Goal: Task Accomplishment & Management: Use online tool/utility

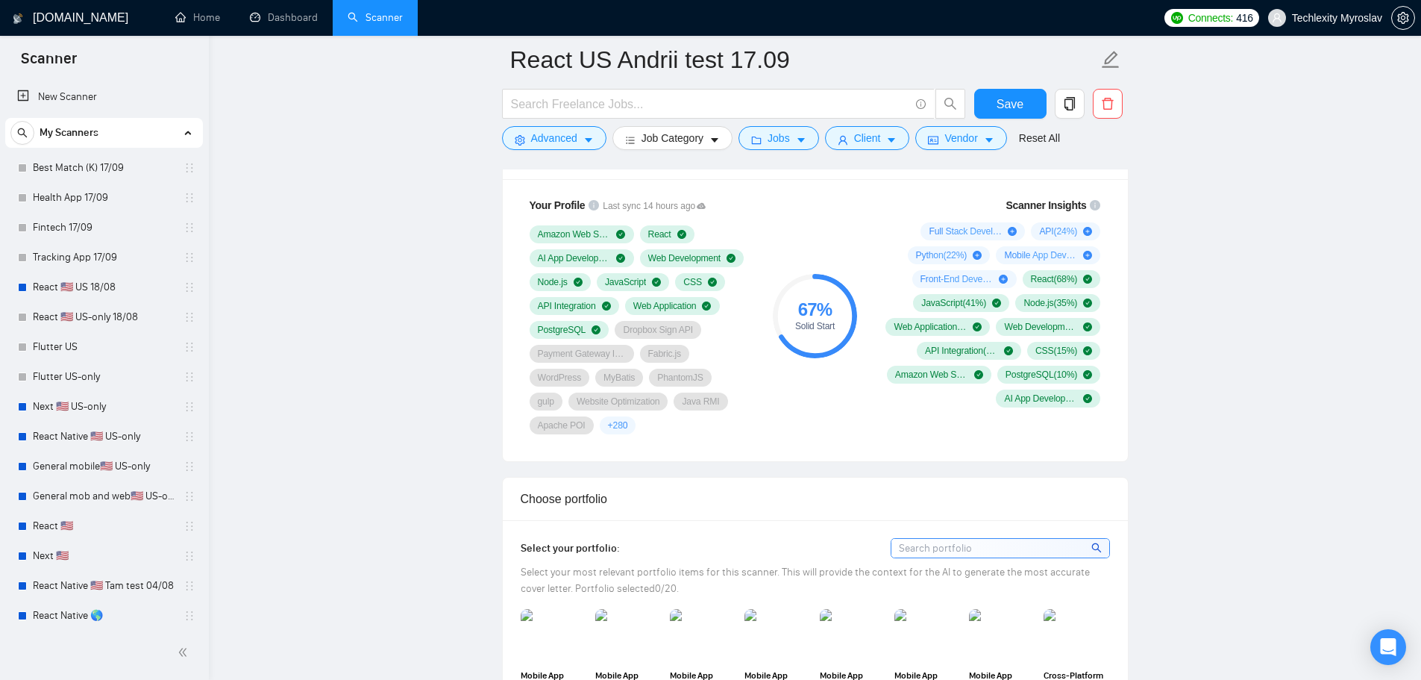
scroll to position [393, 0]
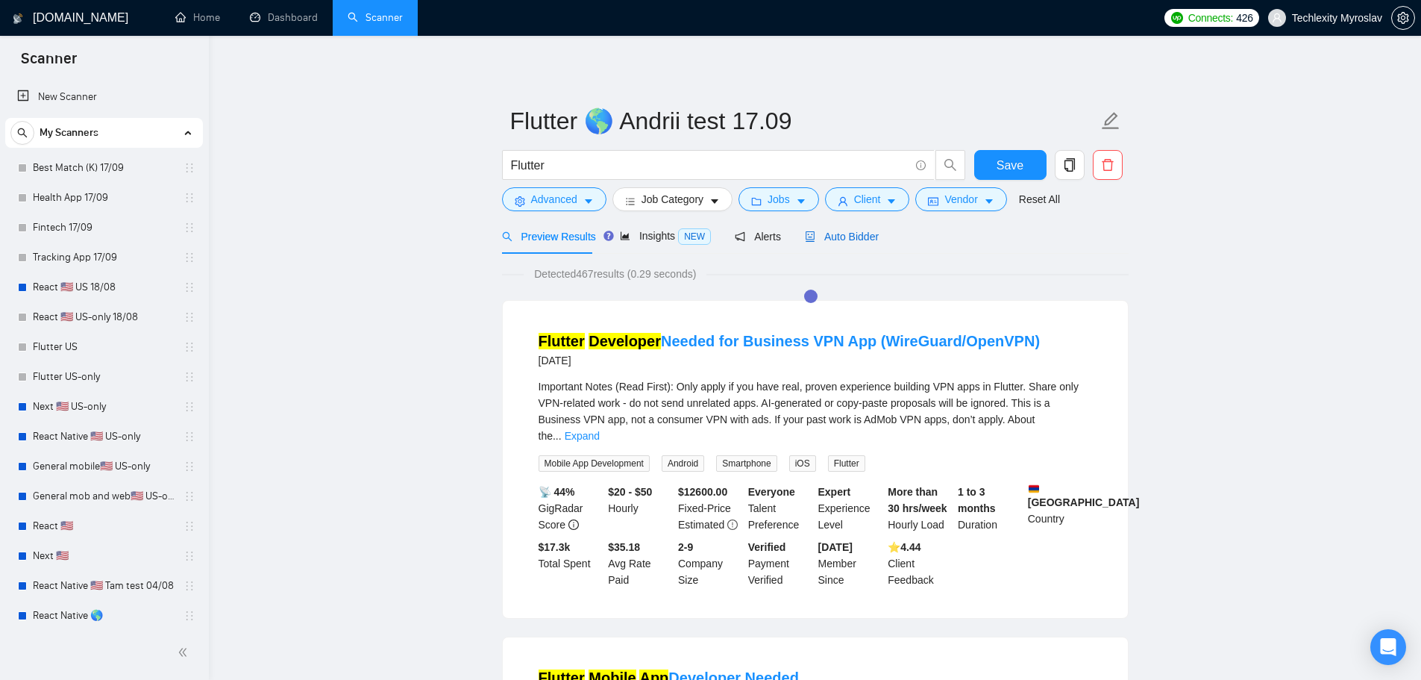
click at [851, 233] on span "Auto Bidder" at bounding box center [842, 237] width 74 height 12
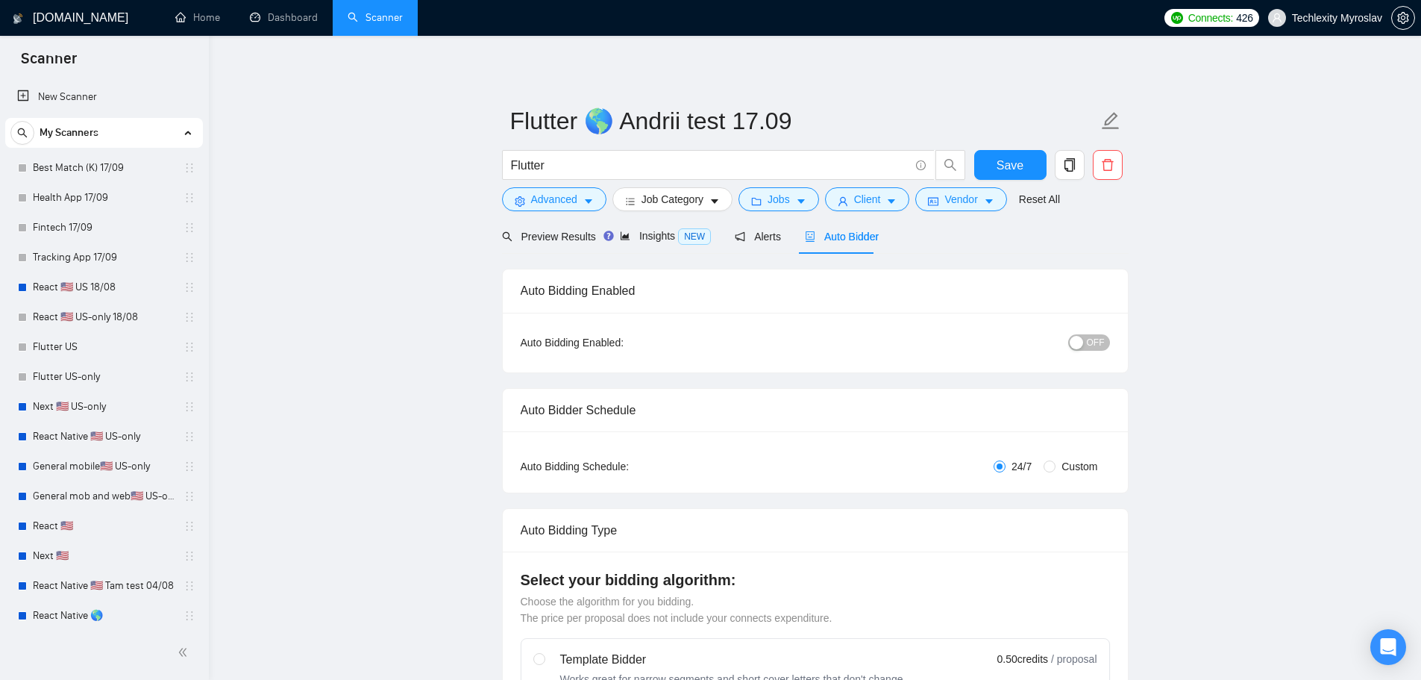
radio input "false"
radio input "true"
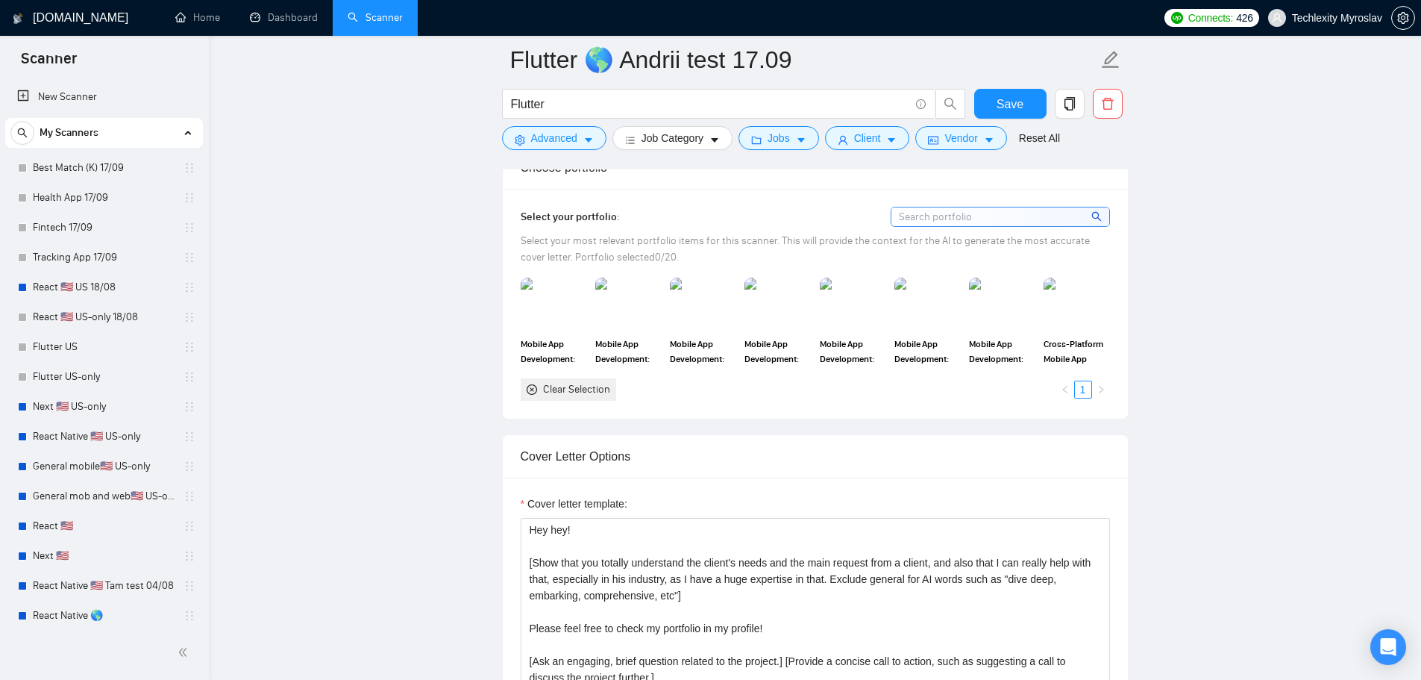
scroll to position [1492, 0]
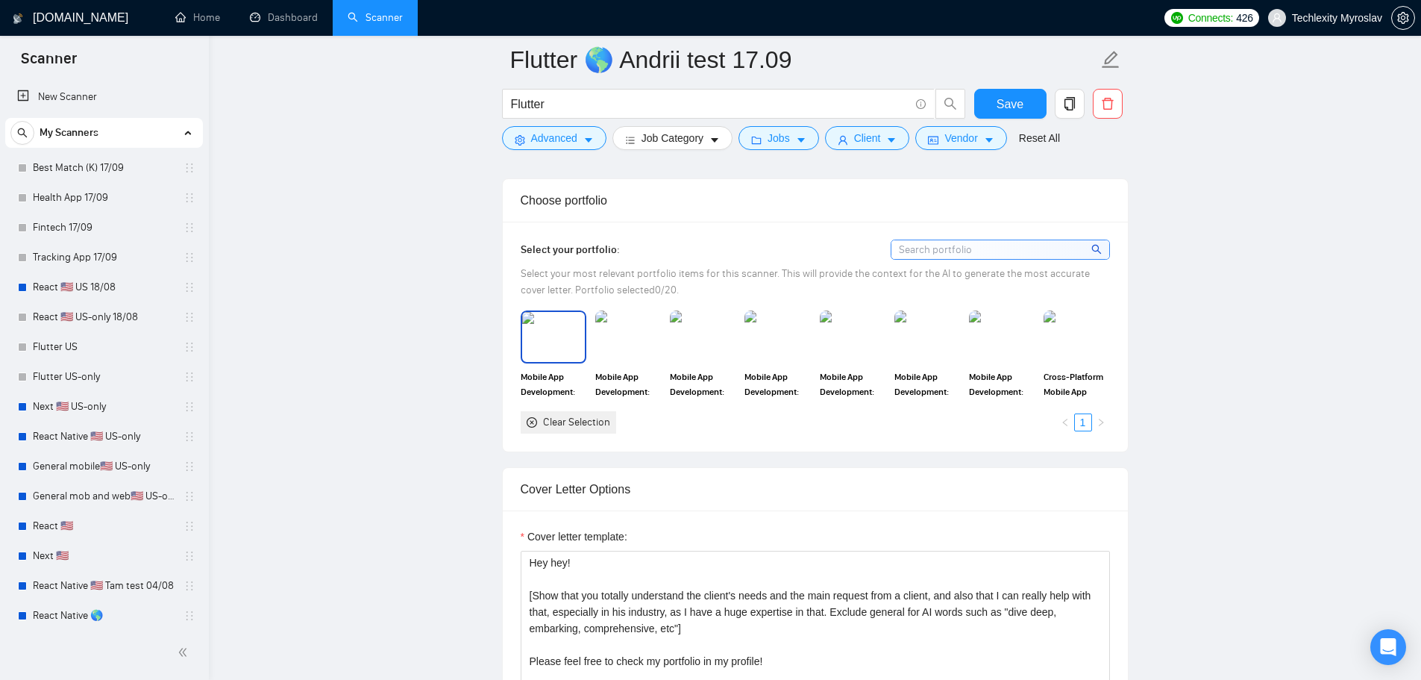
click at [552, 347] on img at bounding box center [553, 336] width 63 height 49
click at [647, 341] on img at bounding box center [628, 336] width 66 height 52
click at [713, 340] on img at bounding box center [703, 336] width 66 height 52
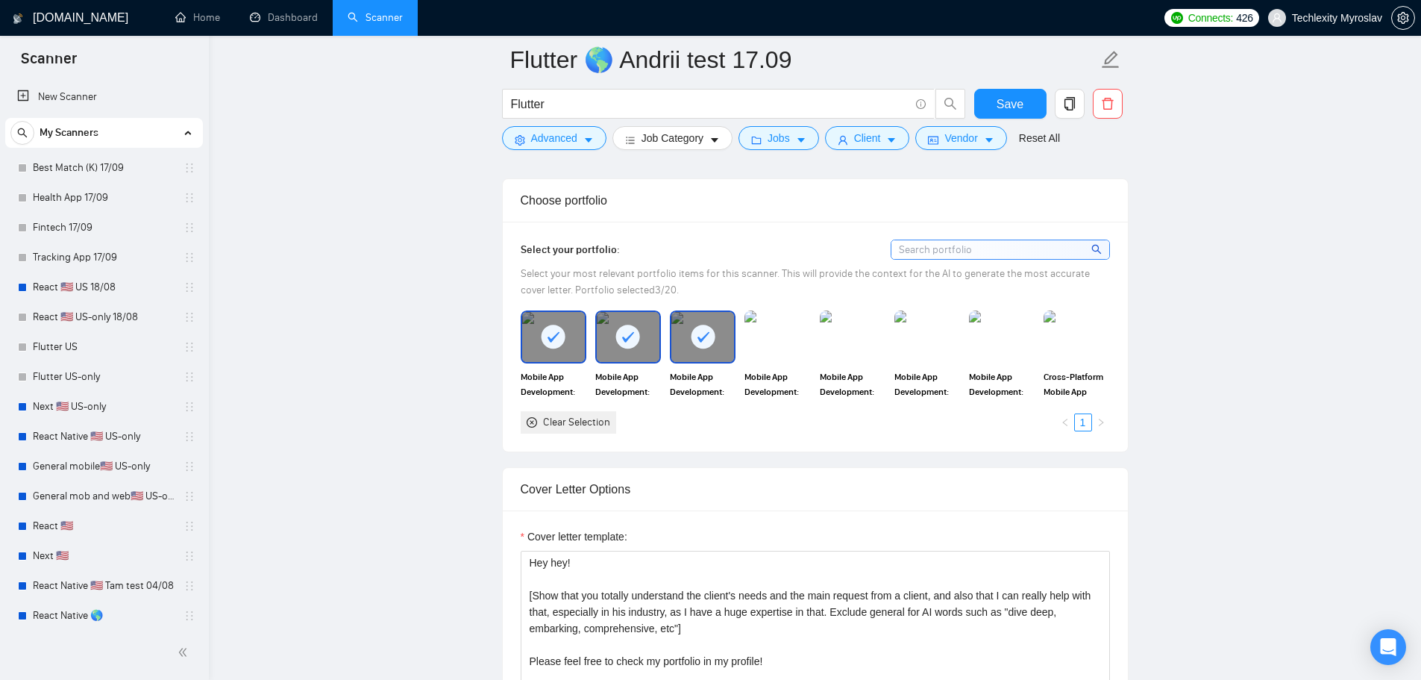
click at [792, 337] on img at bounding box center [778, 336] width 66 height 52
click at [866, 337] on img at bounding box center [852, 336] width 63 height 49
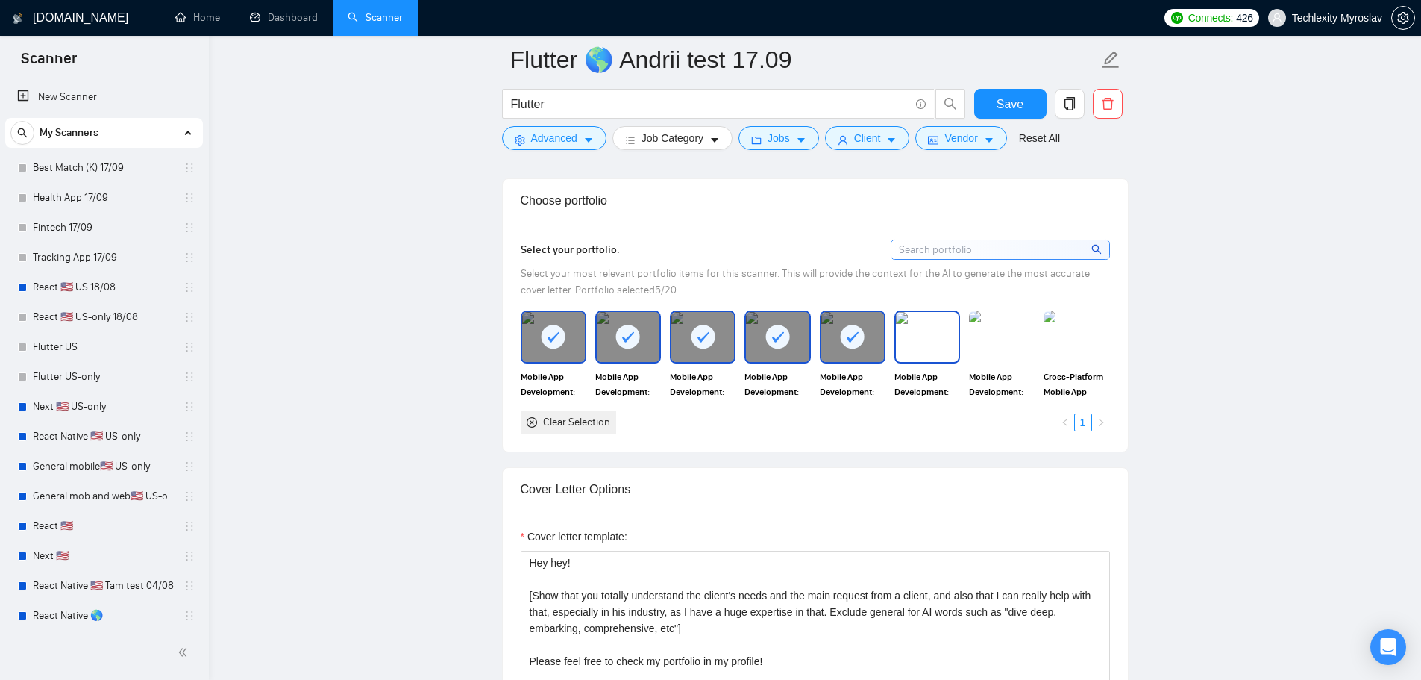
click at [957, 336] on img at bounding box center [927, 336] width 63 height 49
click at [1008, 336] on img at bounding box center [1002, 336] width 63 height 49
click at [1071, 336] on img at bounding box center [1076, 336] width 63 height 49
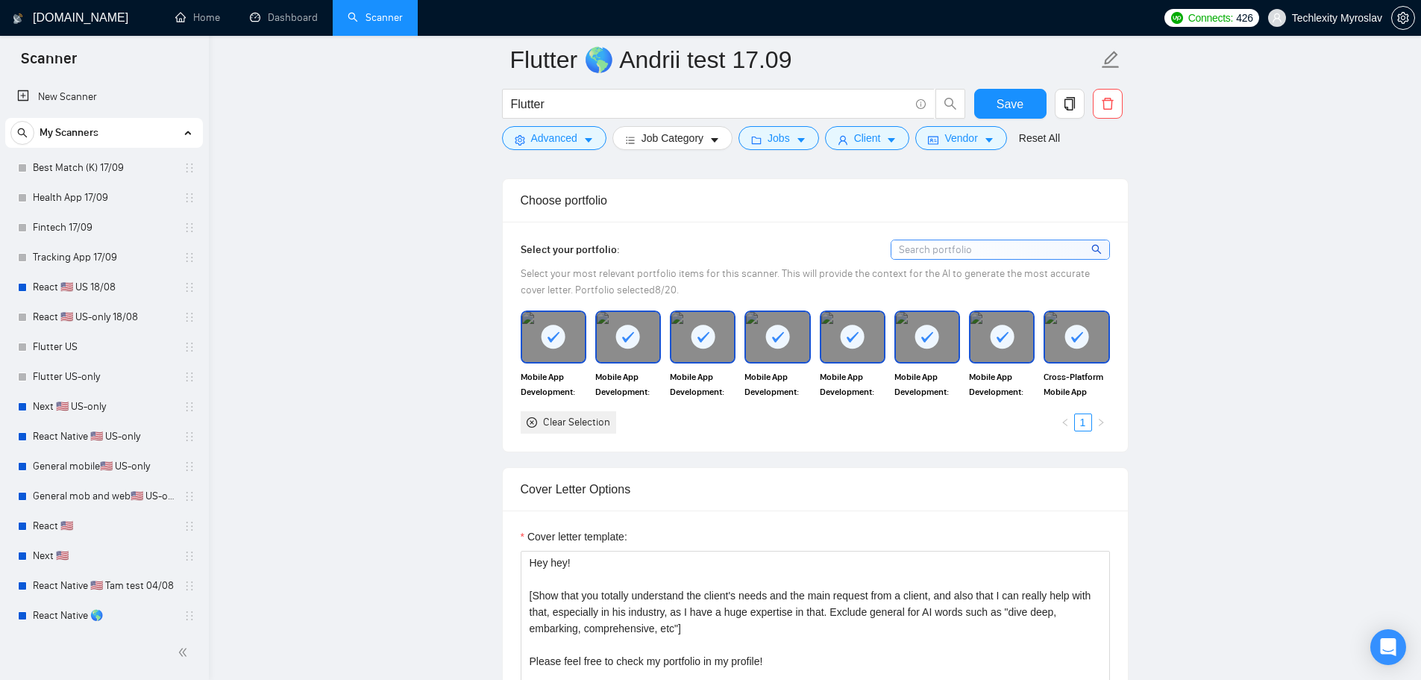
click at [1093, 348] on div at bounding box center [1076, 336] width 63 height 49
click at [992, 342] on rect at bounding box center [1002, 337] width 24 height 24
click at [895, 341] on div at bounding box center [928, 336] width 66 height 52
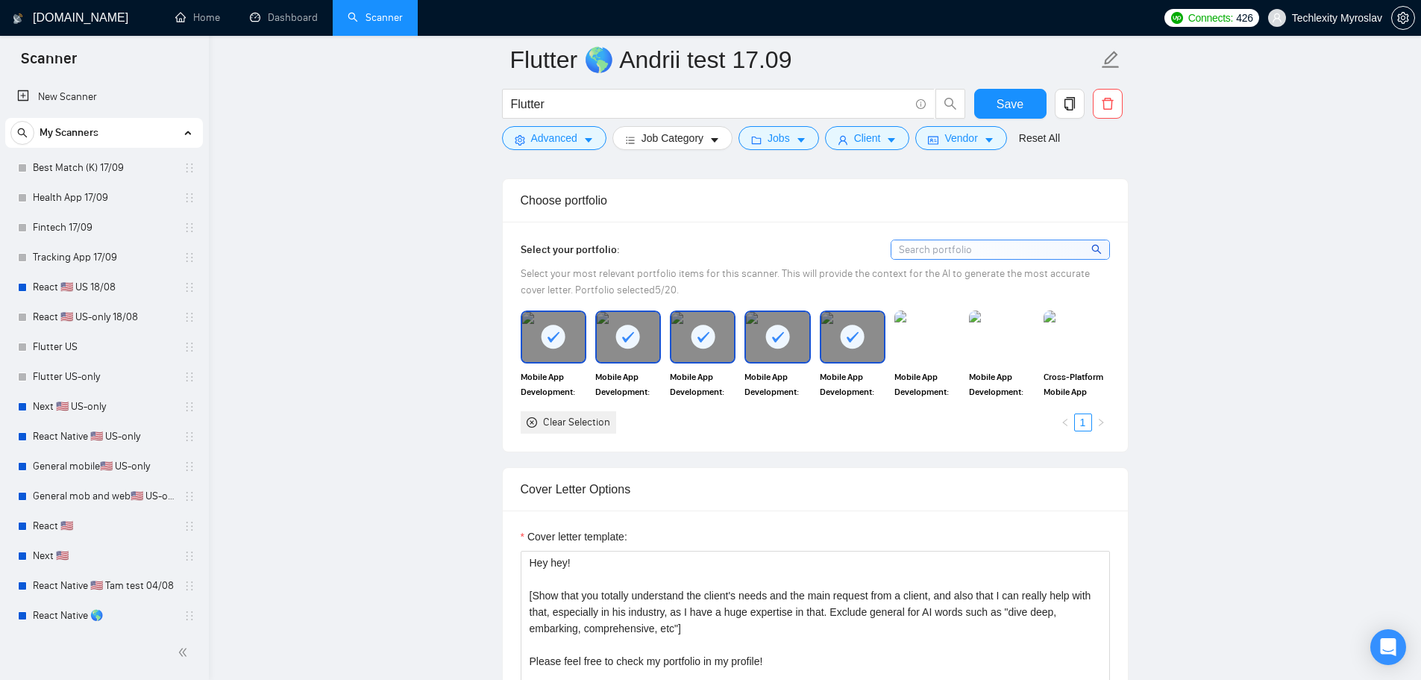
click at [828, 343] on div at bounding box center [852, 336] width 63 height 49
drag, startPoint x: 761, startPoint y: 345, endPoint x: 739, endPoint y: 344, distance: 22.4
click at [760, 345] on div at bounding box center [777, 336] width 63 height 49
click at [688, 341] on div at bounding box center [703, 336] width 63 height 49
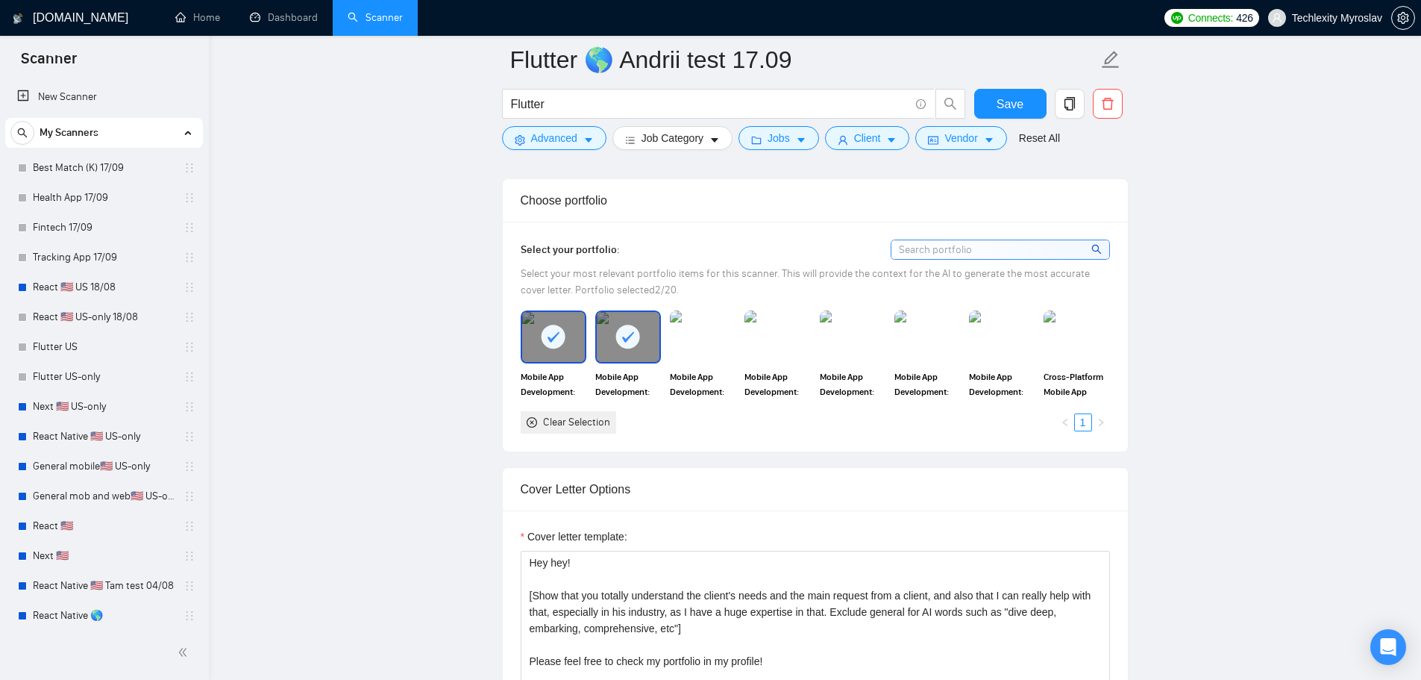
drag, startPoint x: 636, startPoint y: 339, endPoint x: 595, endPoint y: 337, distance: 41.1
click at [636, 339] on rect at bounding box center [628, 337] width 24 height 24
click at [552, 334] on rect at bounding box center [554, 337] width 24 height 24
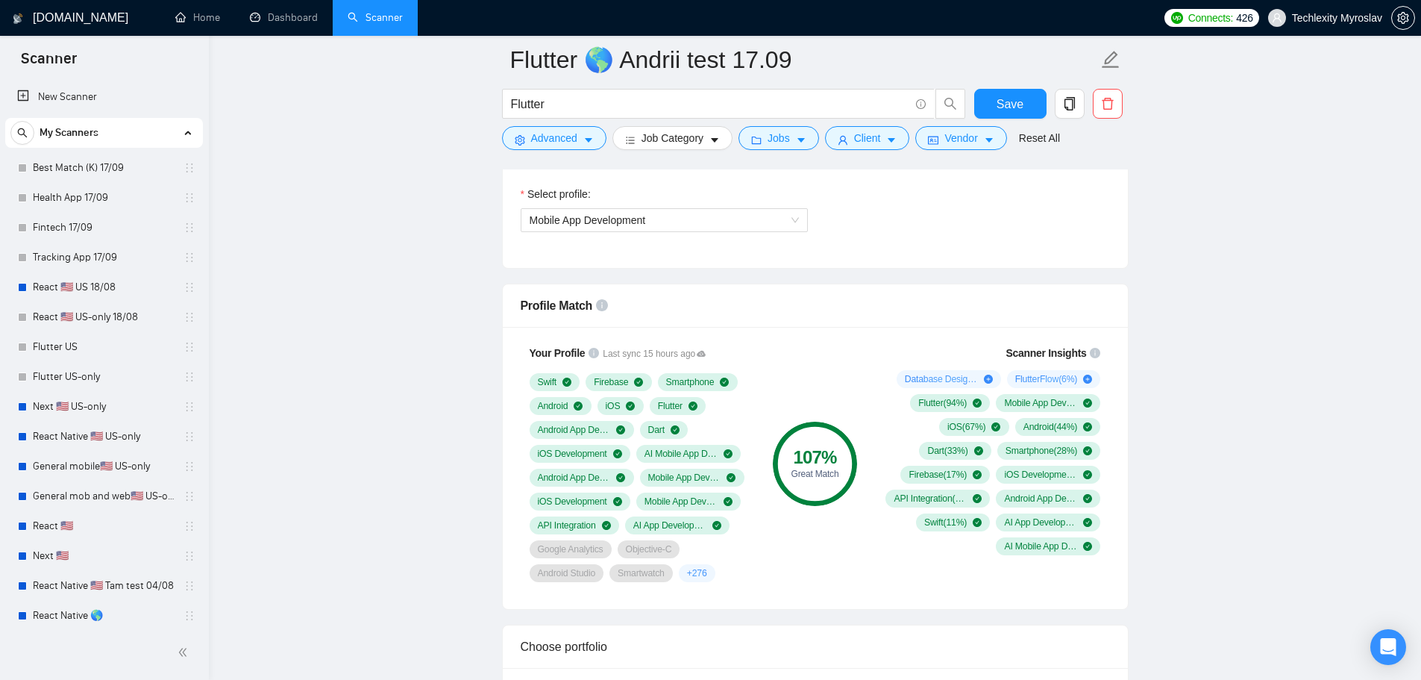
scroll to position [1045, 0]
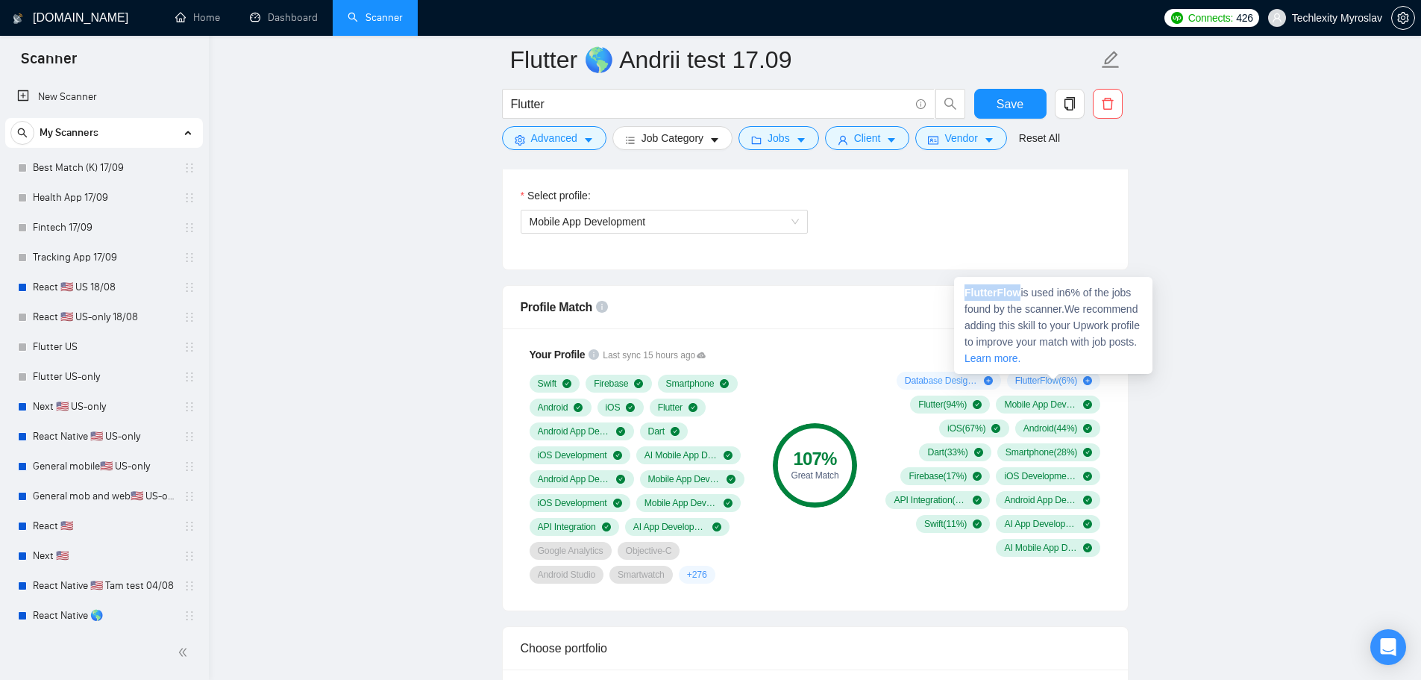
drag, startPoint x: 1020, startPoint y: 294, endPoint x: 964, endPoint y: 295, distance: 56.0
click at [964, 295] on div "FlutterFlow is used in 6 % of the jobs found by the scanner. We recommend addin…" at bounding box center [1053, 325] width 198 height 97
copy strong "FlutterFlow"
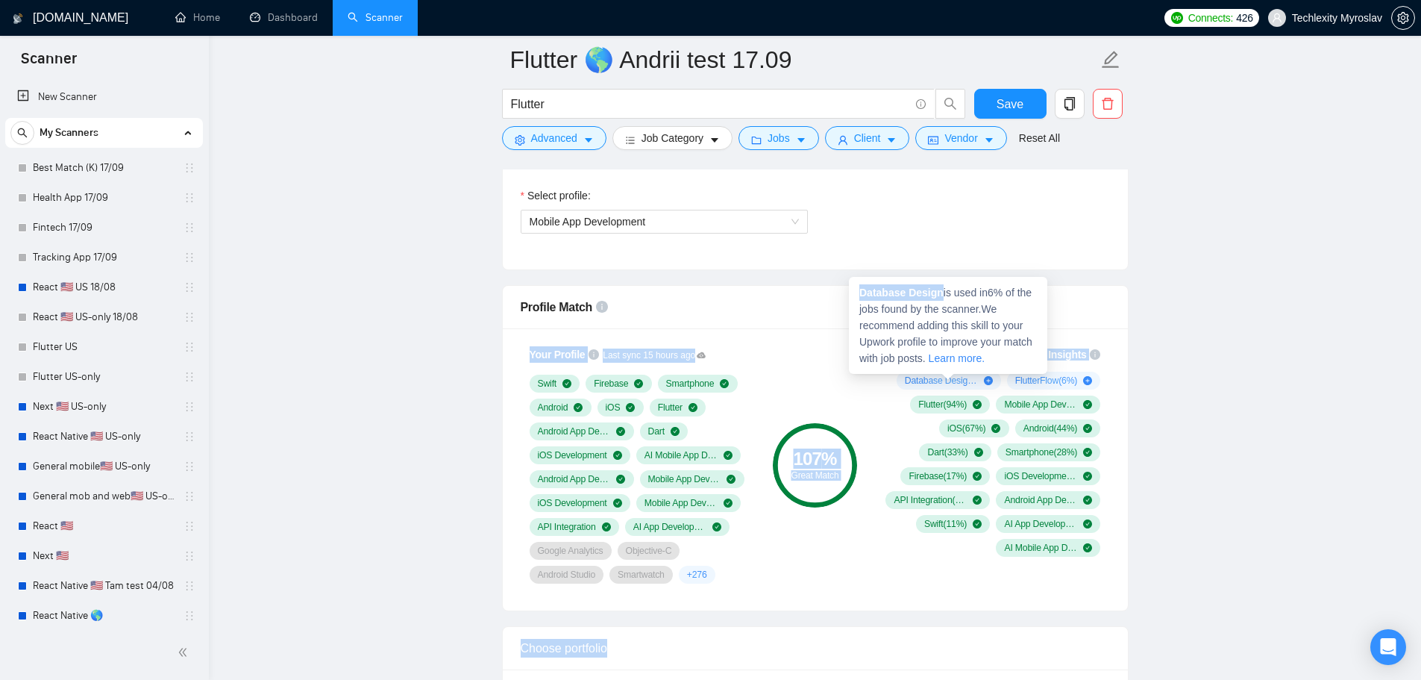
drag, startPoint x: 940, startPoint y: 293, endPoint x: 847, endPoint y: 291, distance: 93.3
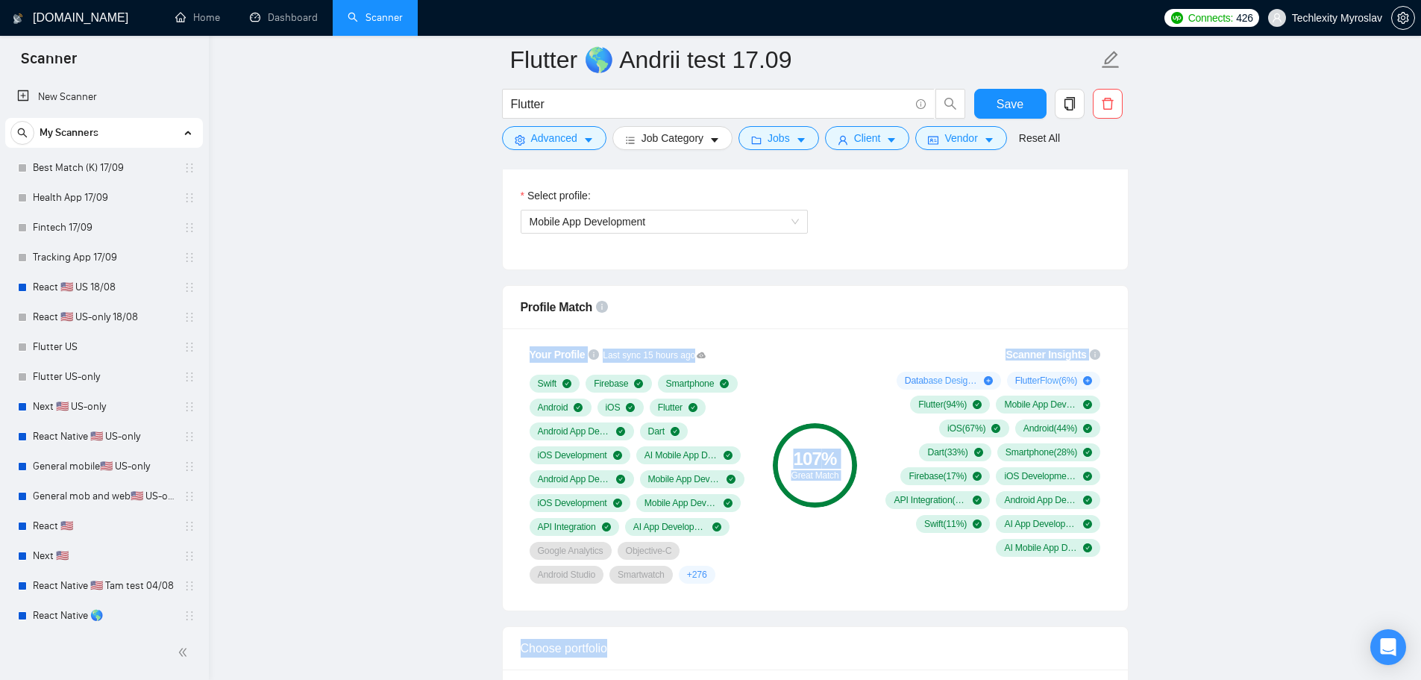
copy body "Your Profile Last sync 15 hours ago Swift Firebase Smartphone Android iOS Flutt…"
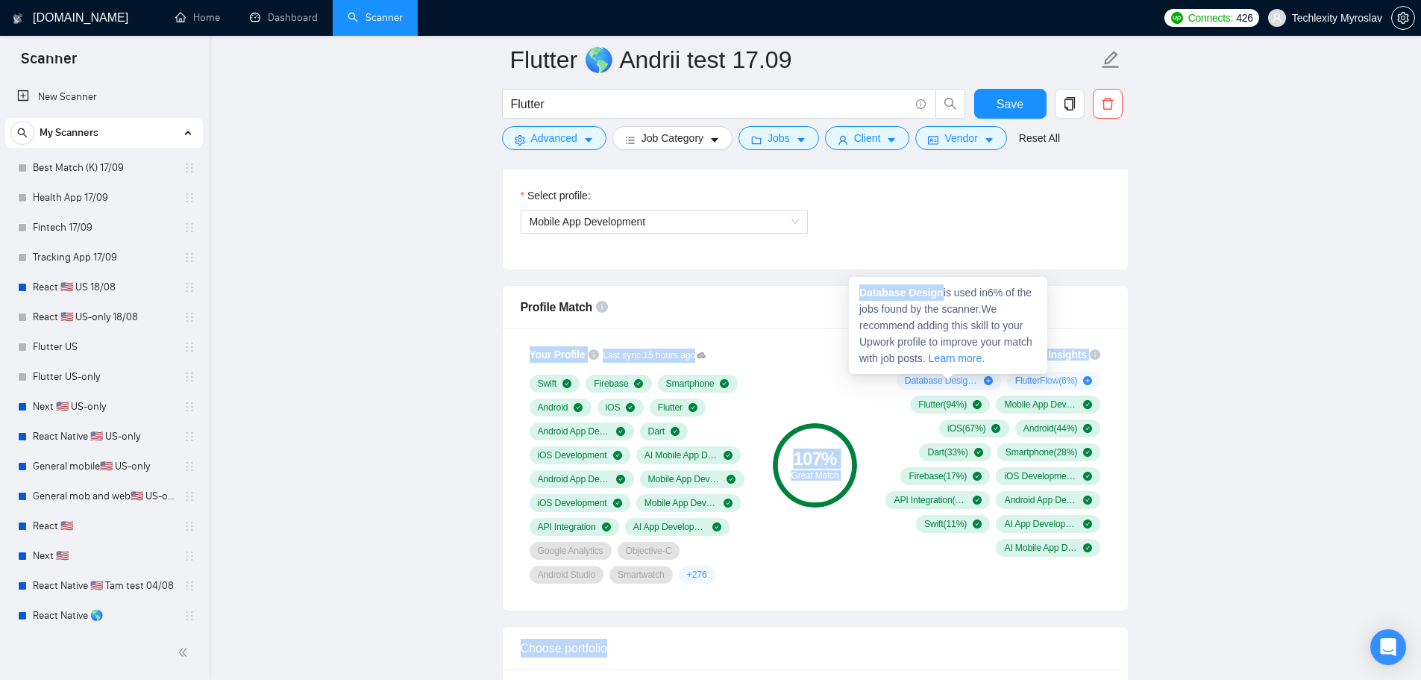
click at [925, 289] on strong "Database Design" at bounding box center [902, 293] width 84 height 12
drag, startPoint x: 941, startPoint y: 293, endPoint x: 860, endPoint y: 295, distance: 80.6
click at [860, 295] on strong "Database Design" at bounding box center [902, 293] width 84 height 12
copy strong "Database Design"
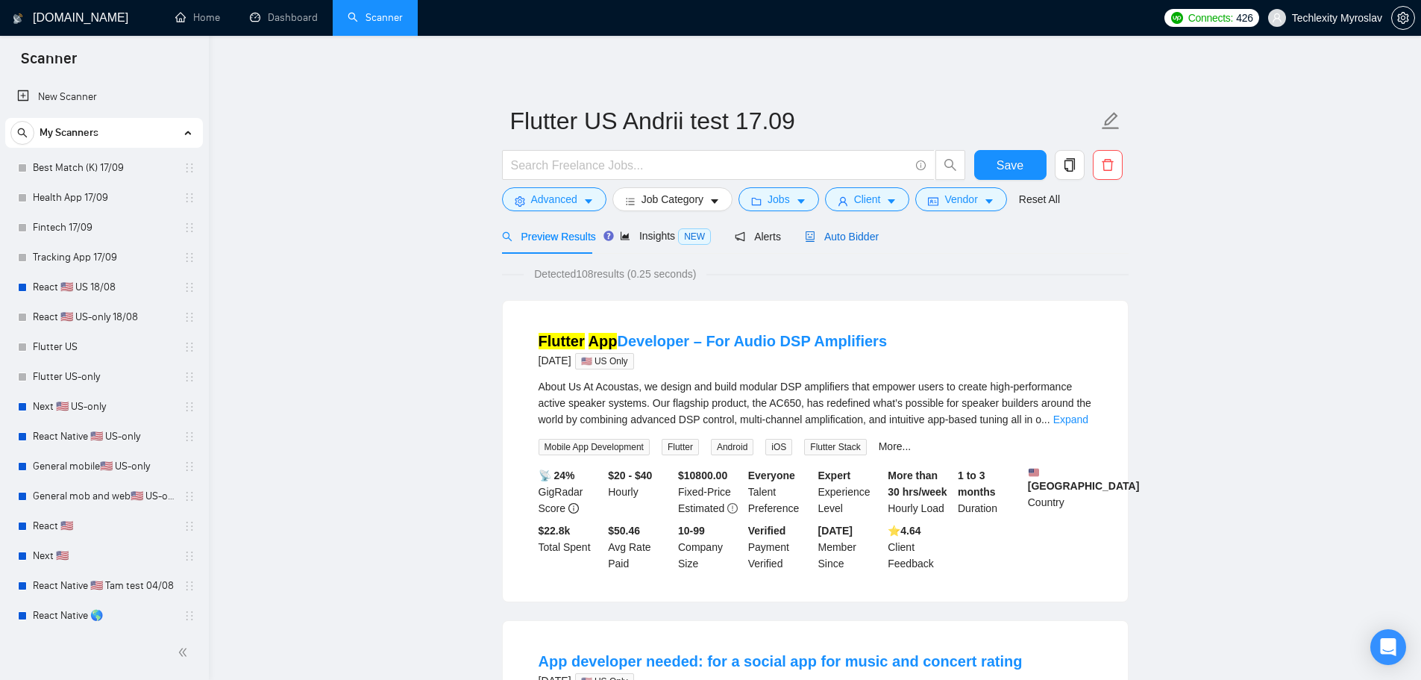
click at [839, 238] on span "Auto Bidder" at bounding box center [842, 237] width 74 height 12
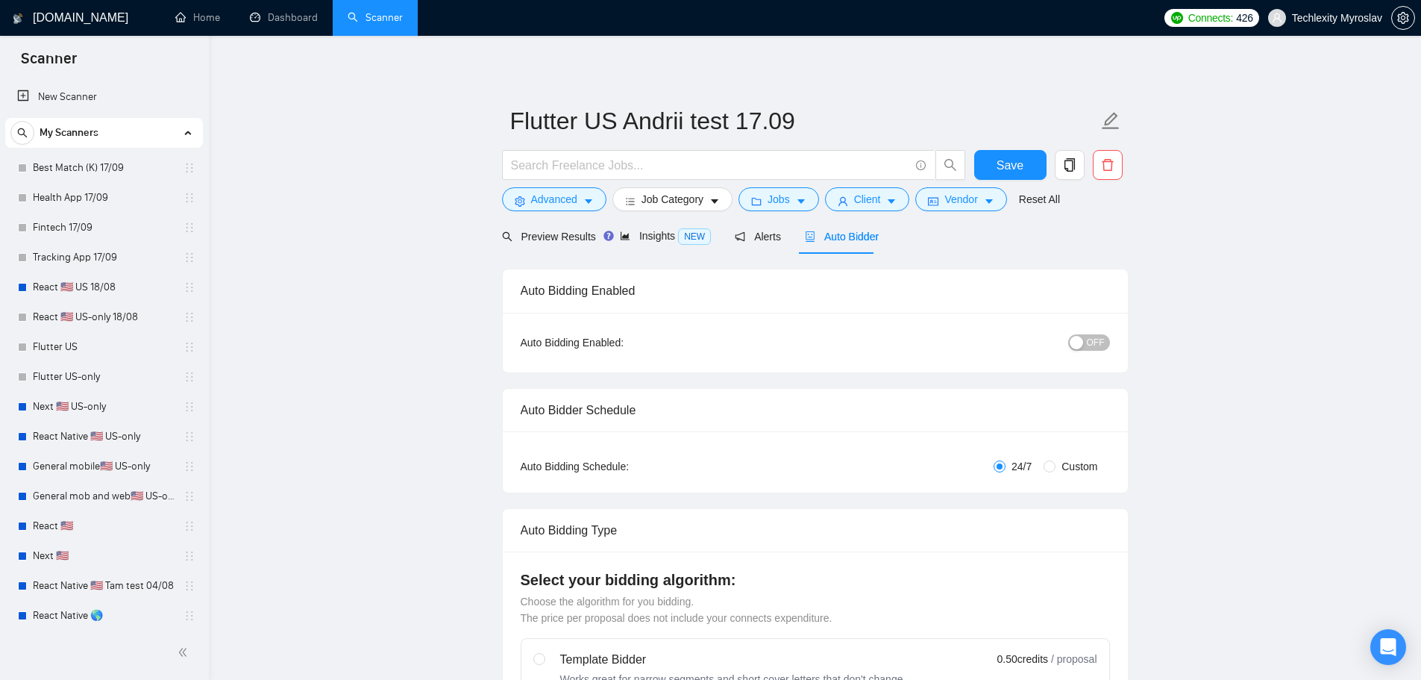
radio input "false"
radio input "true"
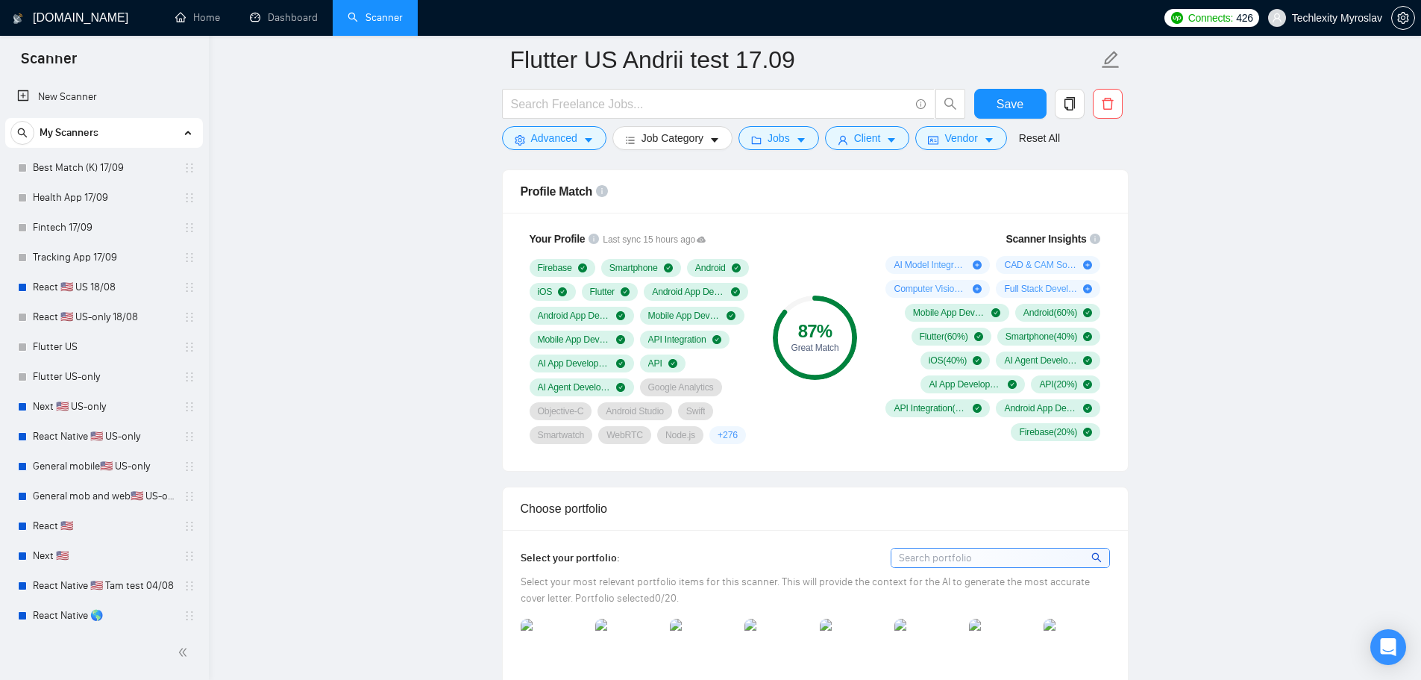
scroll to position [1045, 0]
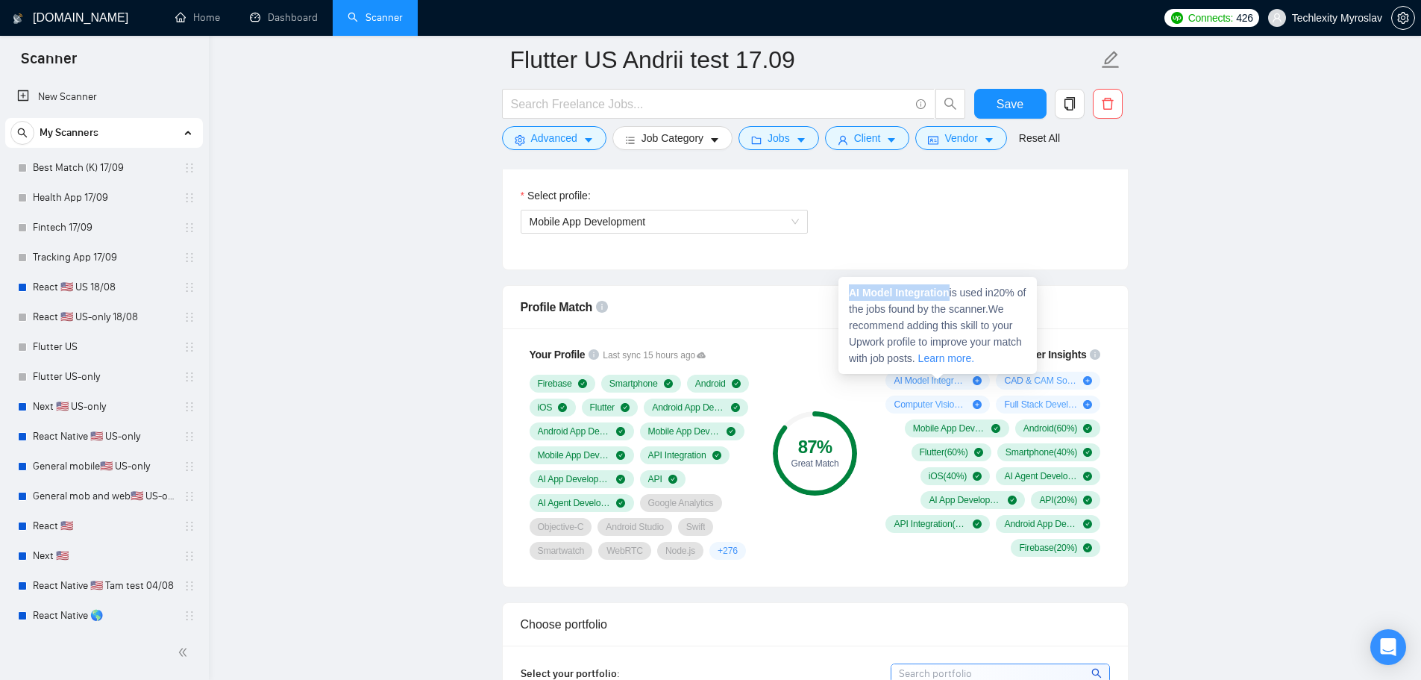
drag, startPoint x: 951, startPoint y: 293, endPoint x: 851, endPoint y: 296, distance: 100.0
click at [851, 296] on span "AI Model Integration is used in 20 % of the jobs found by the scanner. We recom…" at bounding box center [937, 326] width 177 height 78
copy strong "AI Model Integration"
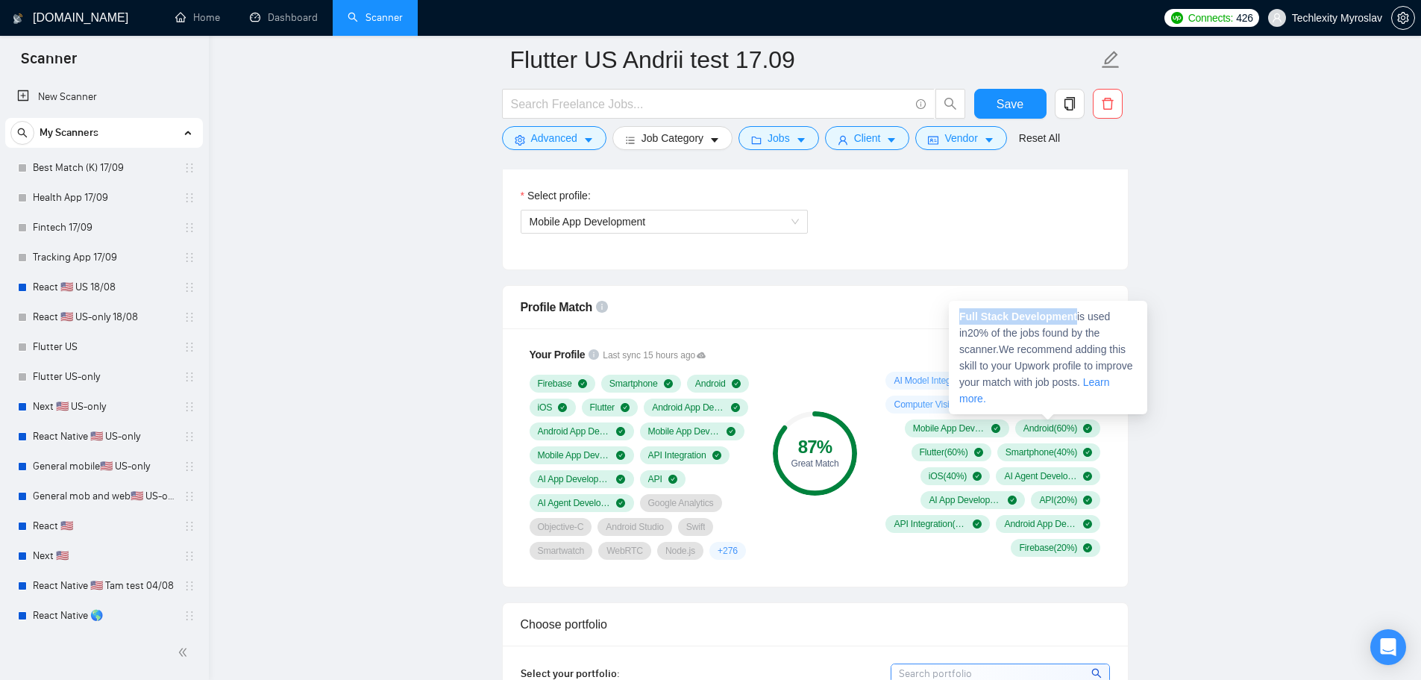
drag, startPoint x: 1076, startPoint y: 316, endPoint x: 960, endPoint y: 319, distance: 115.7
click at [960, 319] on span "Full Stack Development is used in 20 % of the jobs found by the scanner. We rec…" at bounding box center [1047, 357] width 174 height 94
copy strong "Full Stack Development"
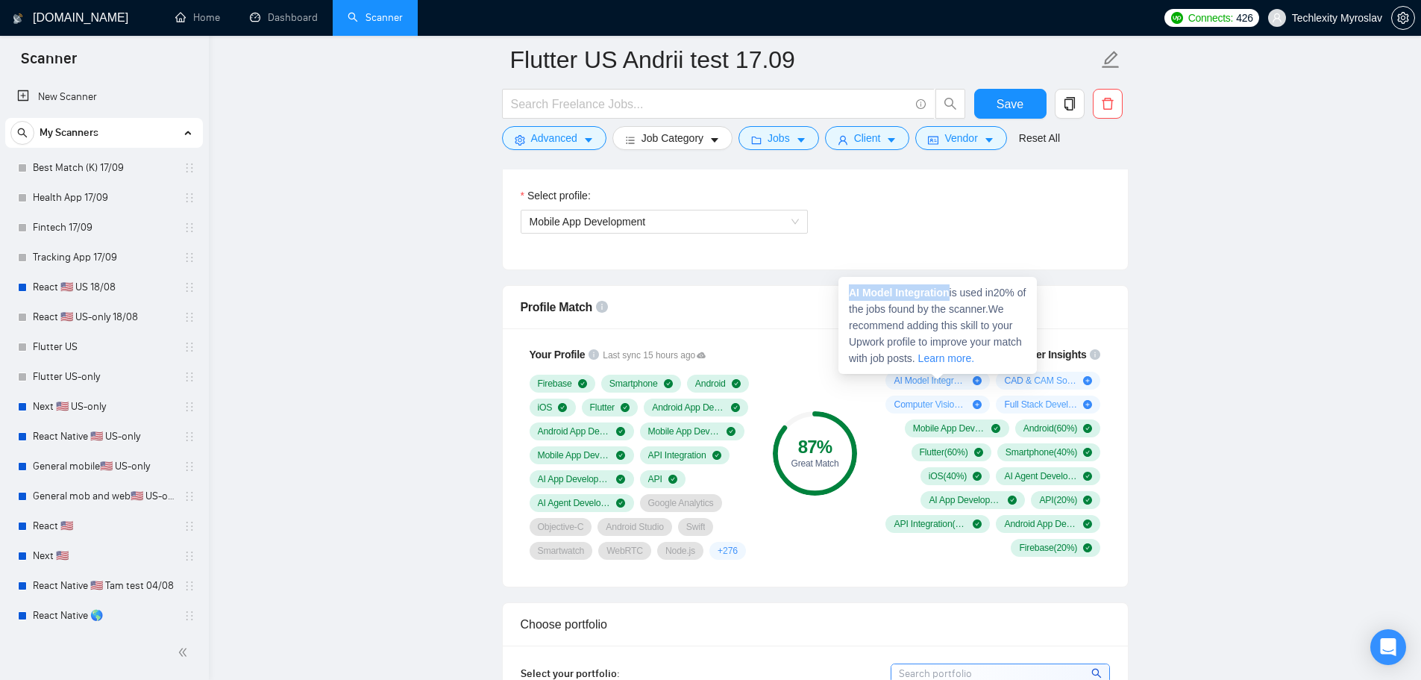
drag, startPoint x: 951, startPoint y: 293, endPoint x: 852, endPoint y: 296, distance: 98.5
click at [852, 296] on strong "AI Model Integration" at bounding box center [899, 293] width 101 height 12
copy strong "AI Model Integration"
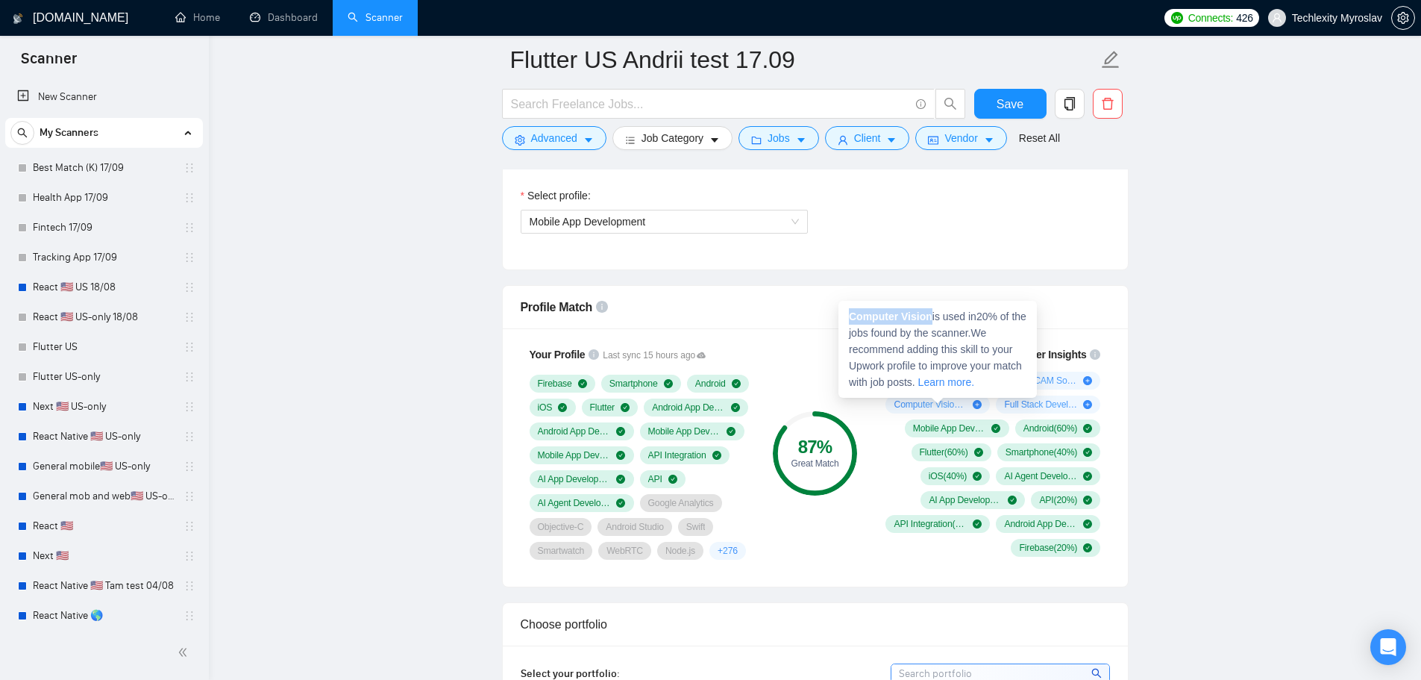
drag, startPoint x: 930, startPoint y: 320, endPoint x: 846, endPoint y: 316, distance: 84.4
click at [846, 316] on div "Computer Vision is used in 20 % of the jobs found by the scanner. We recommend …" at bounding box center [938, 349] width 198 height 97
copy strong "Computer Vision"
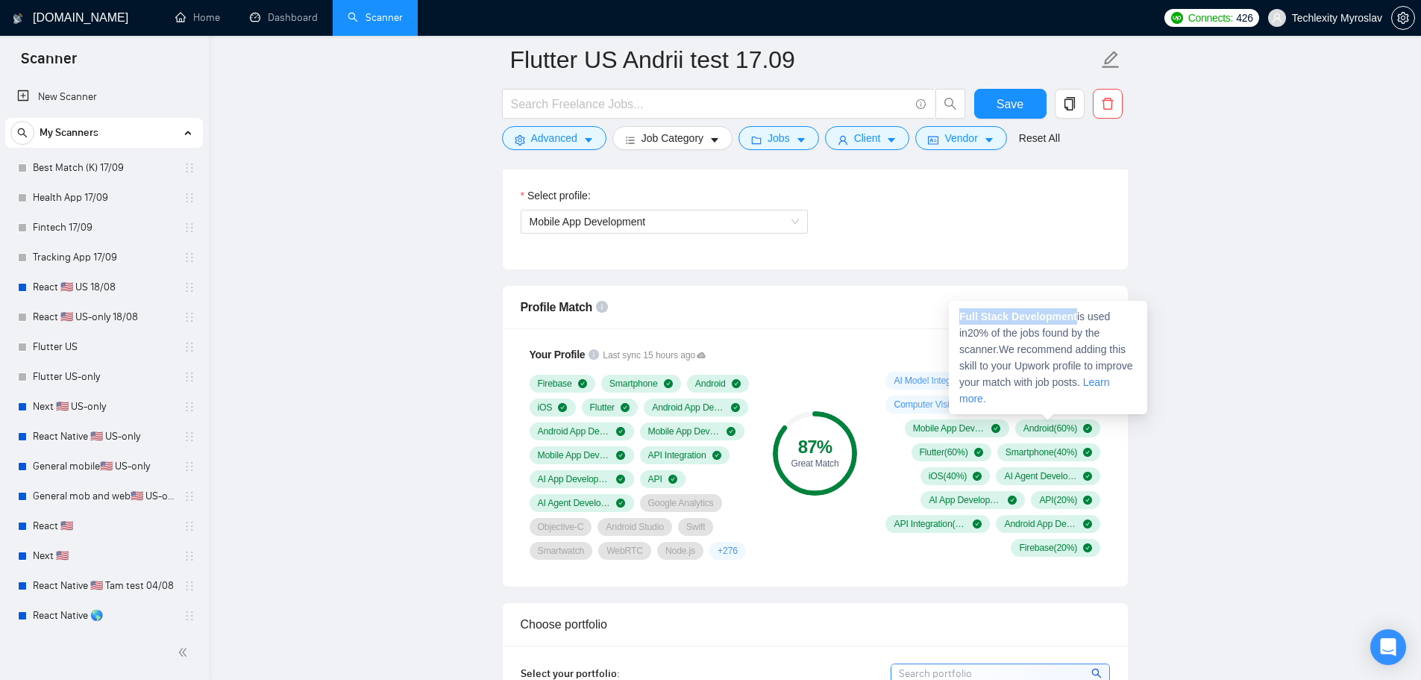
drag, startPoint x: 1075, startPoint y: 316, endPoint x: 957, endPoint y: 319, distance: 117.9
click at [957, 319] on div "Full Stack Development is used in 20 % of the jobs found by the scanner. We rec…" at bounding box center [1048, 357] width 198 height 113
copy strong "Full Stack Development"
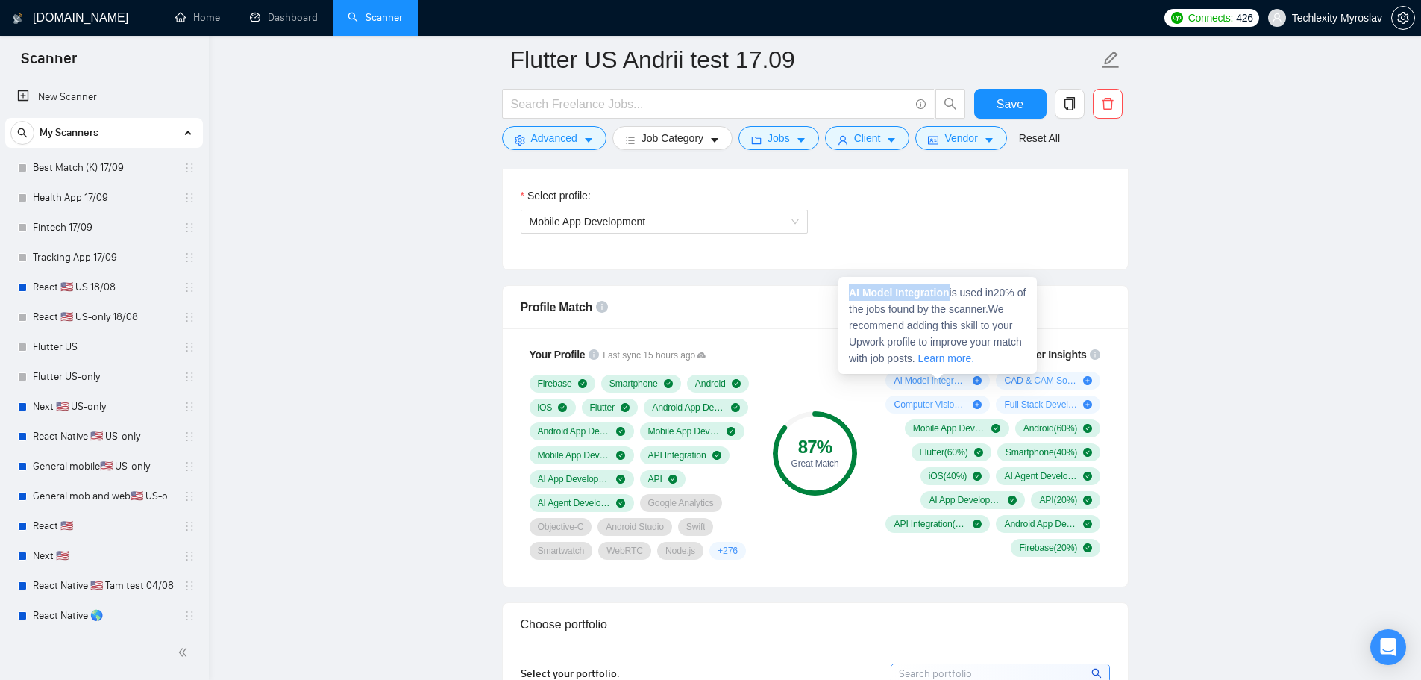
drag, startPoint x: 951, startPoint y: 293, endPoint x: 851, endPoint y: 292, distance: 100.7
click at [851, 292] on strong "AI Model Integration" at bounding box center [899, 293] width 101 height 12
copy strong "AI Model Integration"
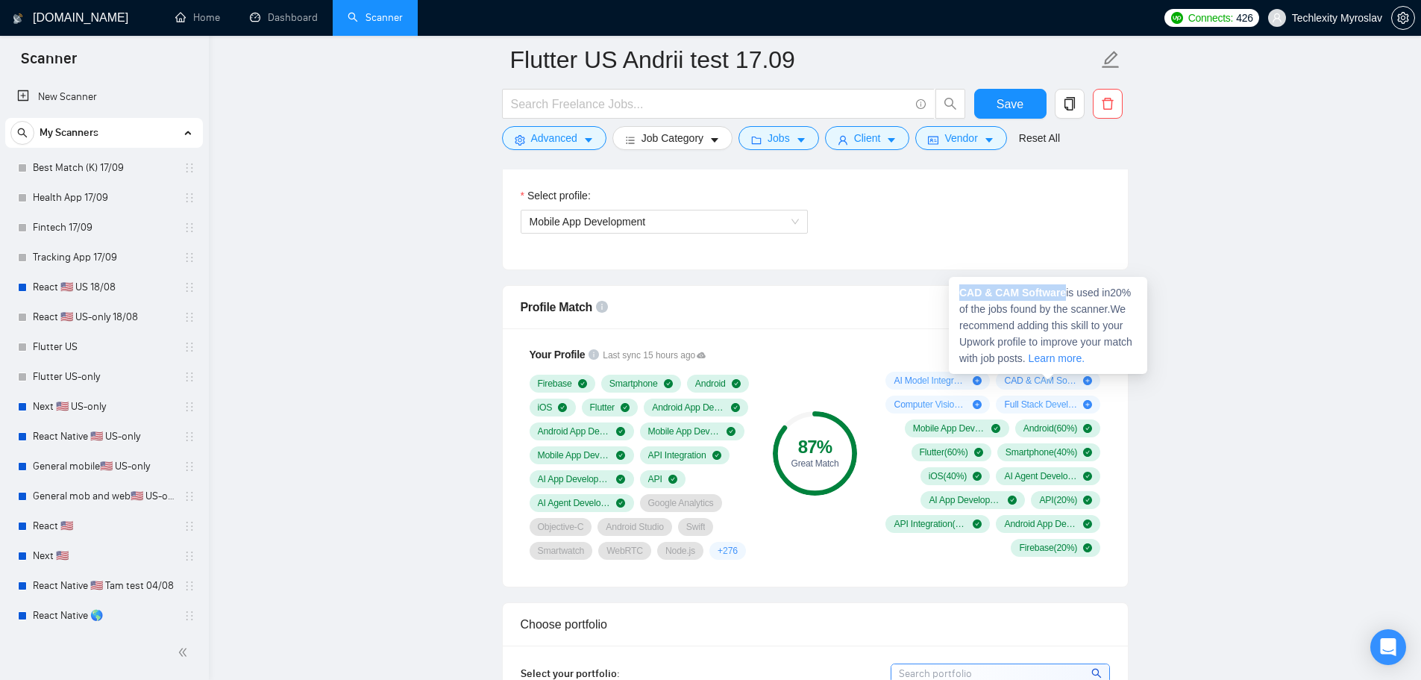
drag, startPoint x: 1065, startPoint y: 292, endPoint x: 961, endPoint y: 292, distance: 104.5
click at [961, 292] on strong "CAD & CAM Software" at bounding box center [1013, 293] width 107 height 12
copy strong "CAD & CAM Software"
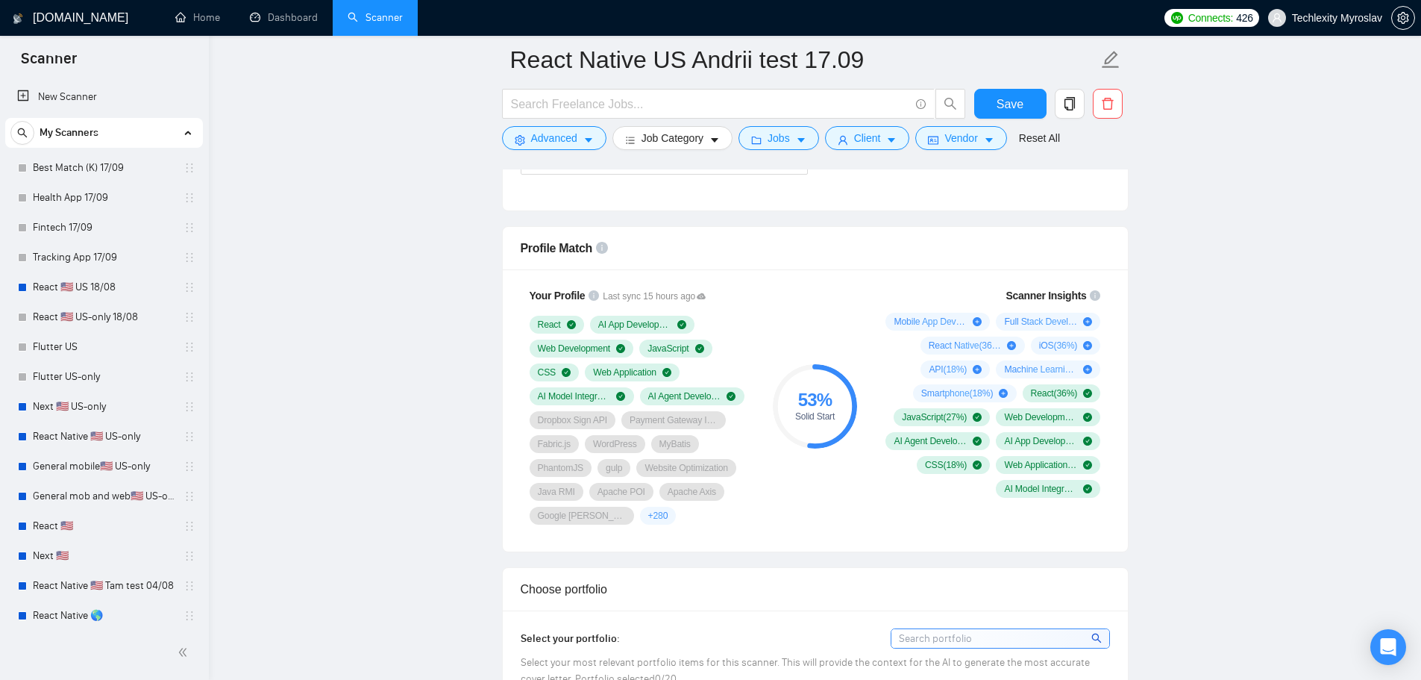
scroll to position [1119, 0]
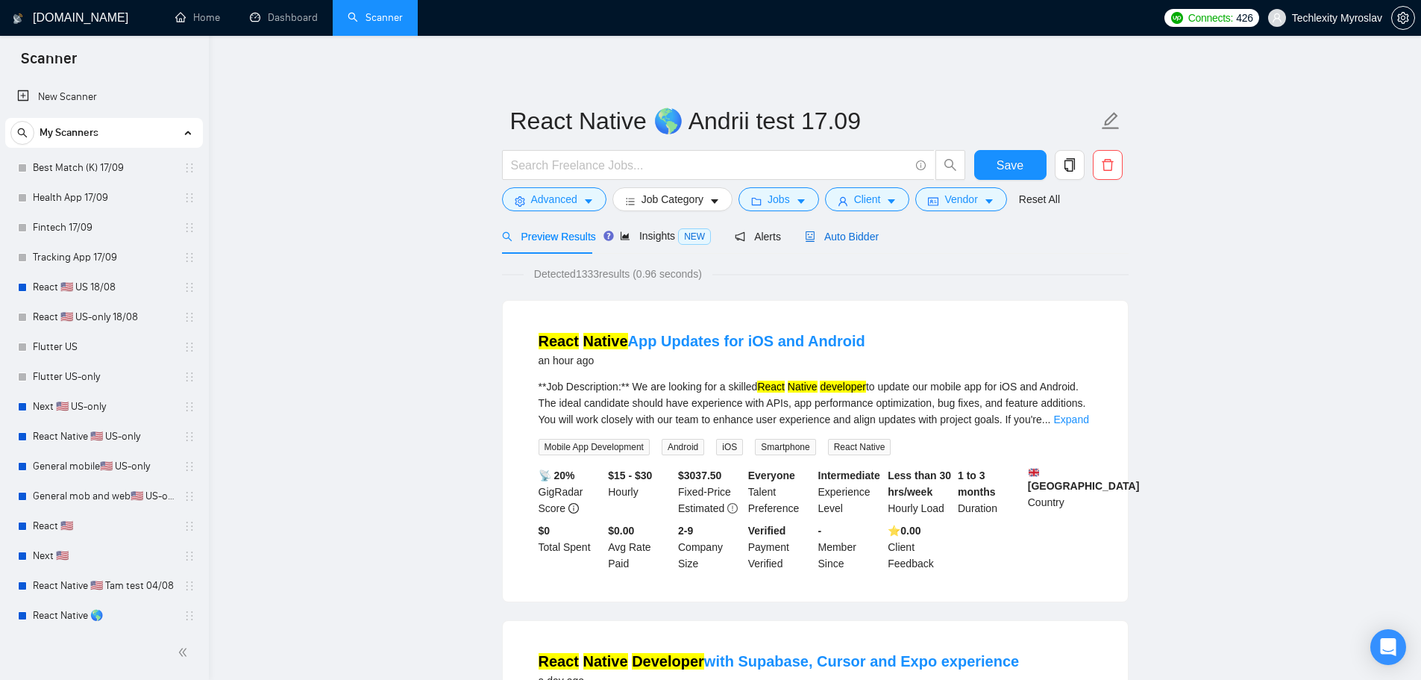
click at [845, 237] on span "Auto Bidder" at bounding box center [842, 237] width 74 height 12
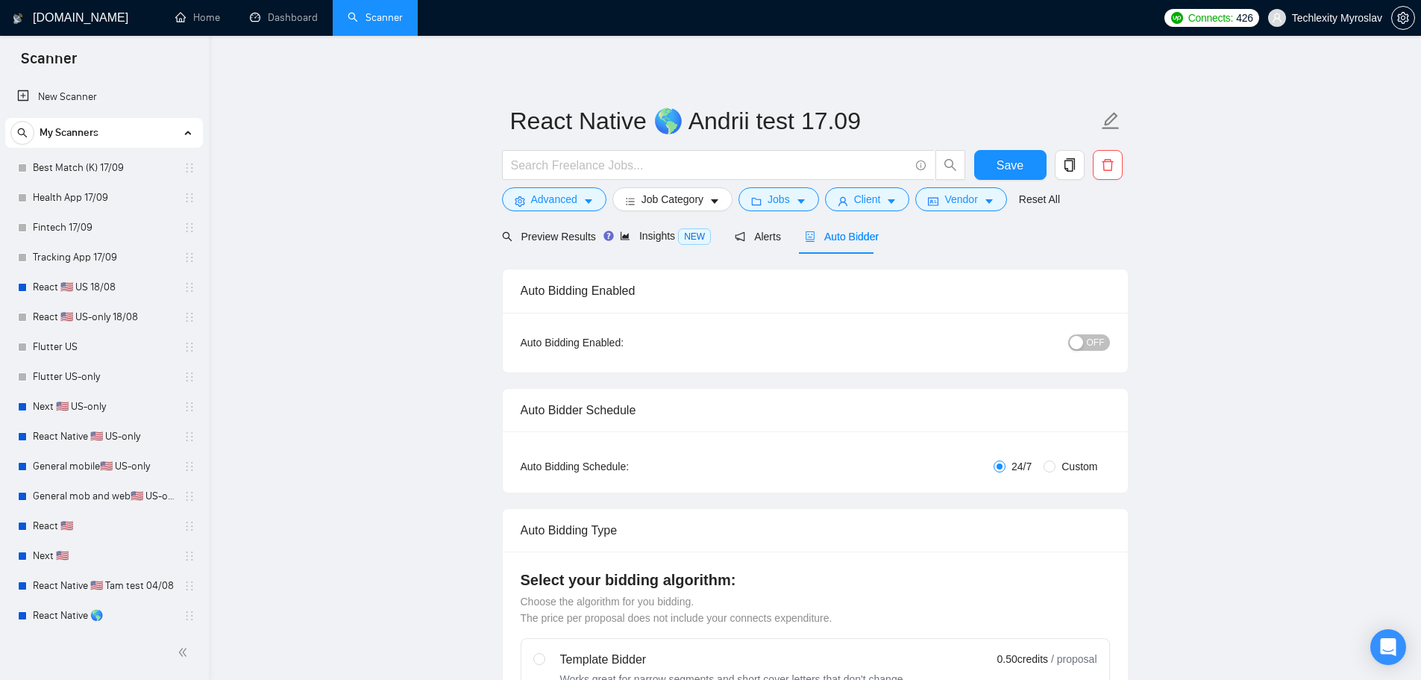
radio input "false"
radio input "true"
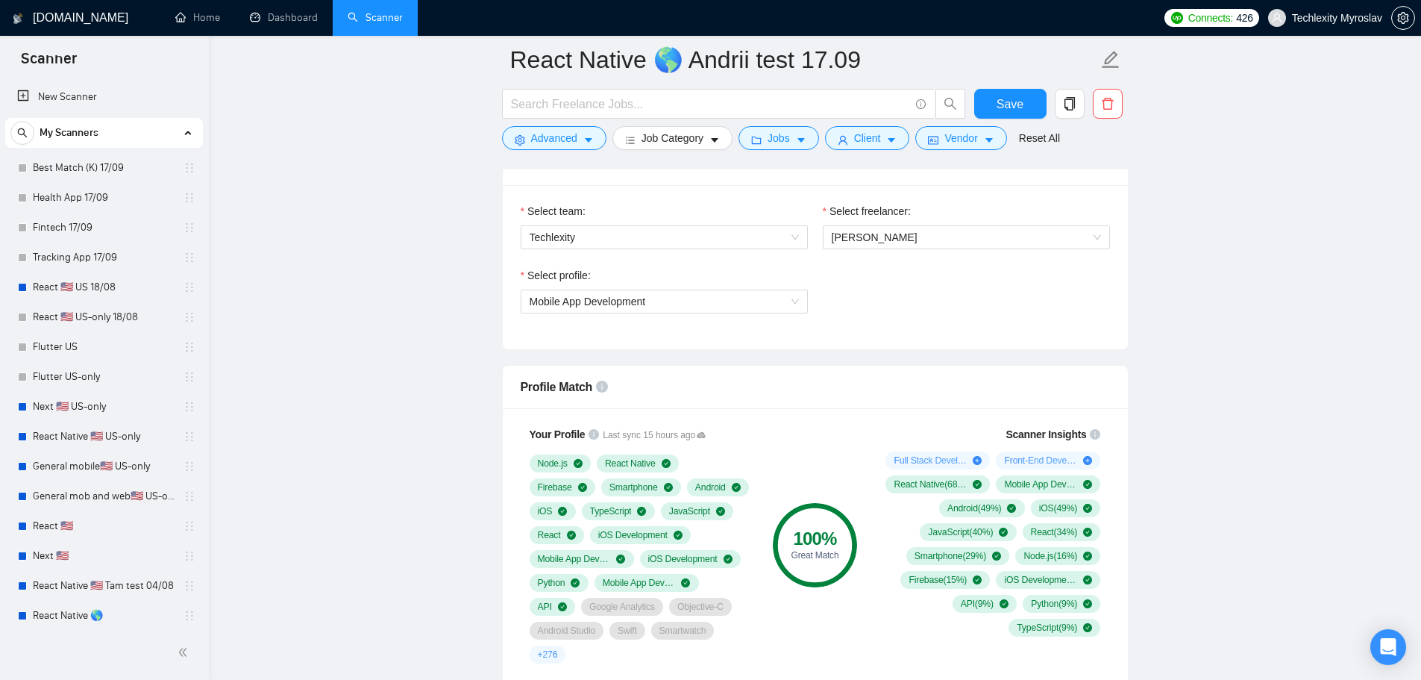
scroll to position [970, 0]
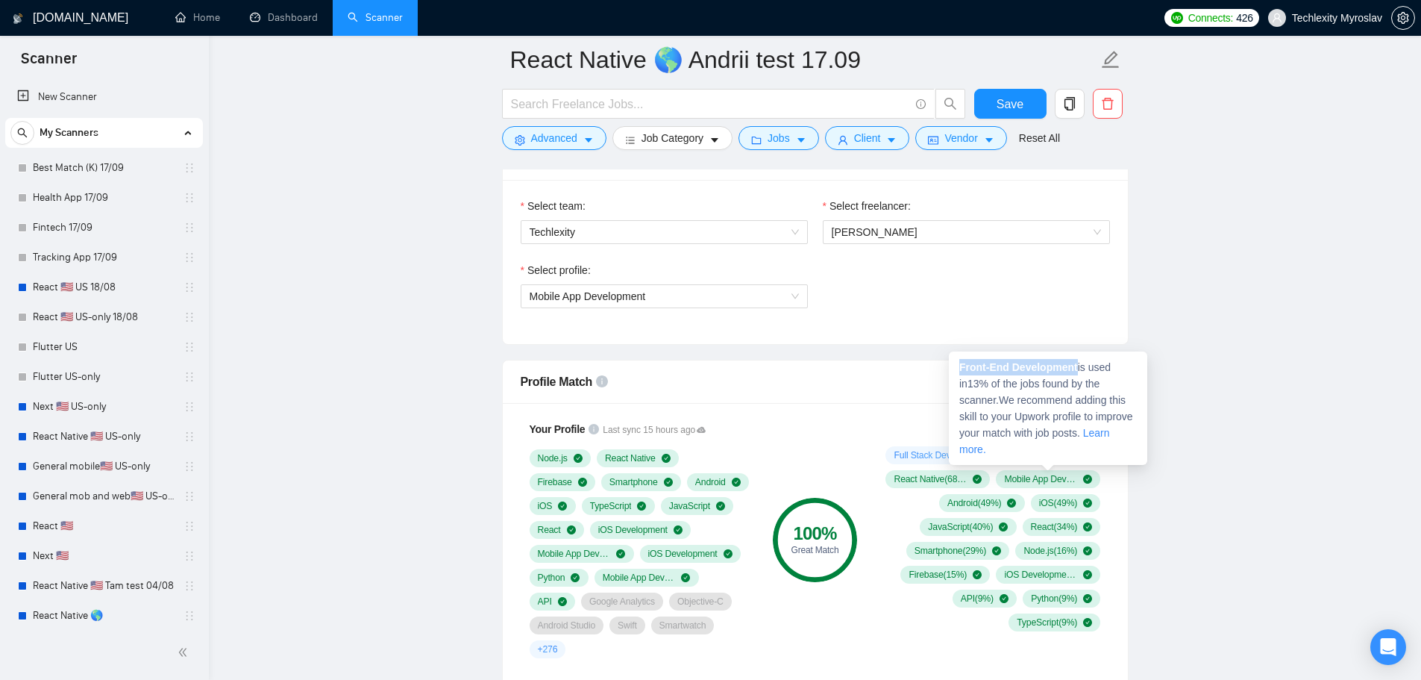
drag, startPoint x: 1076, startPoint y: 369, endPoint x: 961, endPoint y: 374, distance: 115.0
click at [961, 374] on div "Front-End Development is used in 13 % of the jobs found by the scanner. We reco…" at bounding box center [1048, 407] width 198 height 113
copy strong "Front-End Development"
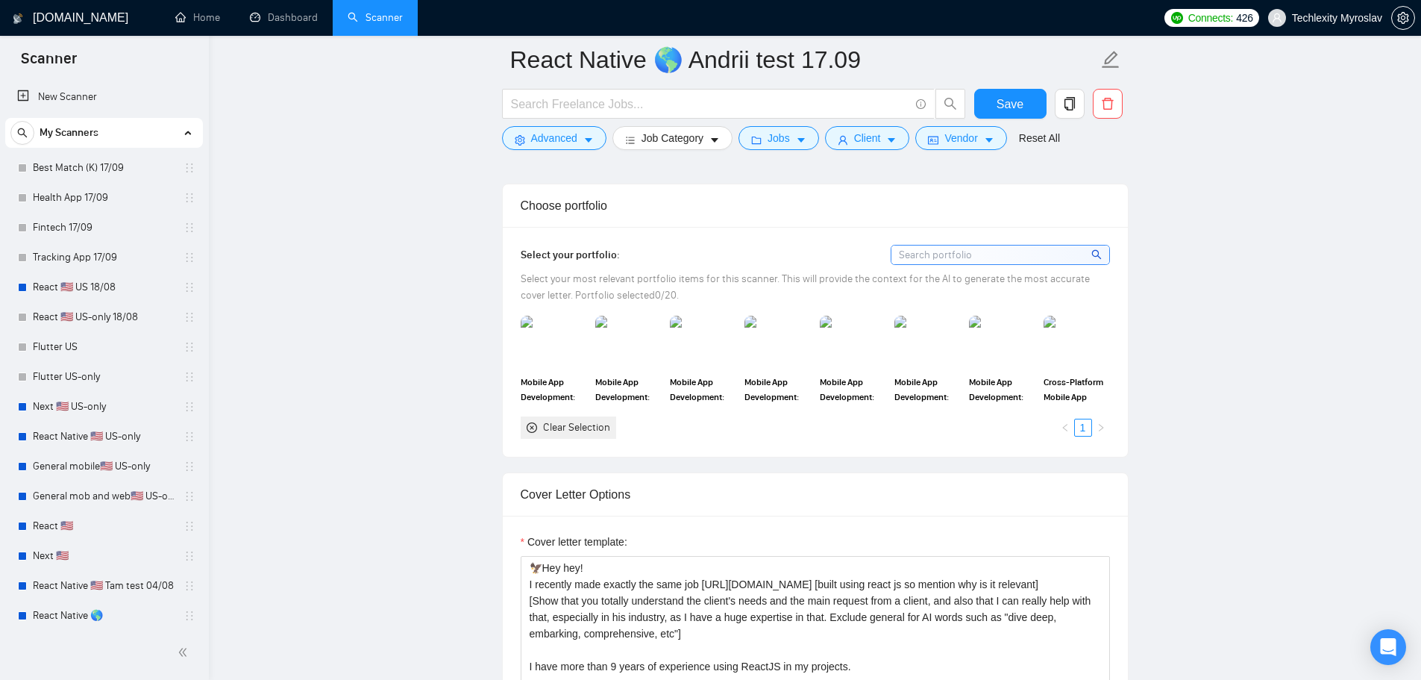
scroll to position [1567, 0]
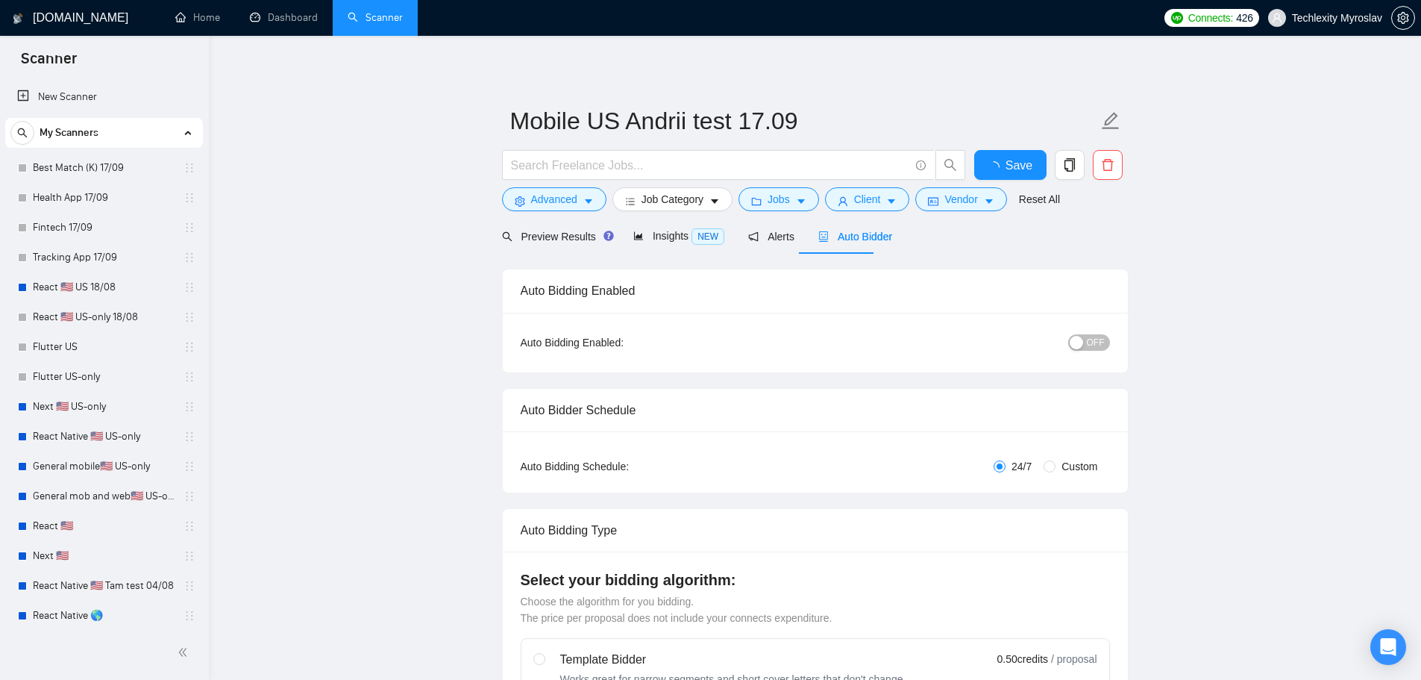
radio input "false"
radio input "true"
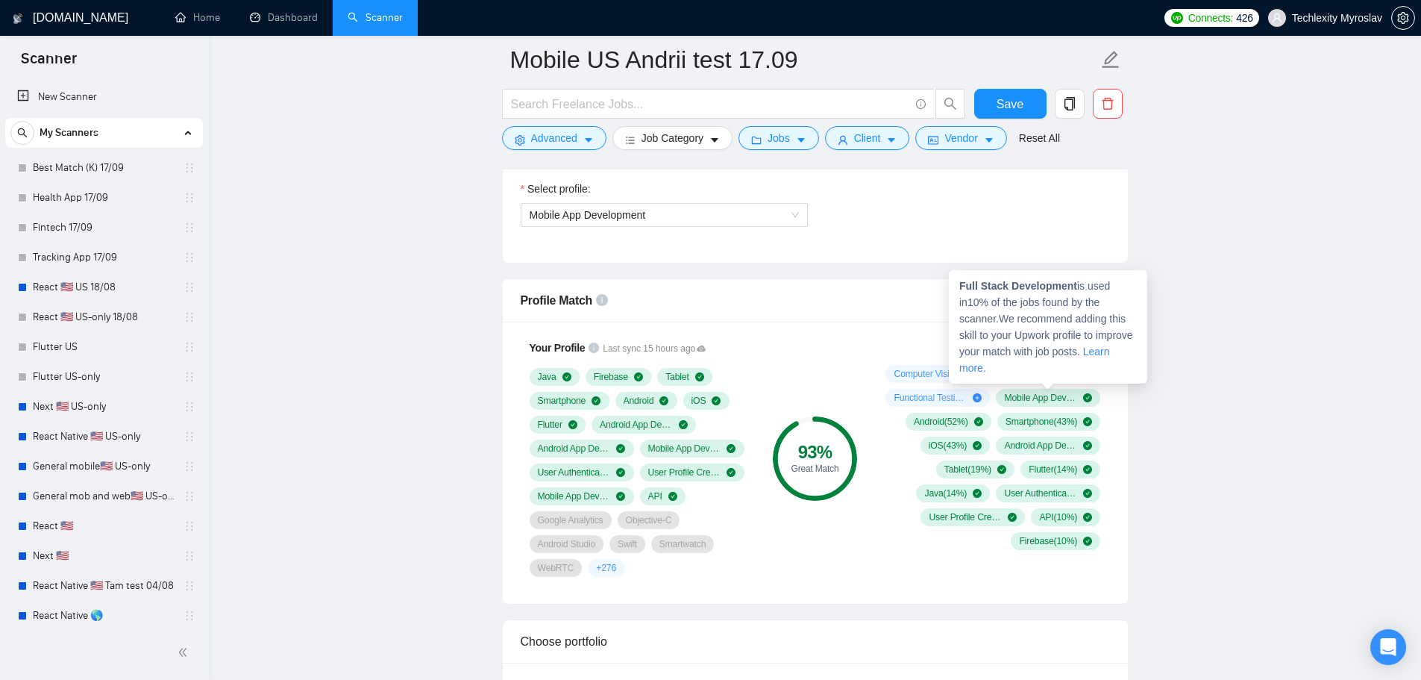
scroll to position [1045, 0]
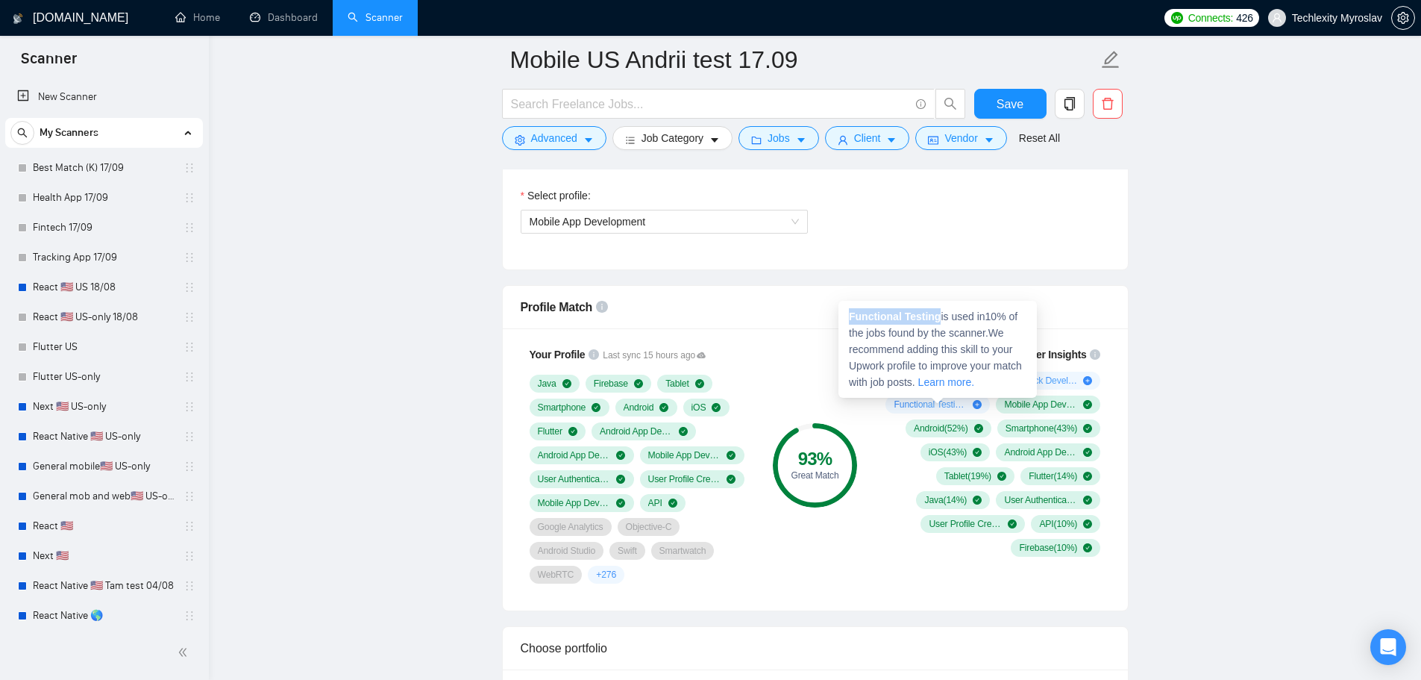
drag, startPoint x: 936, startPoint y: 317, endPoint x: 839, endPoint y: 319, distance: 97.0
click at [839, 319] on div "Functional Testing is used in 10 % of the jobs found by the scanner. We recomme…" at bounding box center [938, 349] width 198 height 97
copy strong "Functional Testing"
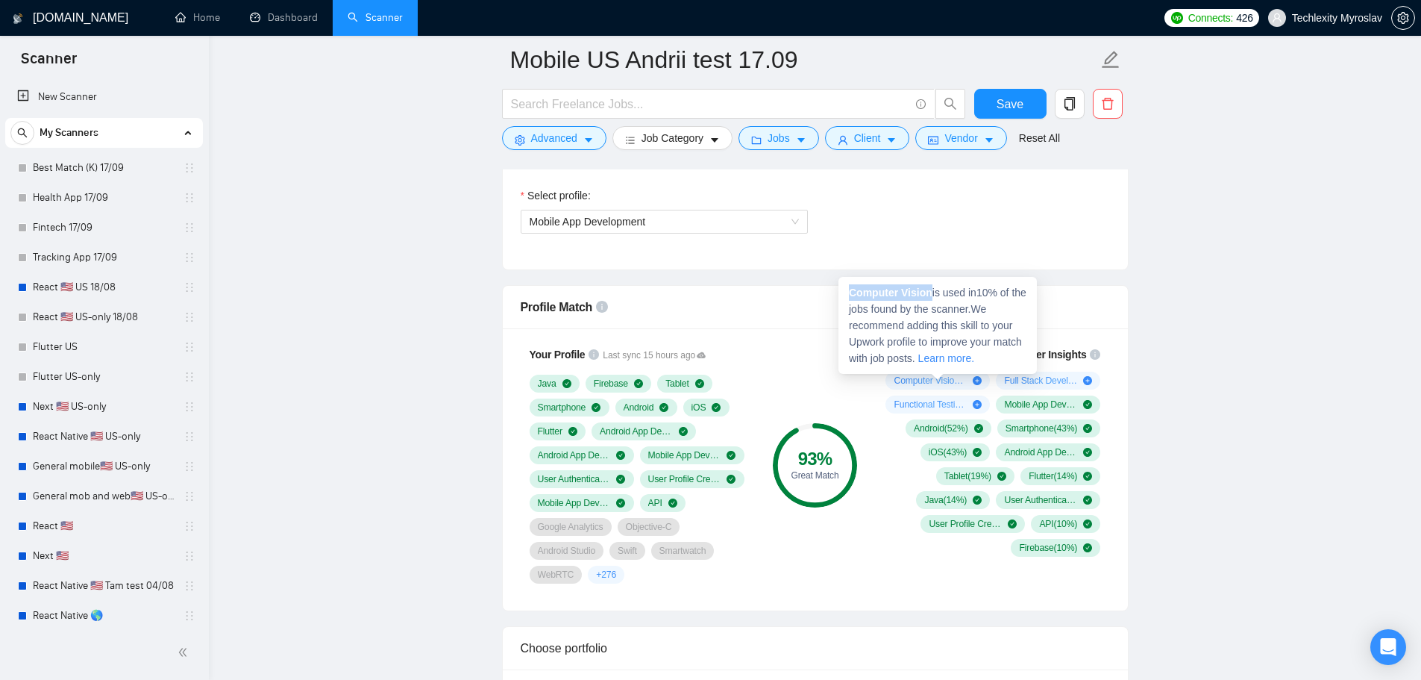
drag, startPoint x: 913, startPoint y: 294, endPoint x: 850, endPoint y: 298, distance: 63.5
click at [850, 298] on strong "Computer Vision" at bounding box center [891, 293] width 84 height 12
copy strong "Computer Vision"
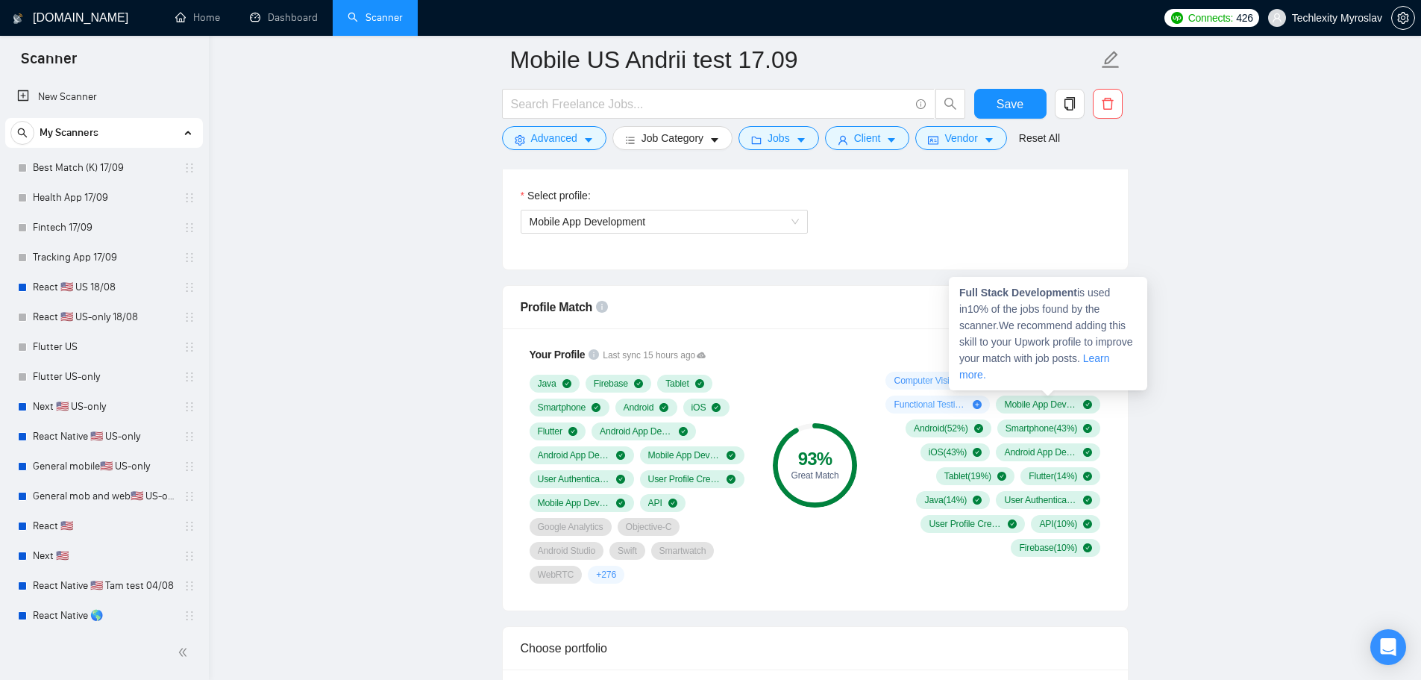
drag, startPoint x: 1074, startPoint y: 294, endPoint x: 960, endPoint y: 301, distance: 115.1
click at [960, 301] on div "Full Stack Development is used in 10 % of the jobs found by the scanner. We rec…" at bounding box center [1048, 333] width 198 height 113
click at [963, 297] on div "Full Stack Development is used in 10 % of the jobs found by the scanner. We rec…" at bounding box center [1048, 333] width 198 height 113
click at [960, 294] on strong "Full Stack Development" at bounding box center [1019, 293] width 118 height 12
drag, startPoint x: 960, startPoint y: 292, endPoint x: 1074, endPoint y: 294, distance: 114.2
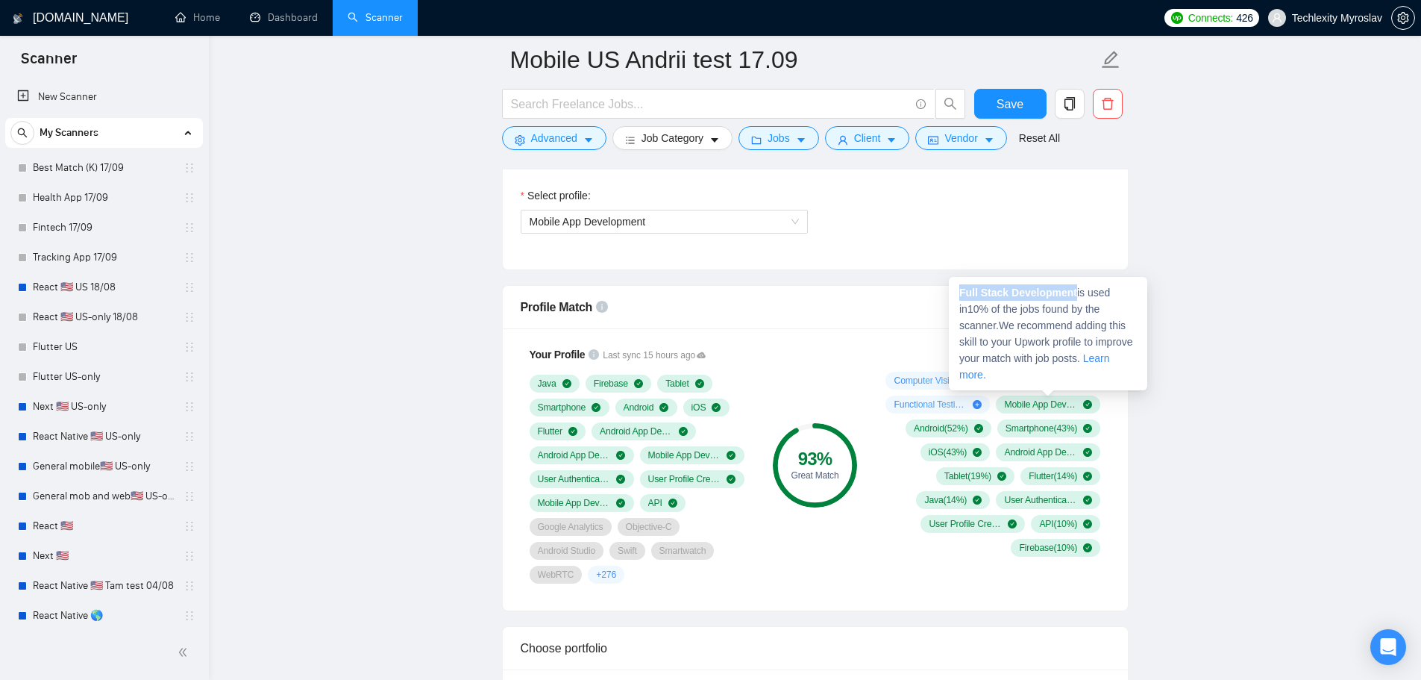
click at [1074, 294] on strong "Full Stack Development" at bounding box center [1019, 293] width 118 height 12
copy strong "Full Stack Development"
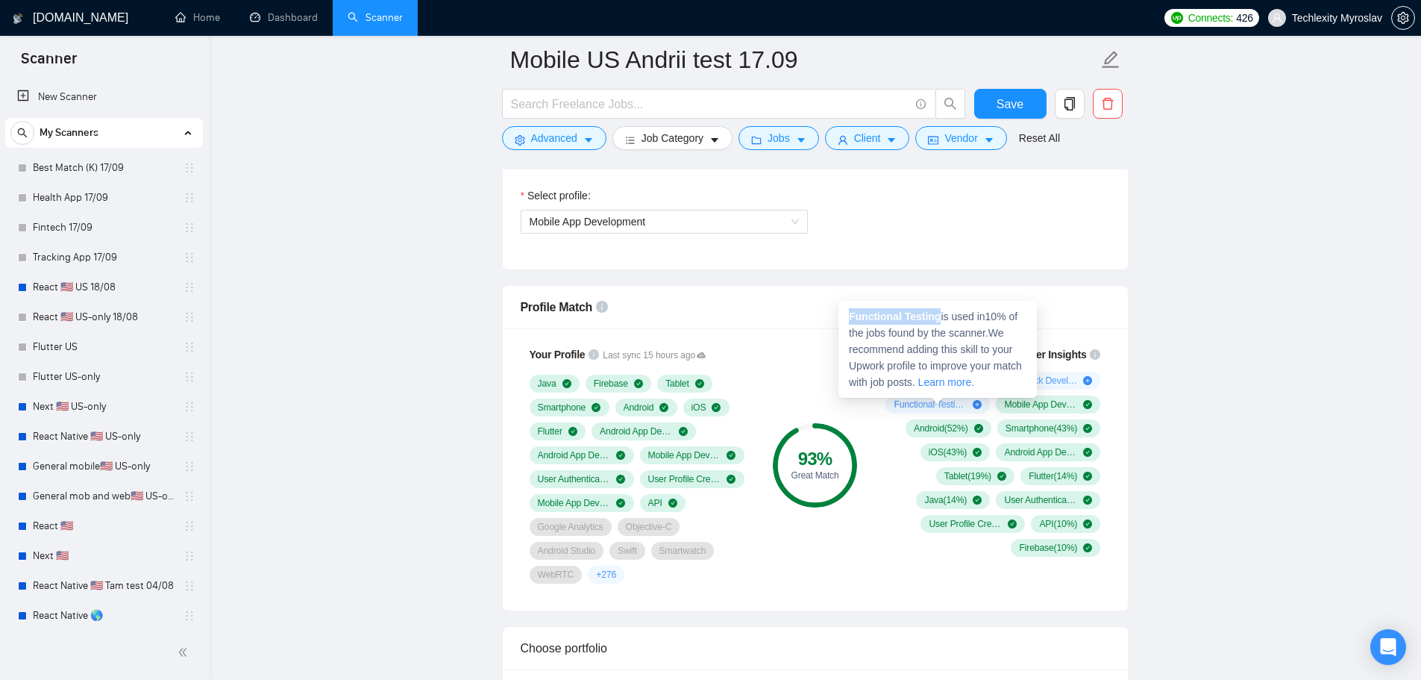
drag, startPoint x: 938, startPoint y: 317, endPoint x: 848, endPoint y: 318, distance: 89.5
click at [848, 318] on div "Functional Testing is used in 10 % of the jobs found by the scanner. We recomme…" at bounding box center [938, 349] width 198 height 97
copy strong "Functional Testing"
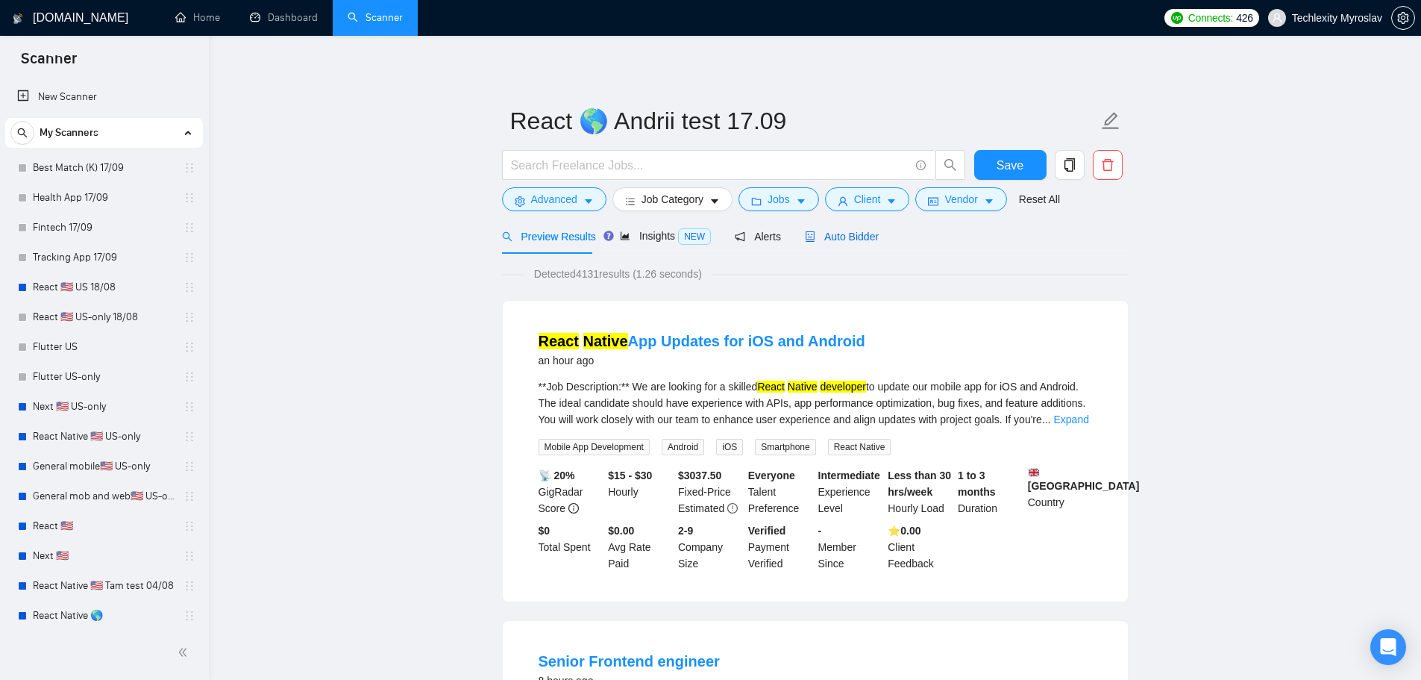
click at [847, 228] on div "Auto Bidder" at bounding box center [842, 236] width 74 height 16
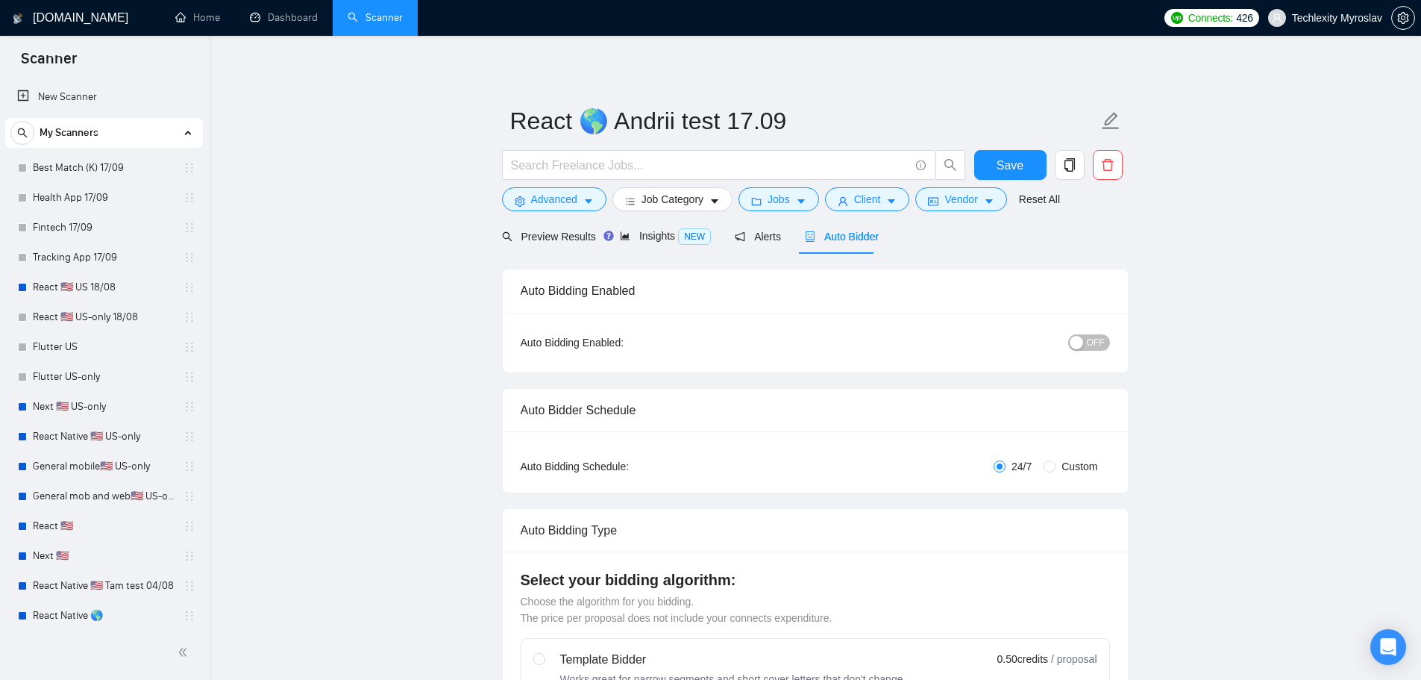
radio input "false"
radio input "true"
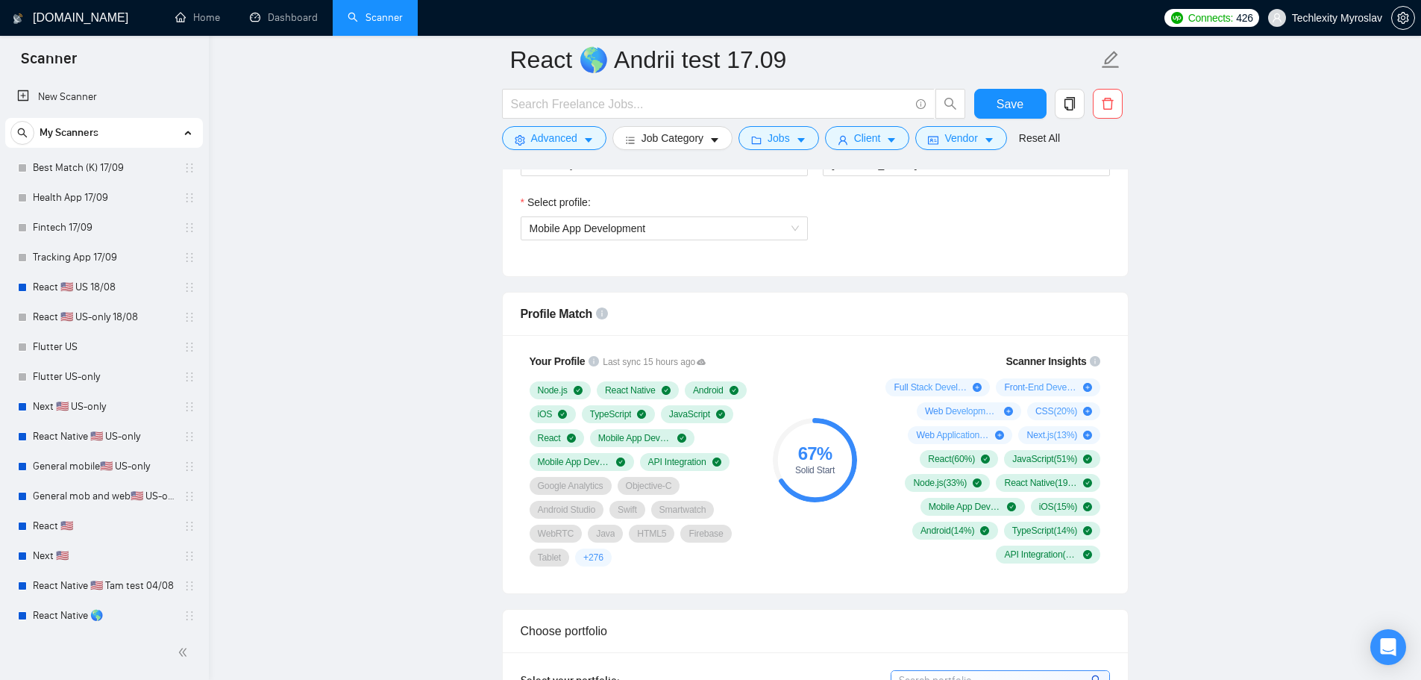
scroll to position [1045, 0]
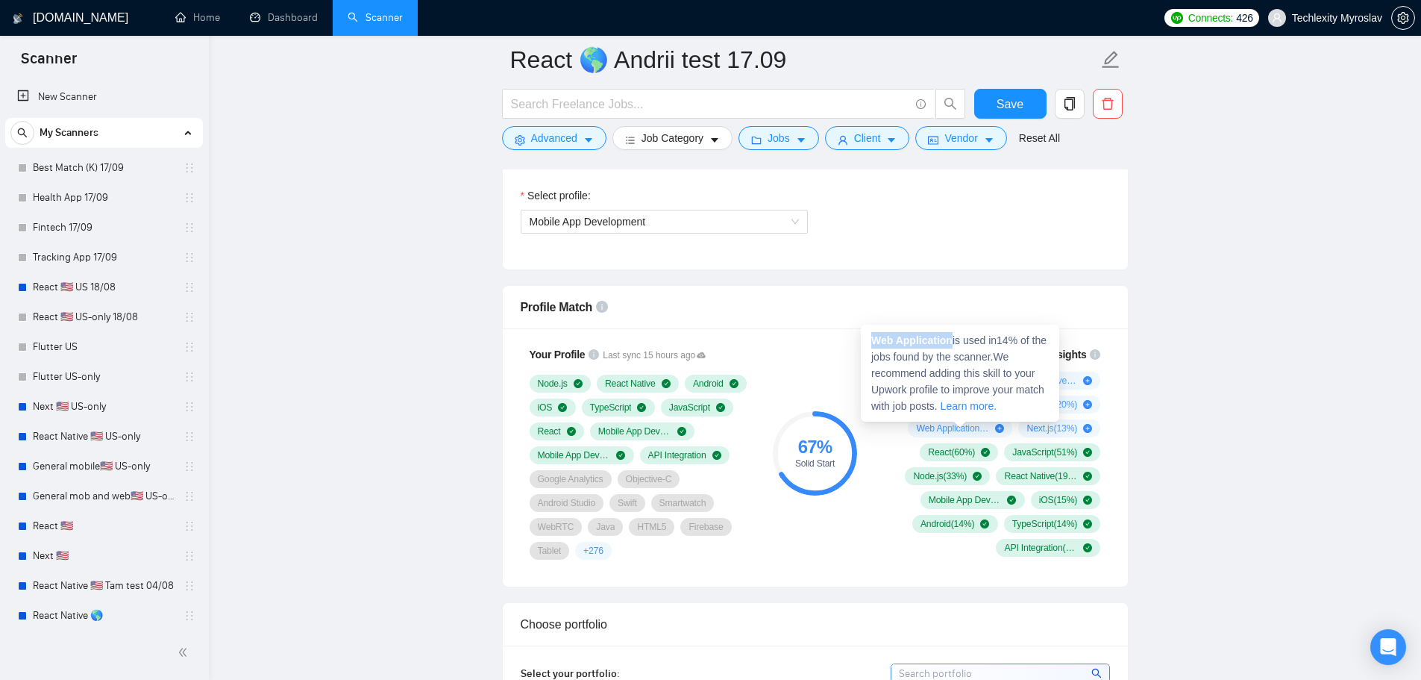
drag, startPoint x: 952, startPoint y: 341, endPoint x: 874, endPoint y: 342, distance: 77.6
click at [874, 342] on strong "Web Application" at bounding box center [911, 340] width 81 height 12
copy strong "Web Application"
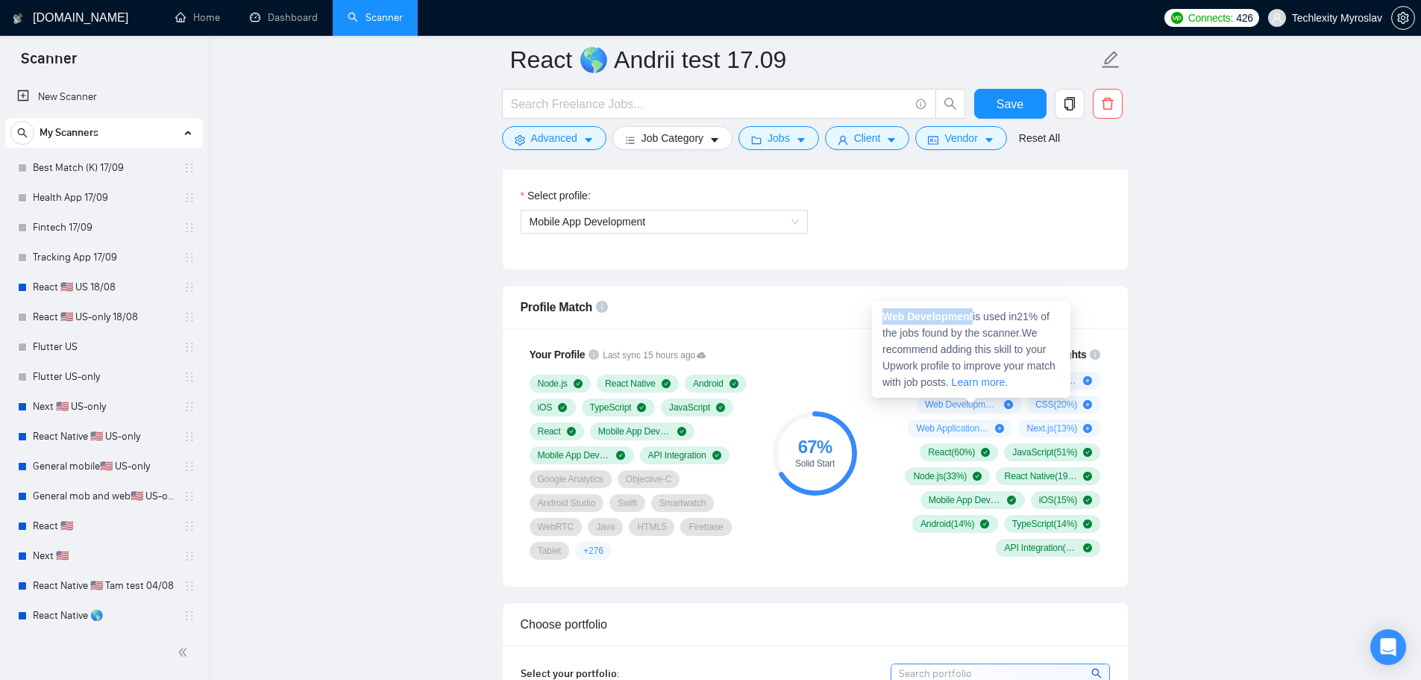
drag, startPoint x: 974, startPoint y: 314, endPoint x: 877, endPoint y: 319, distance: 96.4
click at [877, 319] on div "Web Development is used in 21 % of the jobs found by the scanner. We recommend …" at bounding box center [971, 349] width 198 height 97
copy strong "Web Development"
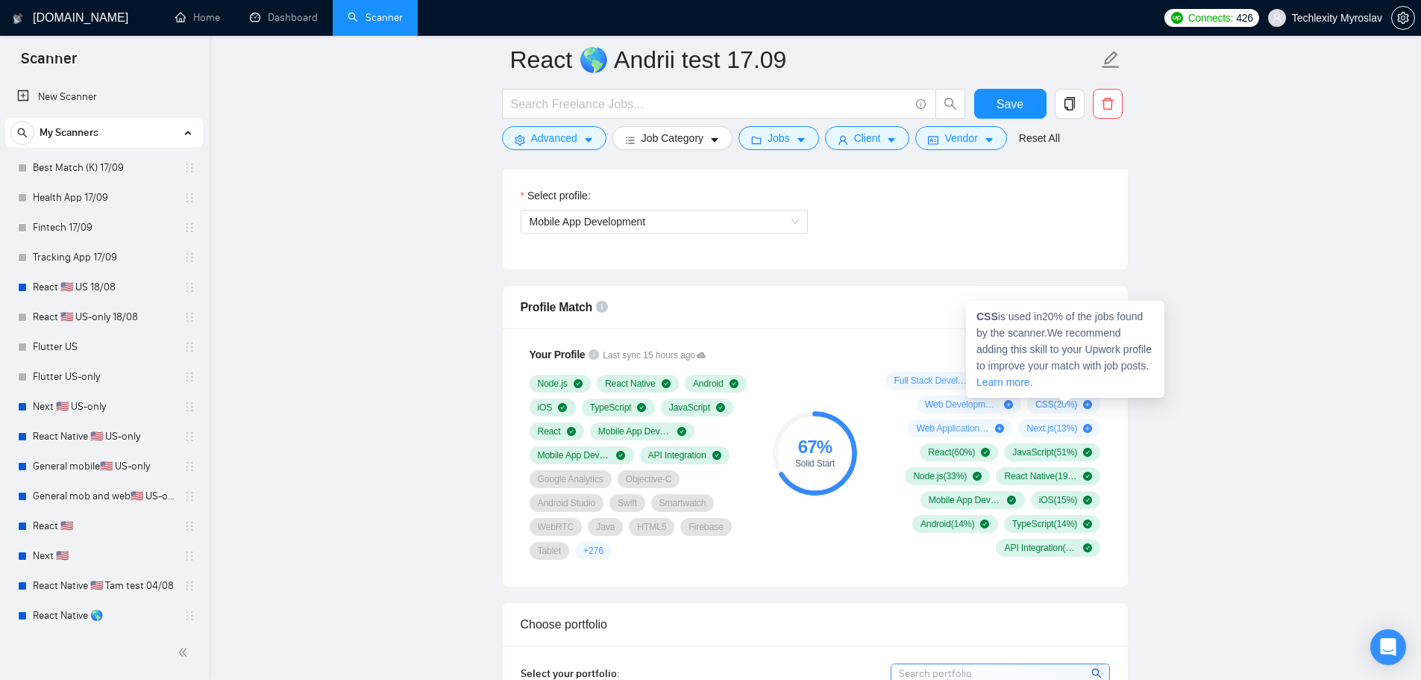
drag, startPoint x: 1041, startPoint y: 404, endPoint x: 1051, endPoint y: 404, distance: 9.7
click at [1051, 404] on span "CSS ( 20 %)" at bounding box center [1057, 404] width 42 height 12
drag, startPoint x: 992, startPoint y: 319, endPoint x: 977, endPoint y: 319, distance: 15.7
click at [977, 319] on strong "CSS" at bounding box center [988, 316] width 22 height 12
copy strong "CSS"
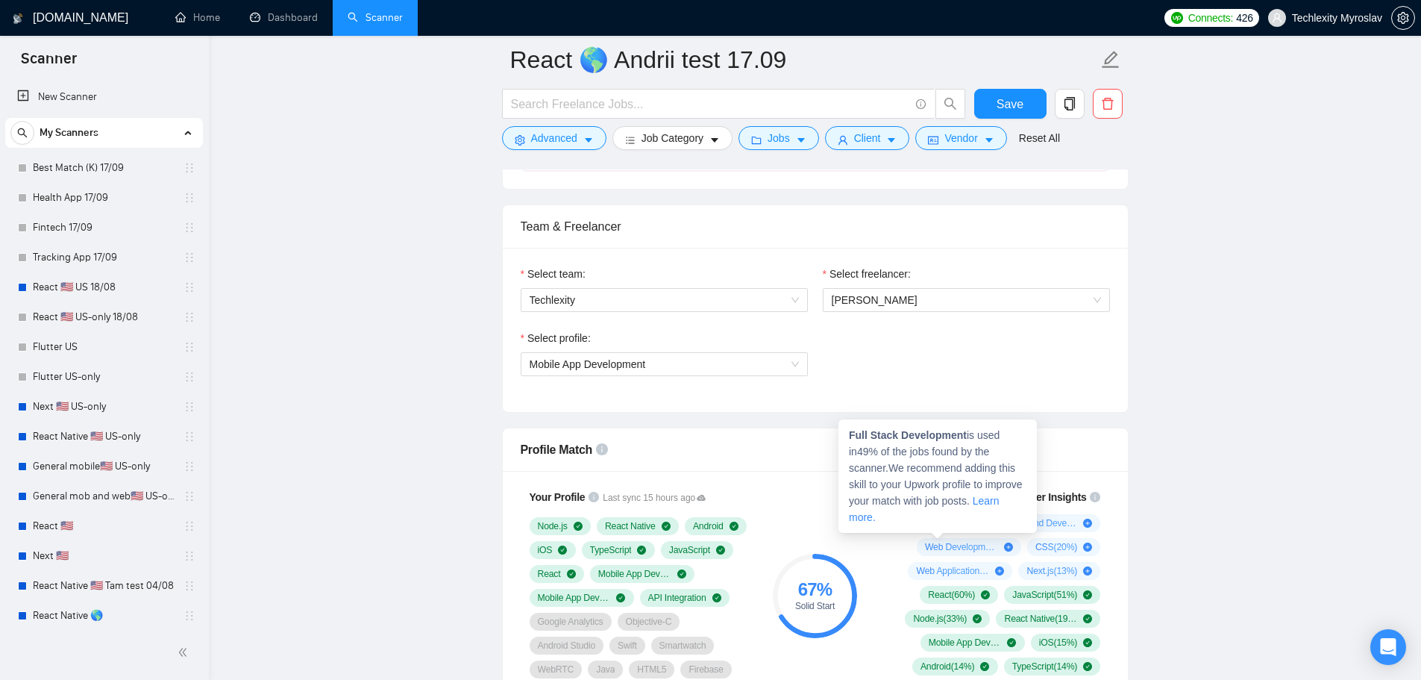
scroll to position [895, 0]
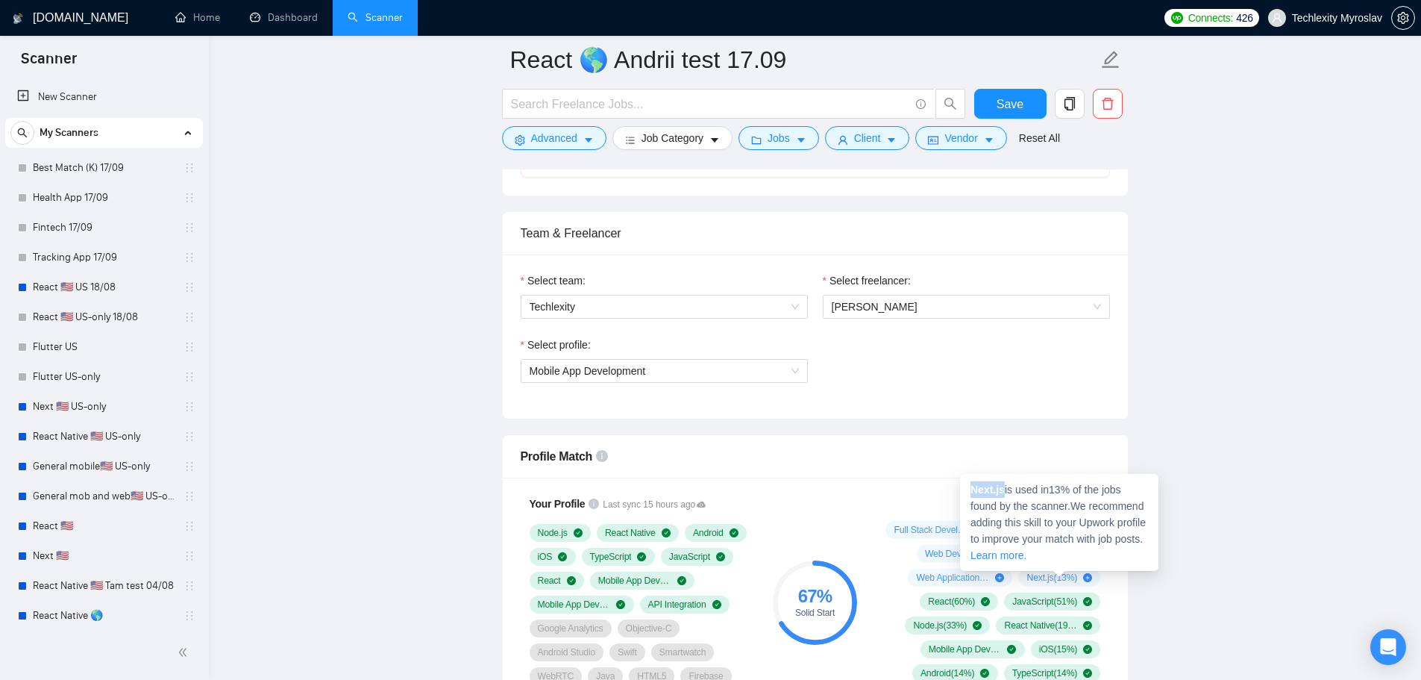
drag, startPoint x: 1004, startPoint y: 492, endPoint x: 974, endPoint y: 495, distance: 30.0
click at [974, 495] on strong "Next.js" at bounding box center [988, 489] width 34 height 12
copy strong "Next.js"
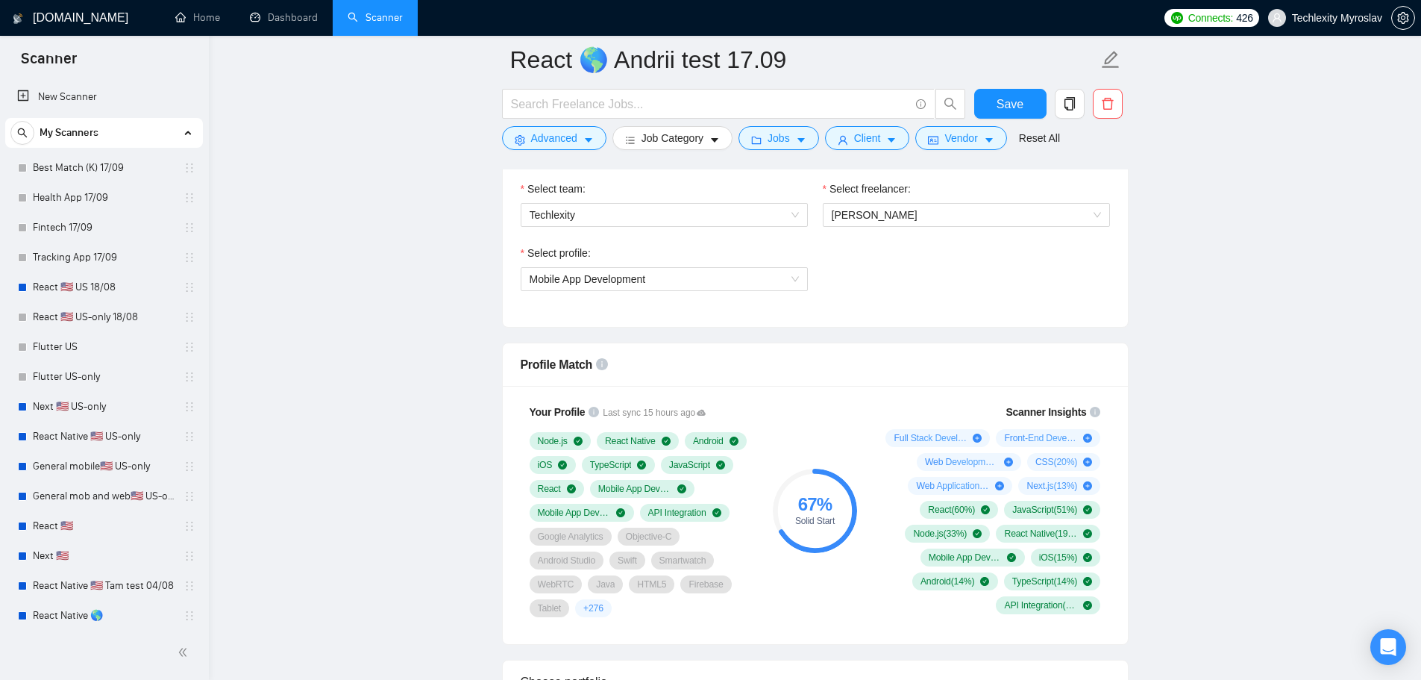
scroll to position [1045, 0]
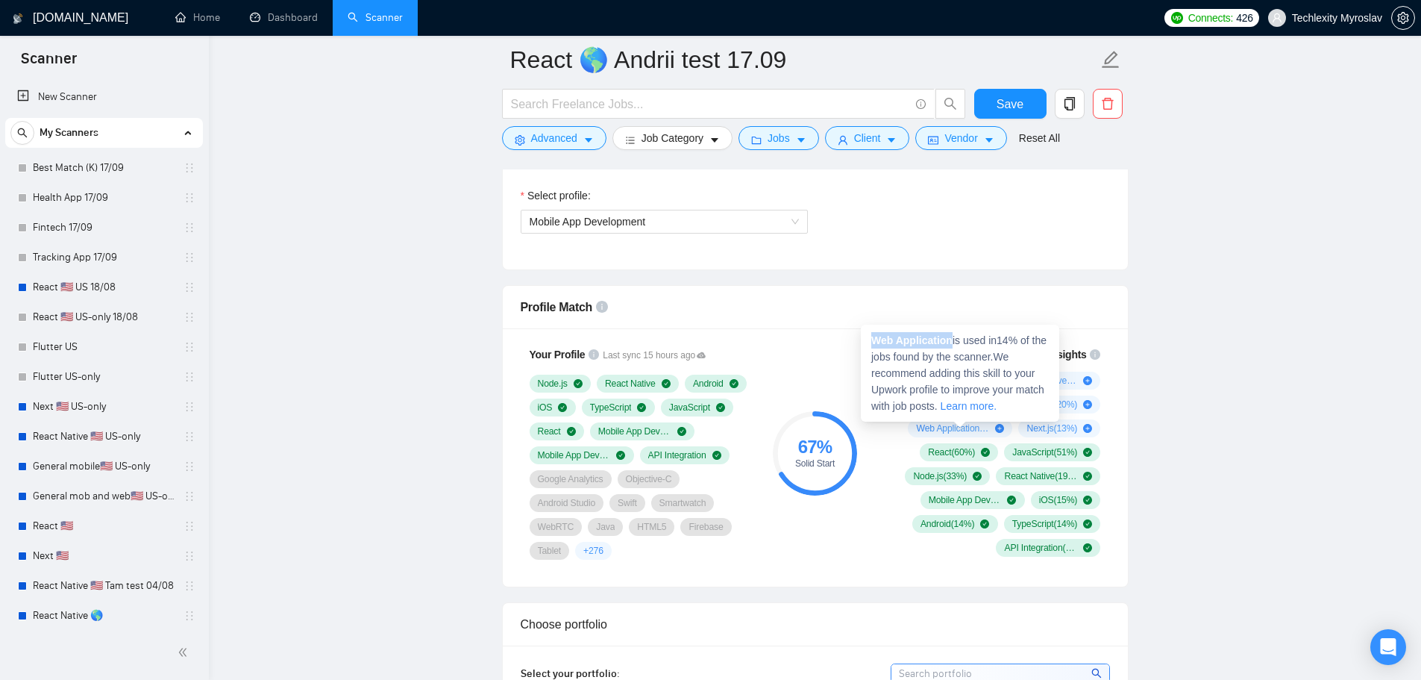
drag, startPoint x: 951, startPoint y: 339, endPoint x: 871, endPoint y: 340, distance: 79.9
click at [871, 340] on strong "Web Application" at bounding box center [911, 340] width 81 height 12
copy strong "Web Application"
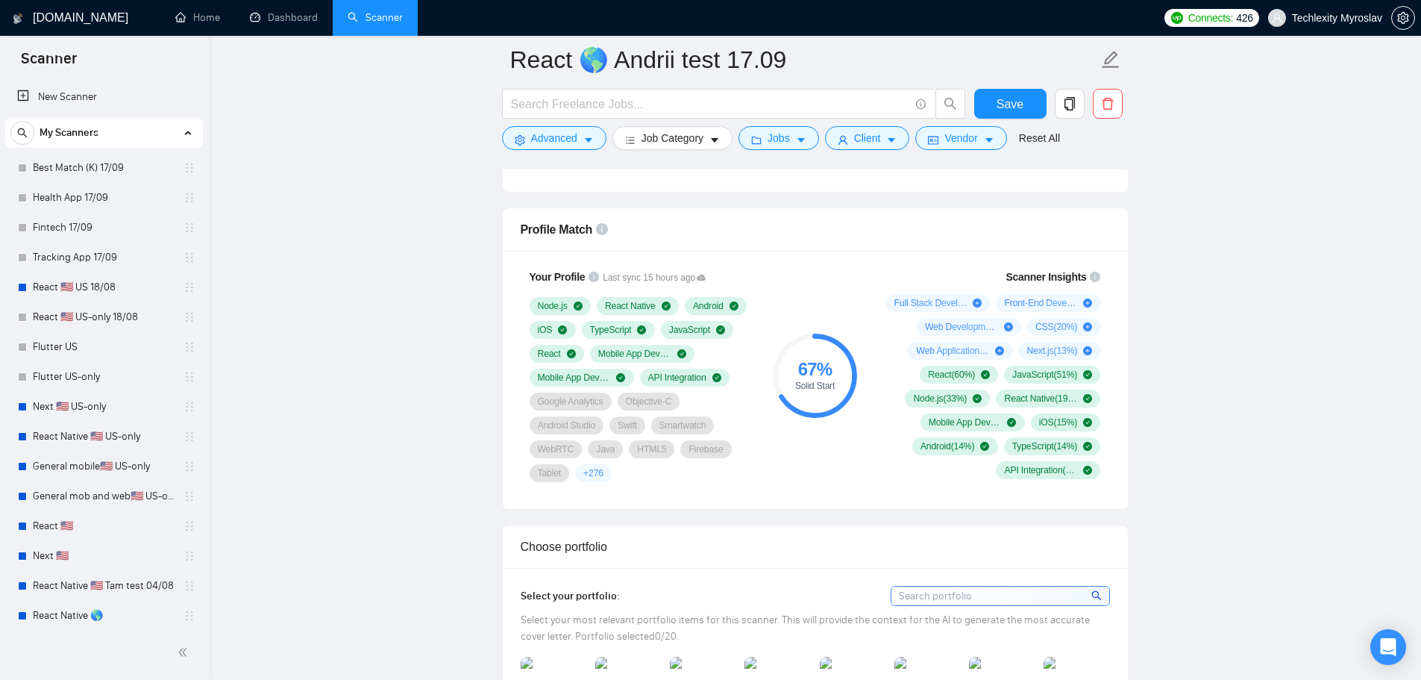
scroll to position [1117, 0]
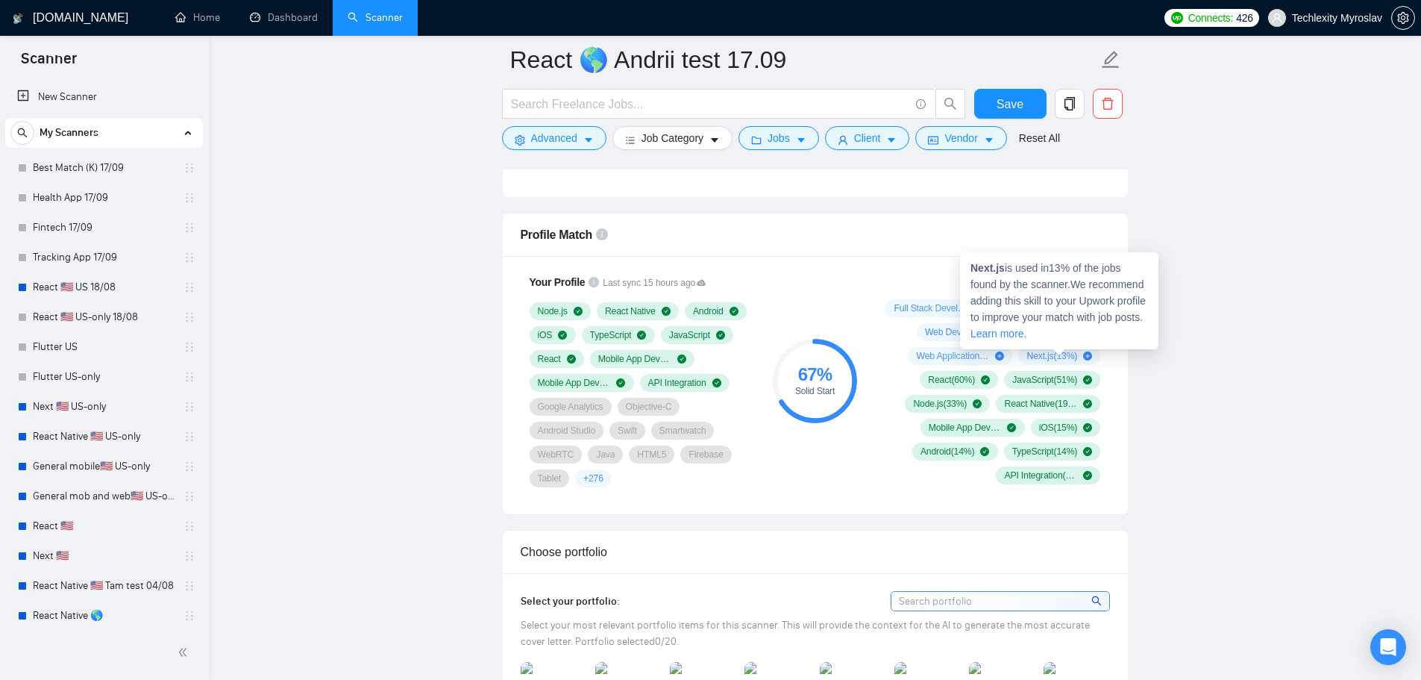
drag, startPoint x: 1028, startPoint y: 357, endPoint x: 1056, endPoint y: 358, distance: 27.6
click at [1056, 358] on span "Next.js ( 13 %)" at bounding box center [1052, 356] width 51 height 12
click at [1049, 357] on span "Next.js ( 13 %)" at bounding box center [1052, 356] width 51 height 12
drag, startPoint x: 1004, startPoint y: 269, endPoint x: 973, endPoint y: 272, distance: 30.7
click at [973, 272] on span "Next.js is used in 13 % of the jobs found by the scanner. We recommend adding t…" at bounding box center [1058, 301] width 175 height 78
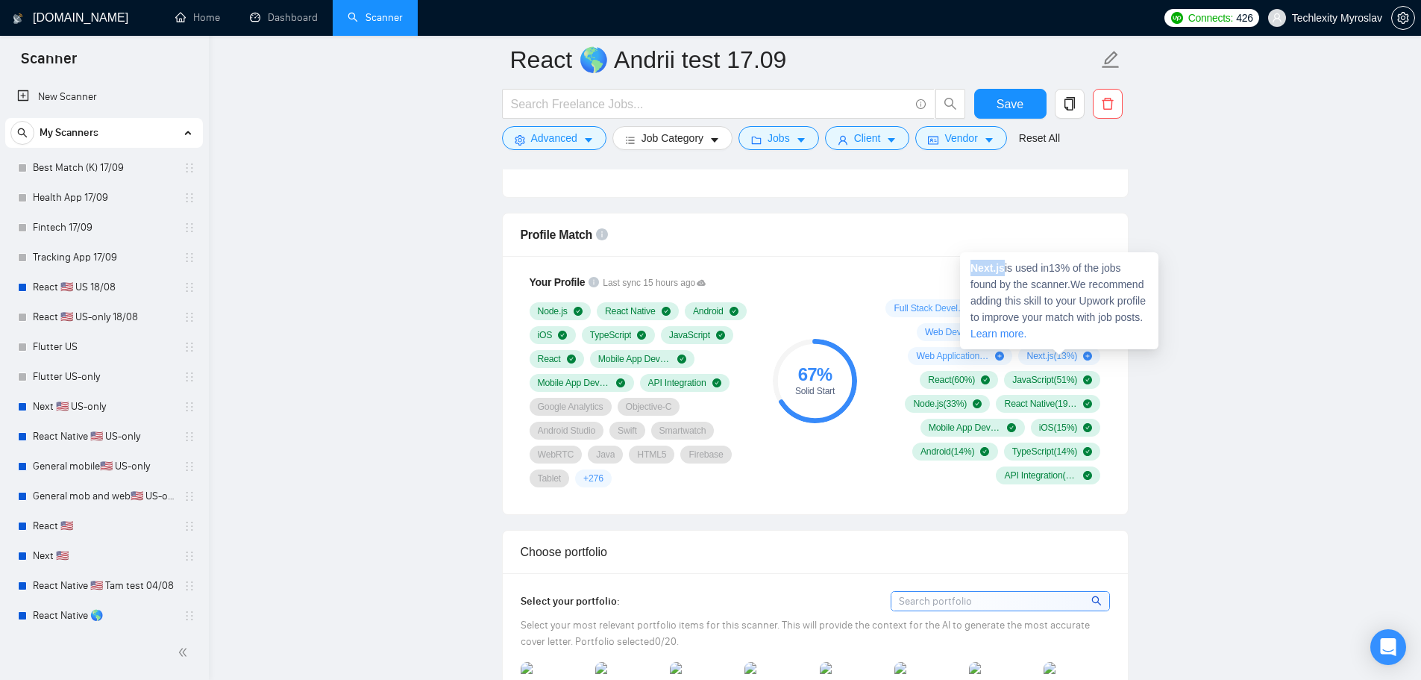
copy strong "Next.js"
drag, startPoint x: 995, startPoint y: 245, endPoint x: 977, endPoint y: 245, distance: 17.9
click at [977, 245] on span "CSS is used in 20 % of the jobs found by the scanner. We recommend adding this …" at bounding box center [1064, 277] width 175 height 78
copy strong "CSS"
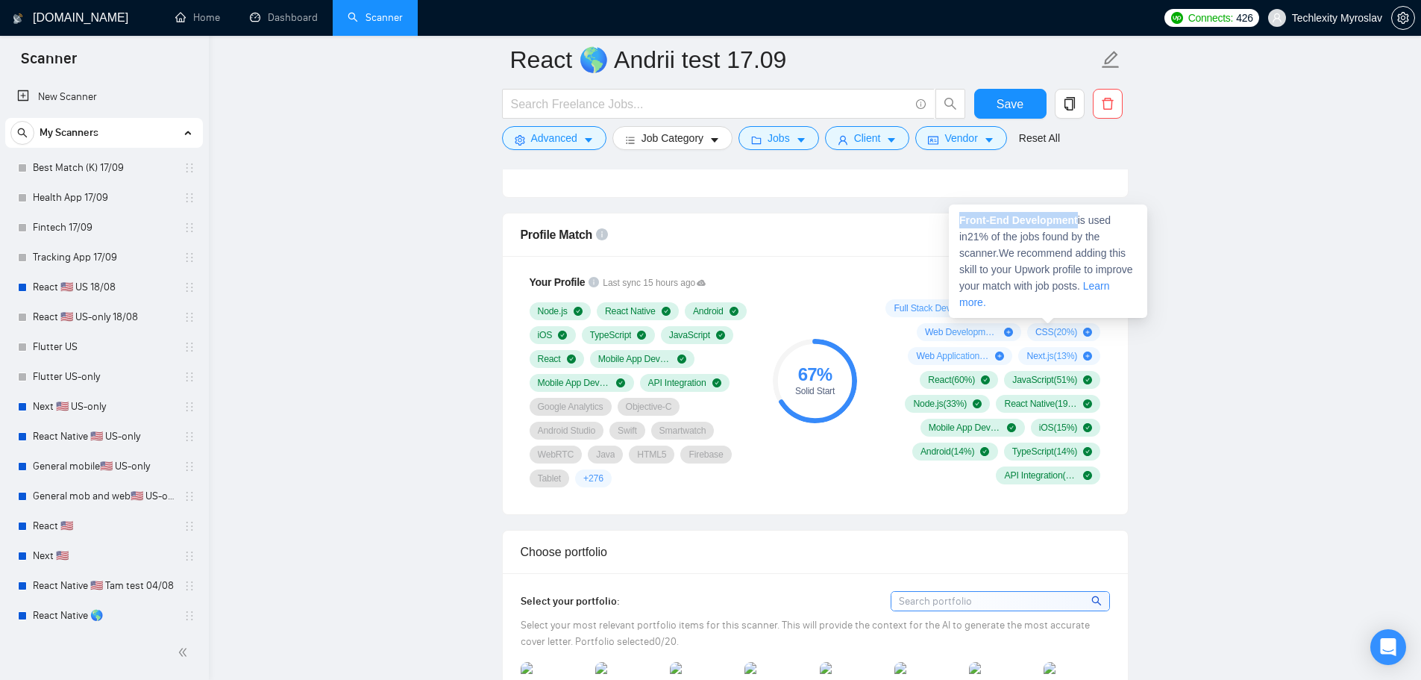
drag, startPoint x: 1075, startPoint y: 219, endPoint x: 960, endPoint y: 224, distance: 115.8
click at [960, 224] on strong "Front-End Development" at bounding box center [1019, 220] width 119 height 12
copy strong "Front-End Development"
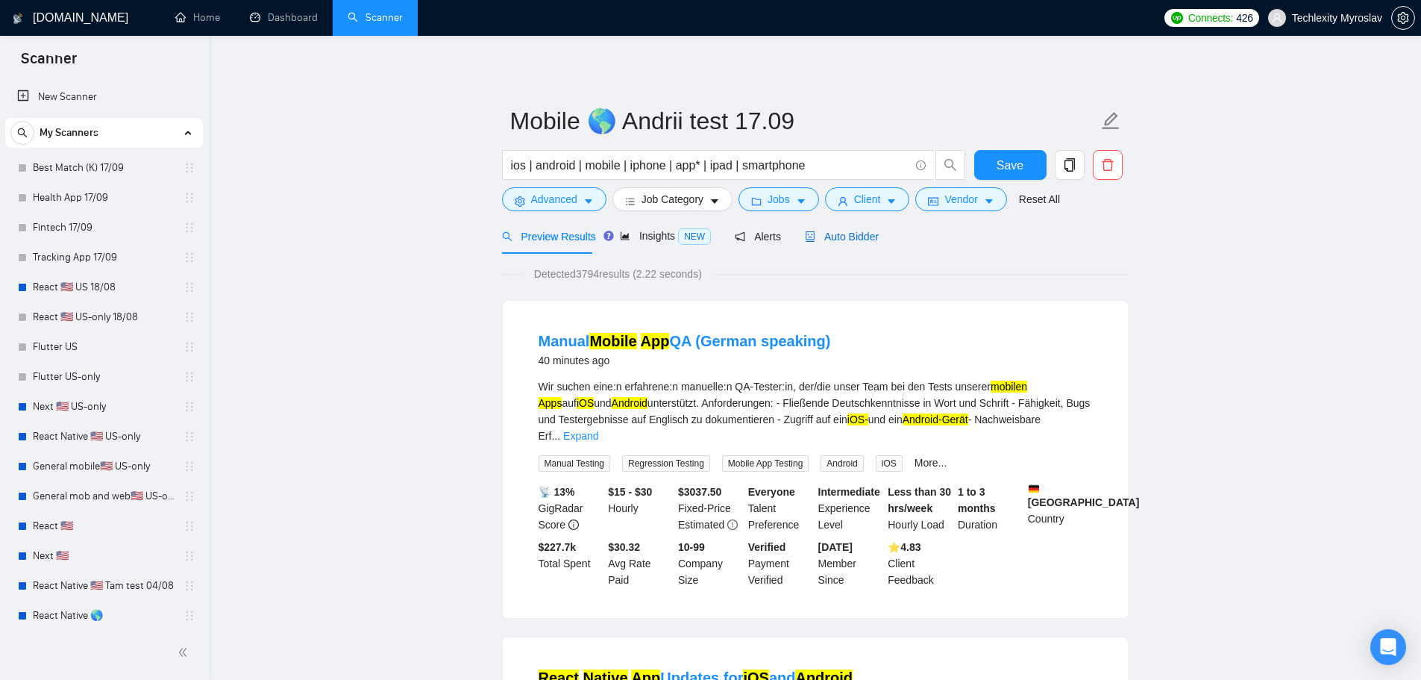
click at [833, 238] on span "Auto Bidder" at bounding box center [842, 237] width 74 height 12
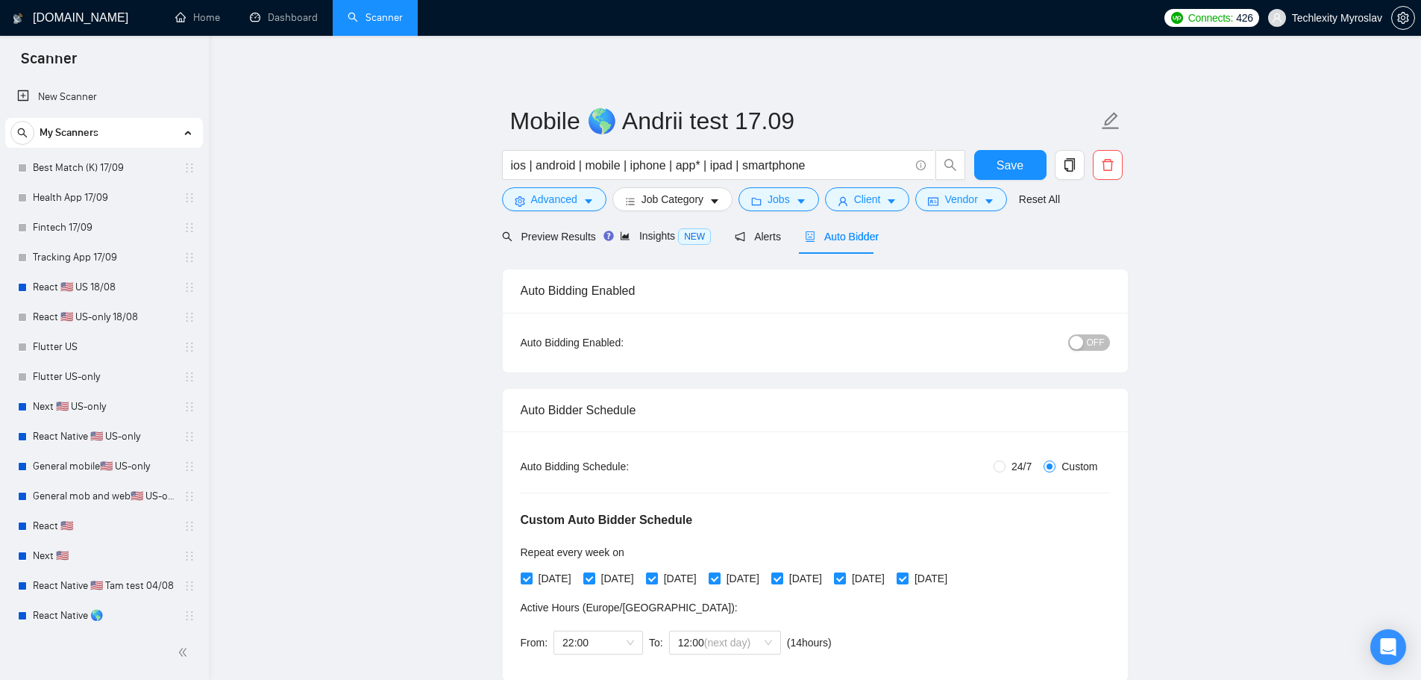
radio input "false"
radio input "true"
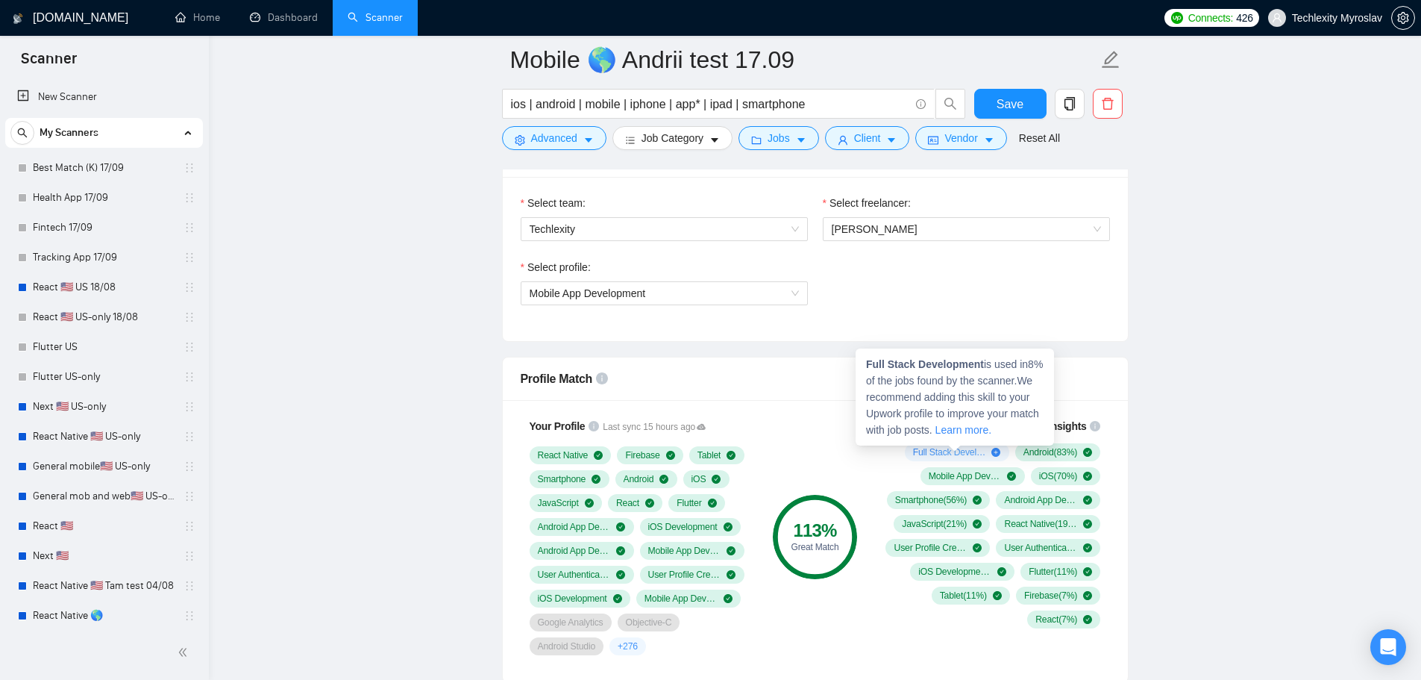
scroll to position [970, 0]
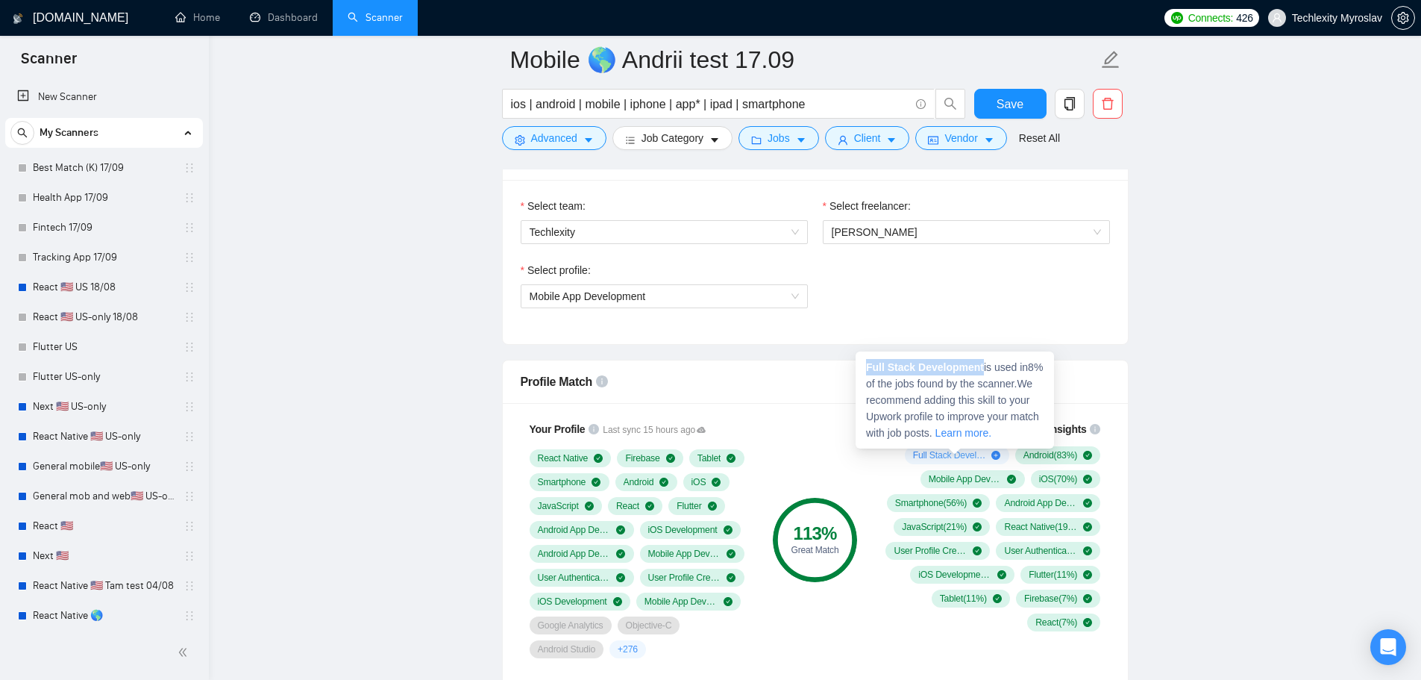
drag, startPoint x: 982, startPoint y: 367, endPoint x: 868, endPoint y: 372, distance: 114.2
click at [868, 372] on span "Full Stack Development is used in 8 % of the jobs found by the scanner. We reco…" at bounding box center [954, 400] width 177 height 78
copy strong "Full Stack Development"
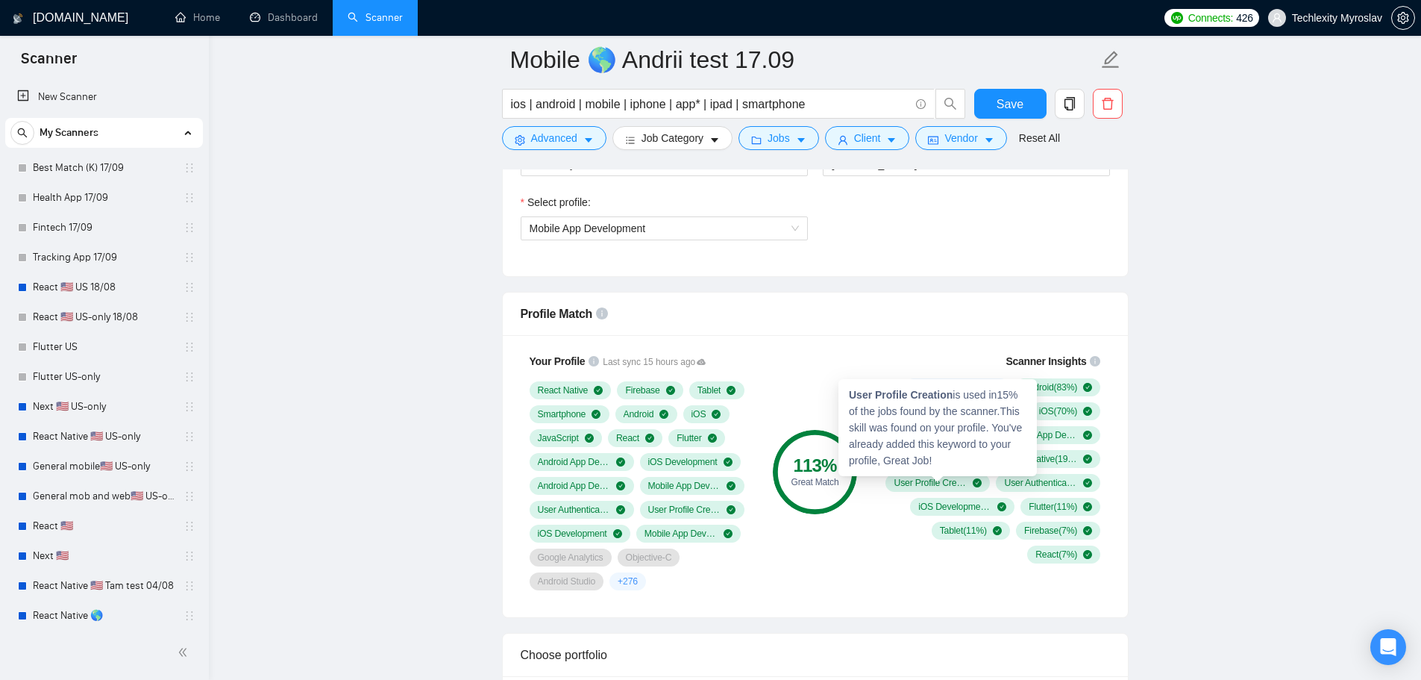
scroll to position [1045, 0]
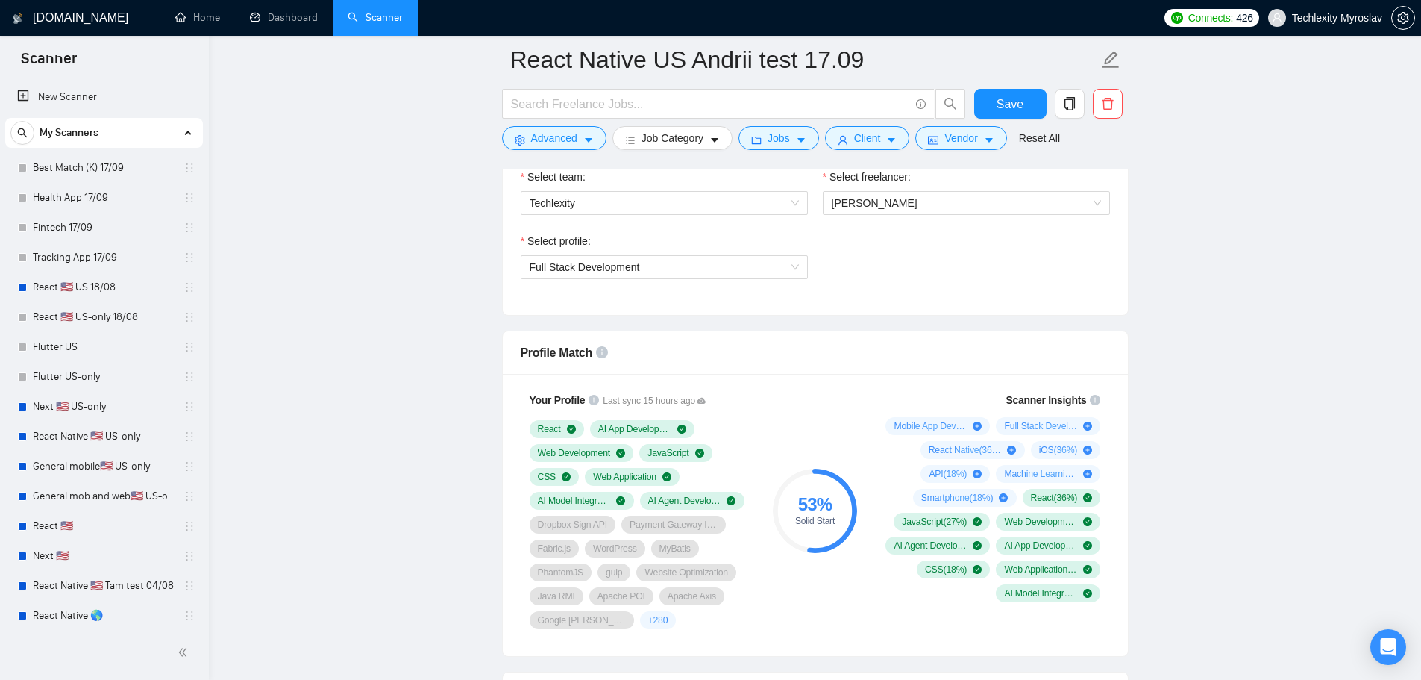
scroll to position [1119, 0]
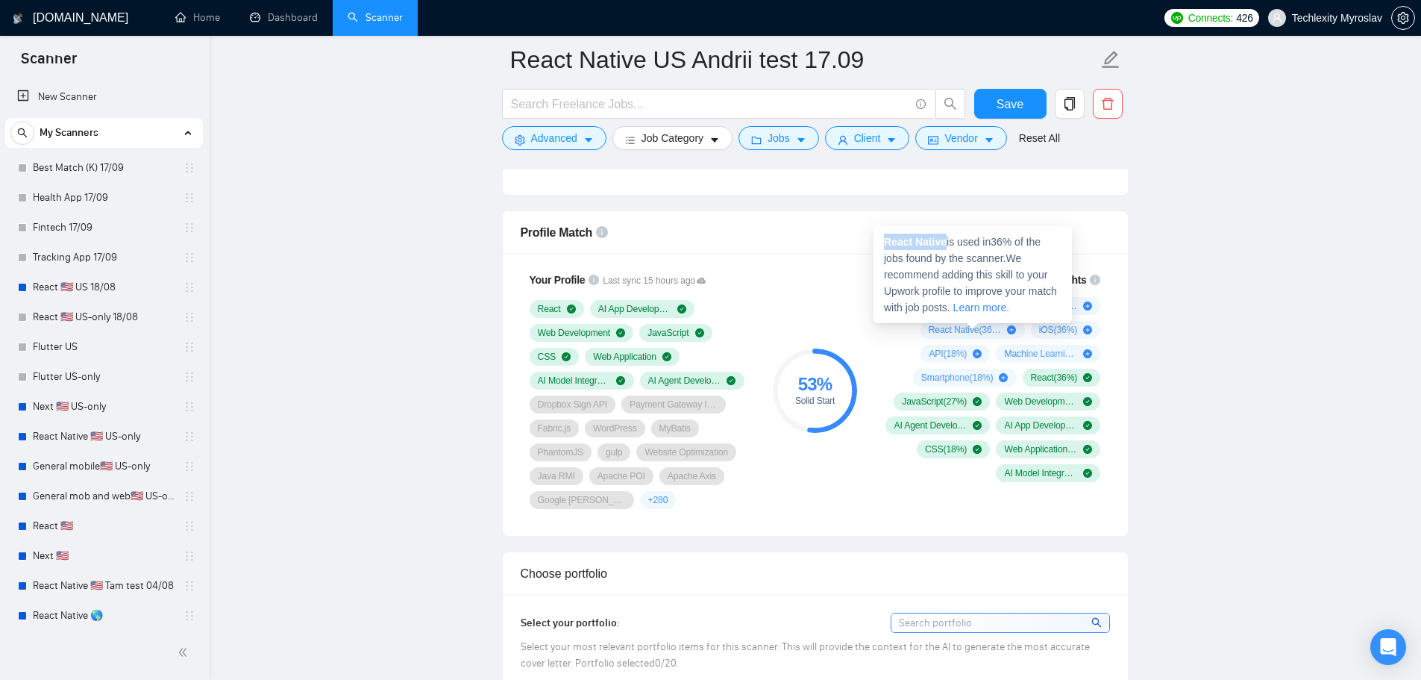
drag, startPoint x: 945, startPoint y: 242, endPoint x: 886, endPoint y: 246, distance: 58.4
click at [886, 246] on strong "React Native" at bounding box center [915, 242] width 63 height 12
copy strong "React Native"
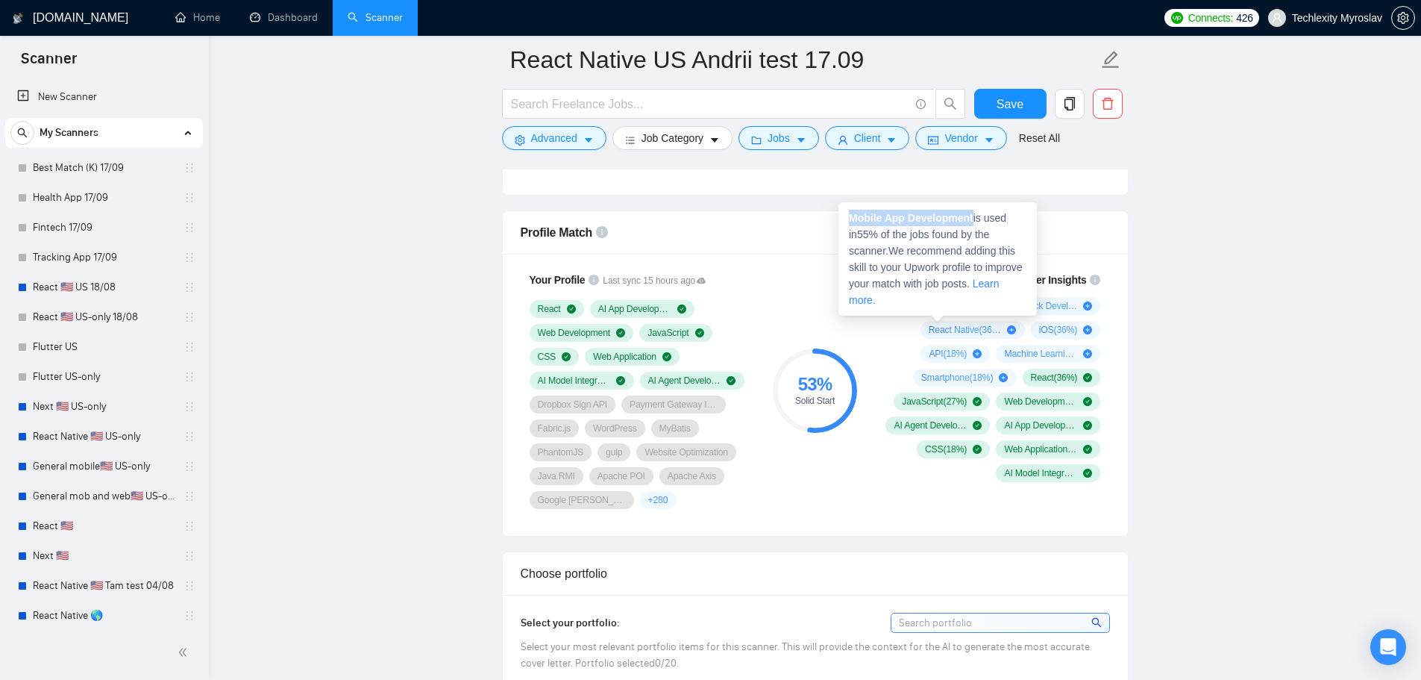
drag, startPoint x: 974, startPoint y: 219, endPoint x: 852, endPoint y: 222, distance: 121.7
click at [852, 222] on strong "Mobile App Development" at bounding box center [911, 218] width 125 height 12
copy strong "Mobile App Development"
drag, startPoint x: 946, startPoint y: 241, endPoint x: 917, endPoint y: 245, distance: 29.4
click at [917, 245] on span "React Native is used in 36 % of the jobs found by the scanner. We recommend add…" at bounding box center [970, 275] width 173 height 78
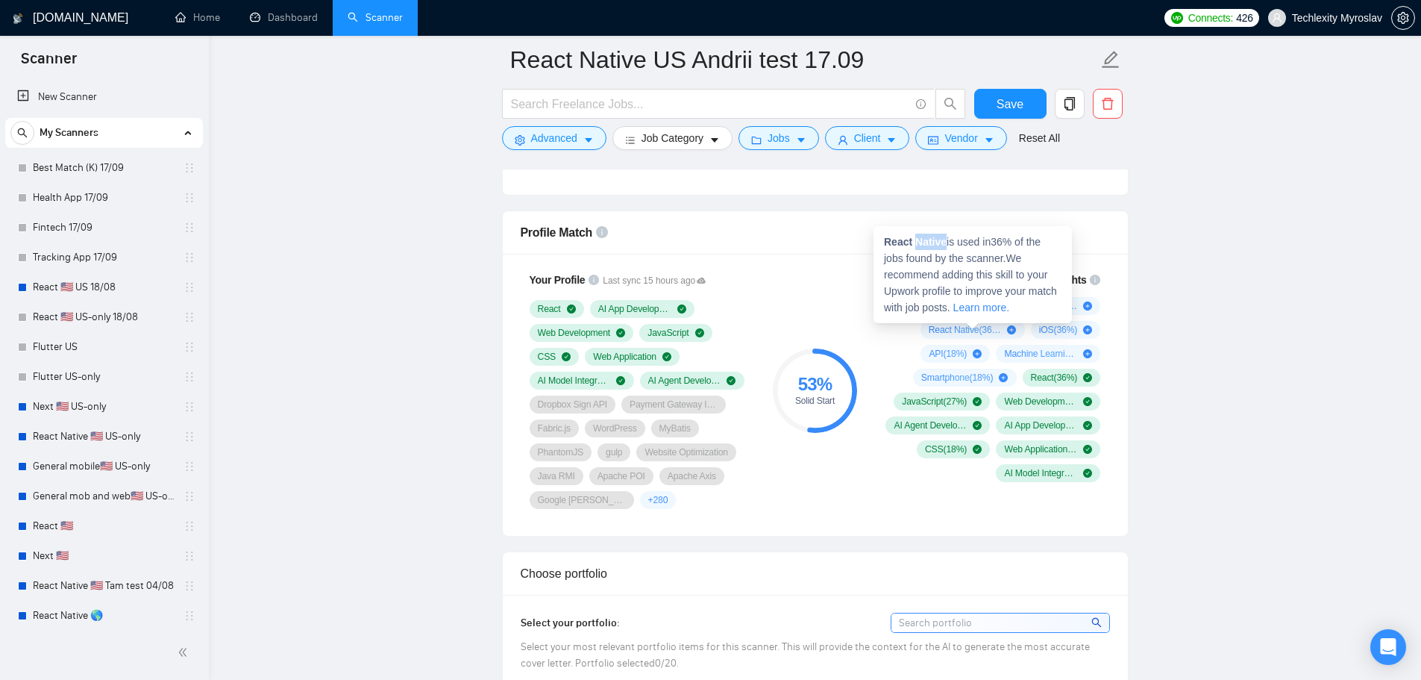
copy strong "Native"
drag, startPoint x: 930, startPoint y: 354, endPoint x: 939, endPoint y: 354, distance: 8.2
click at [939, 354] on span "API ( 18 %)" at bounding box center [948, 354] width 38 height 12
click at [937, 240] on strong "React Native" at bounding box center [915, 242] width 63 height 12
drag, startPoint x: 945, startPoint y: 241, endPoint x: 886, endPoint y: 242, distance: 58.2
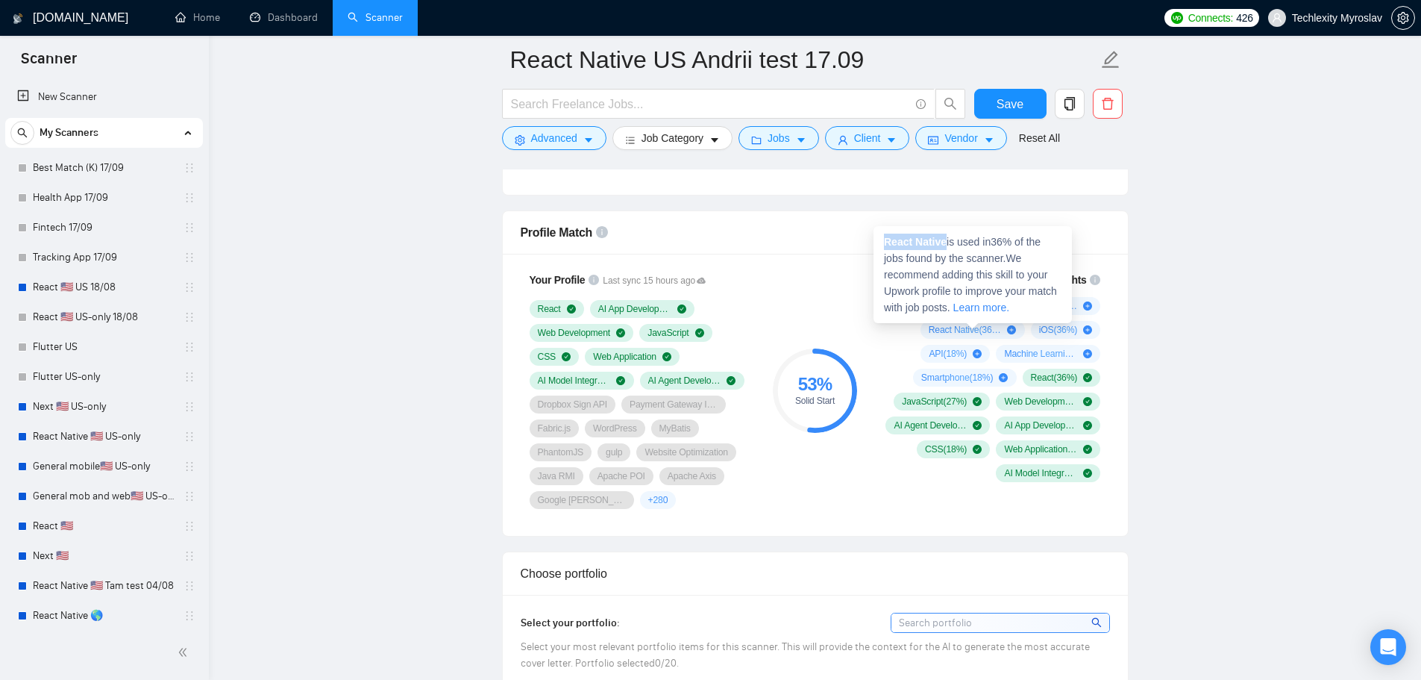
click at [886, 242] on strong "React Native" at bounding box center [915, 242] width 63 height 12
copy strong "React Native"
drag, startPoint x: 930, startPoint y: 351, endPoint x: 941, endPoint y: 356, distance: 11.4
click at [941, 356] on span "API ( 18 %)" at bounding box center [948, 354] width 38 height 12
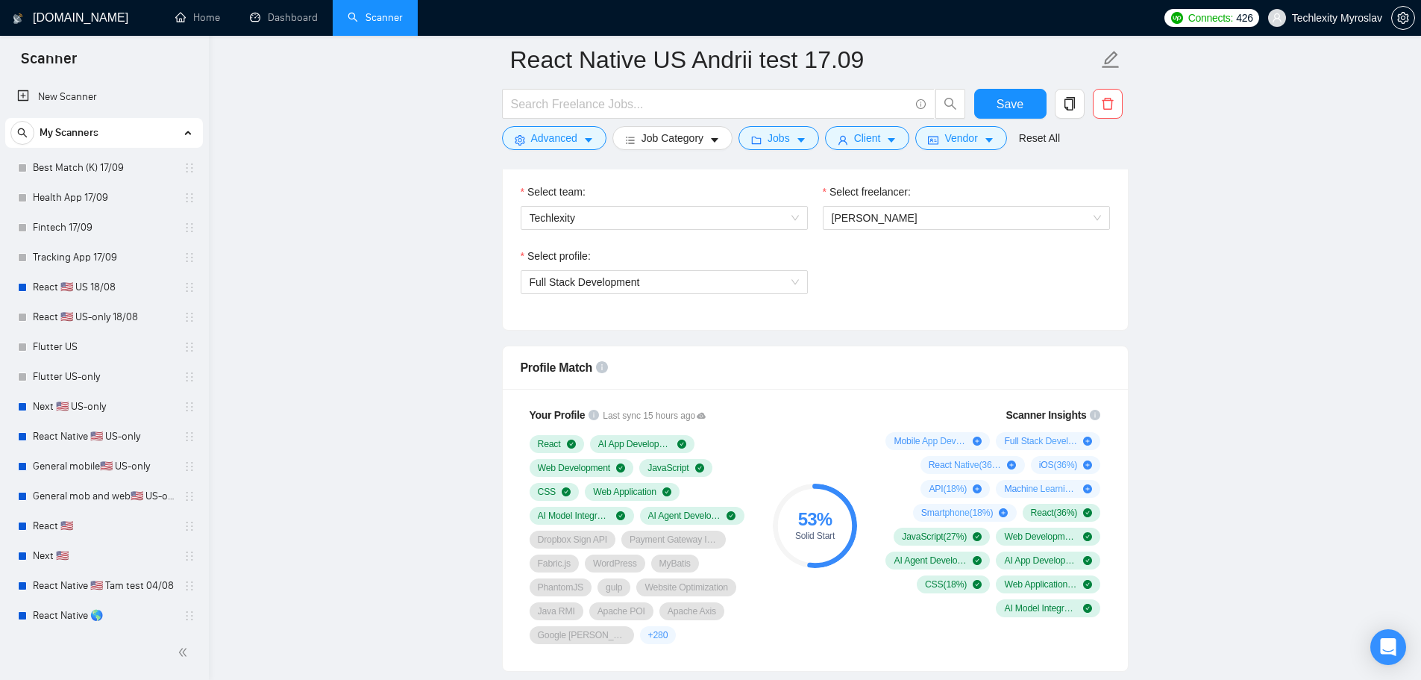
scroll to position [970, 0]
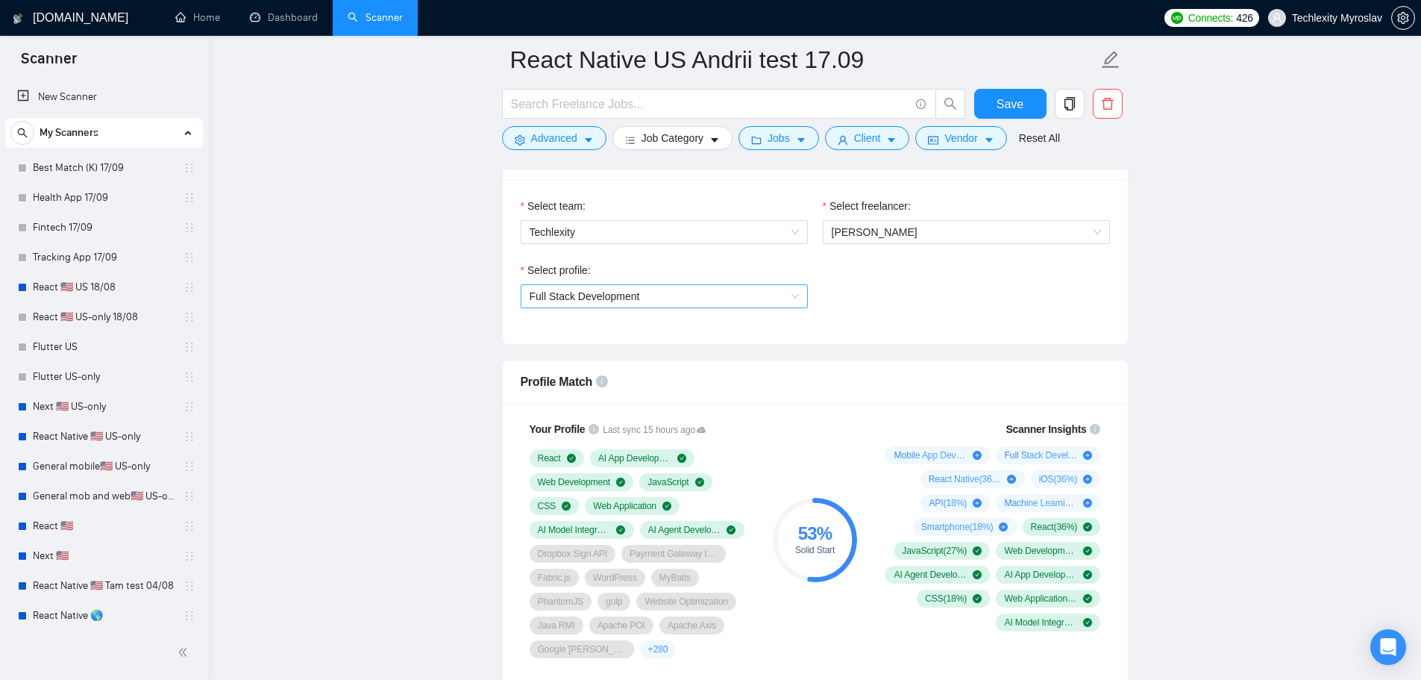
click at [647, 297] on span "Full Stack Development" at bounding box center [664, 296] width 269 height 22
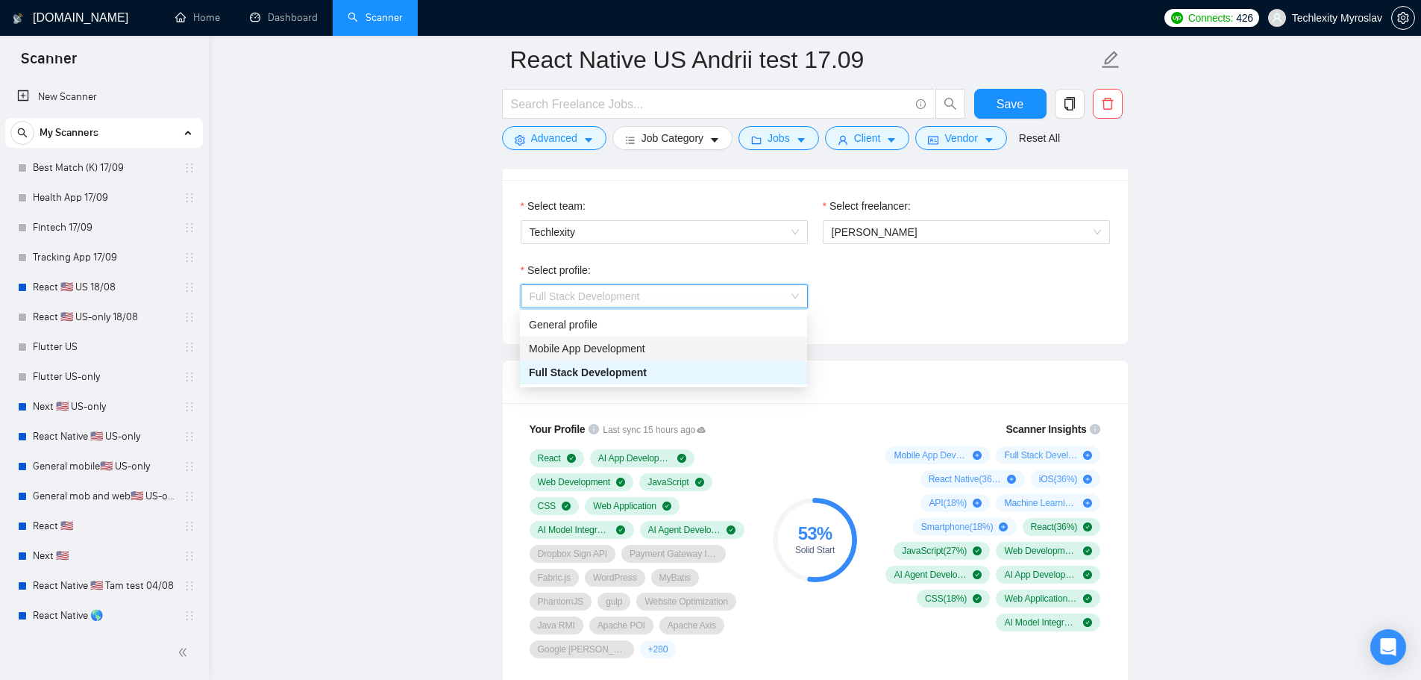
click at [625, 357] on div "Mobile App Development" at bounding box center [663, 349] width 287 height 24
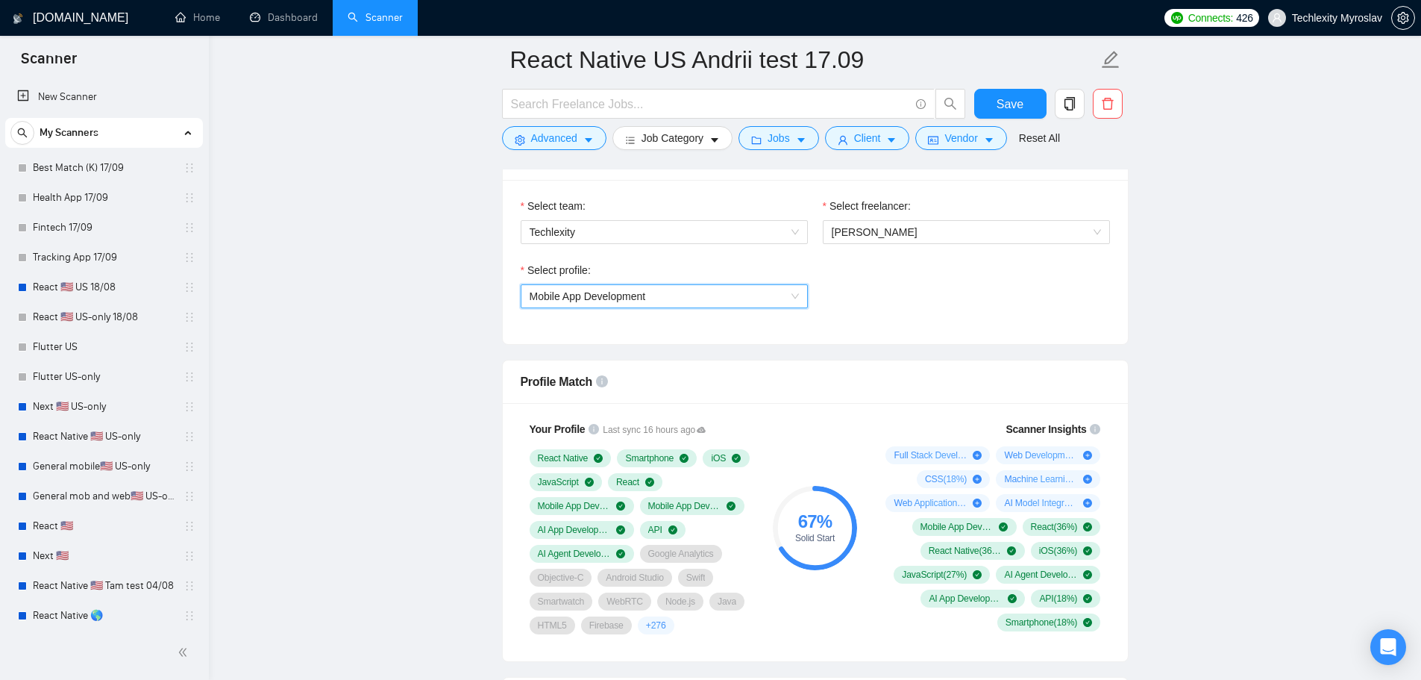
click at [699, 301] on span "Mobile App Development" at bounding box center [664, 296] width 269 height 22
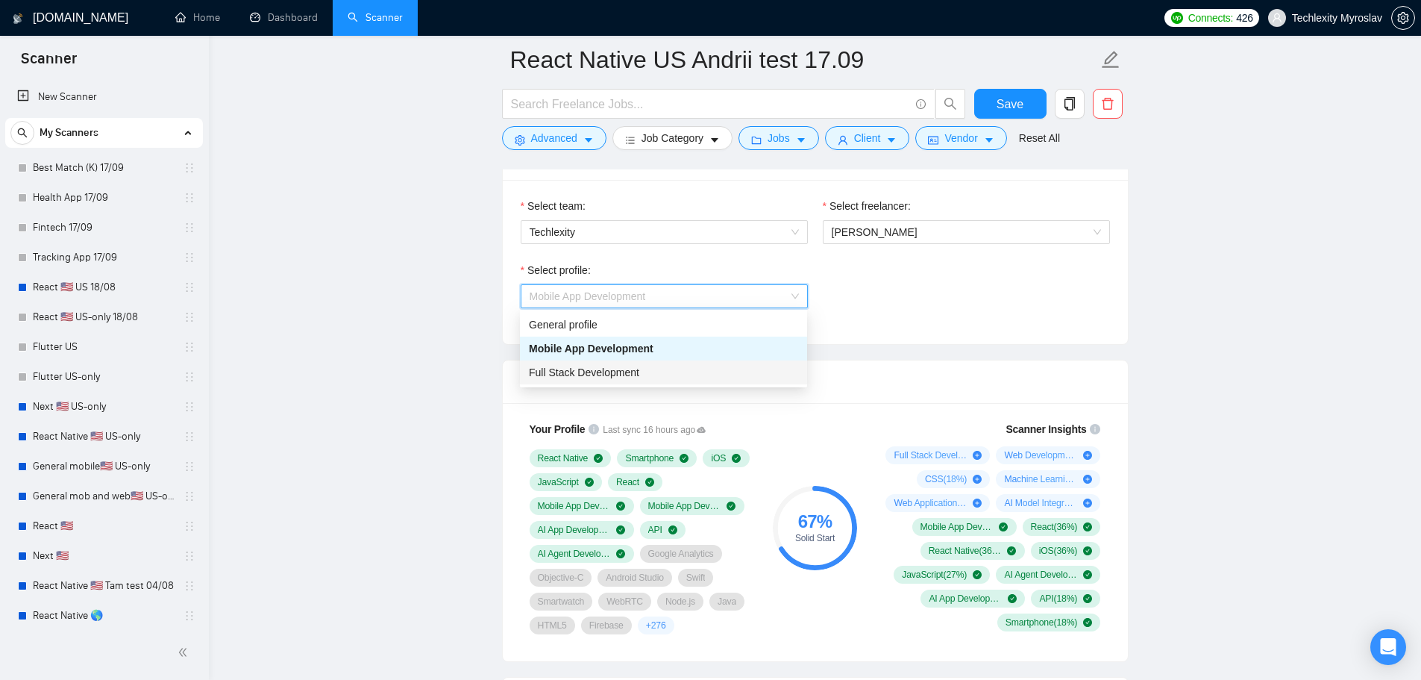
click at [674, 373] on div "Full Stack Development" at bounding box center [663, 372] width 269 height 16
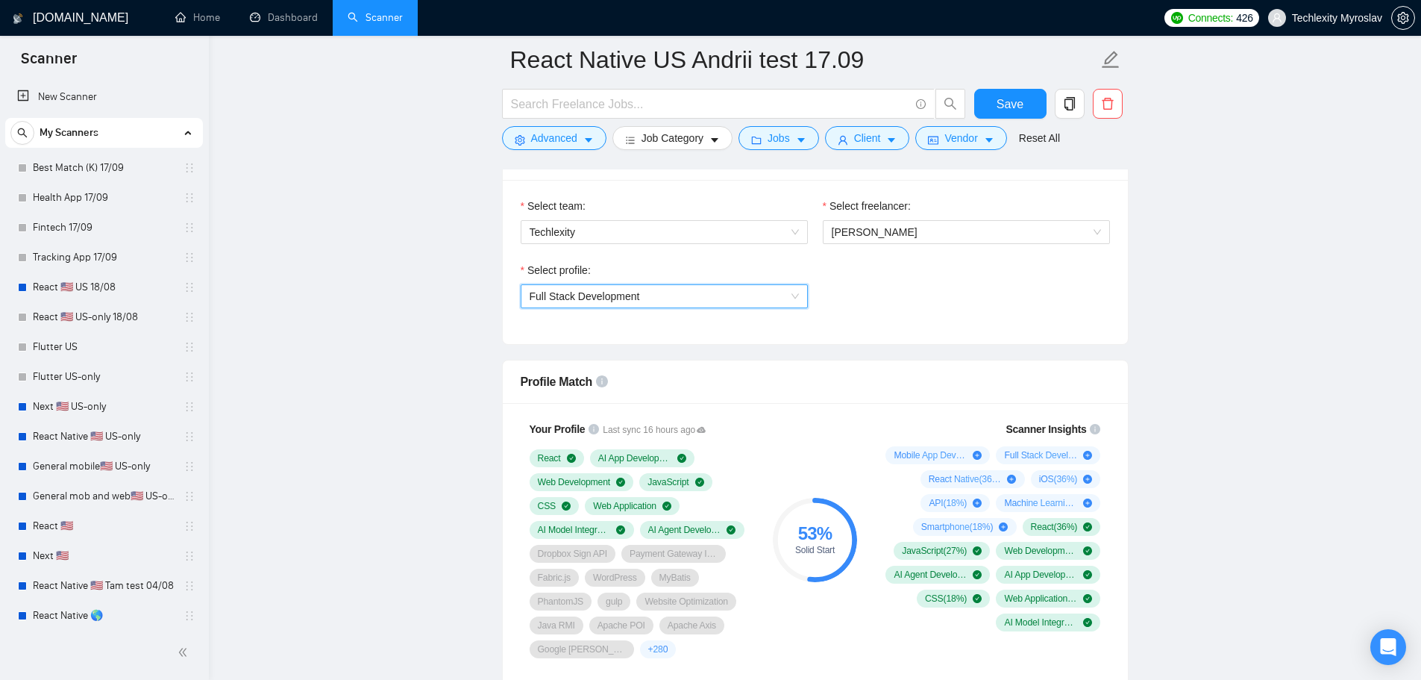
click at [676, 292] on span "Full Stack Development" at bounding box center [664, 296] width 269 height 22
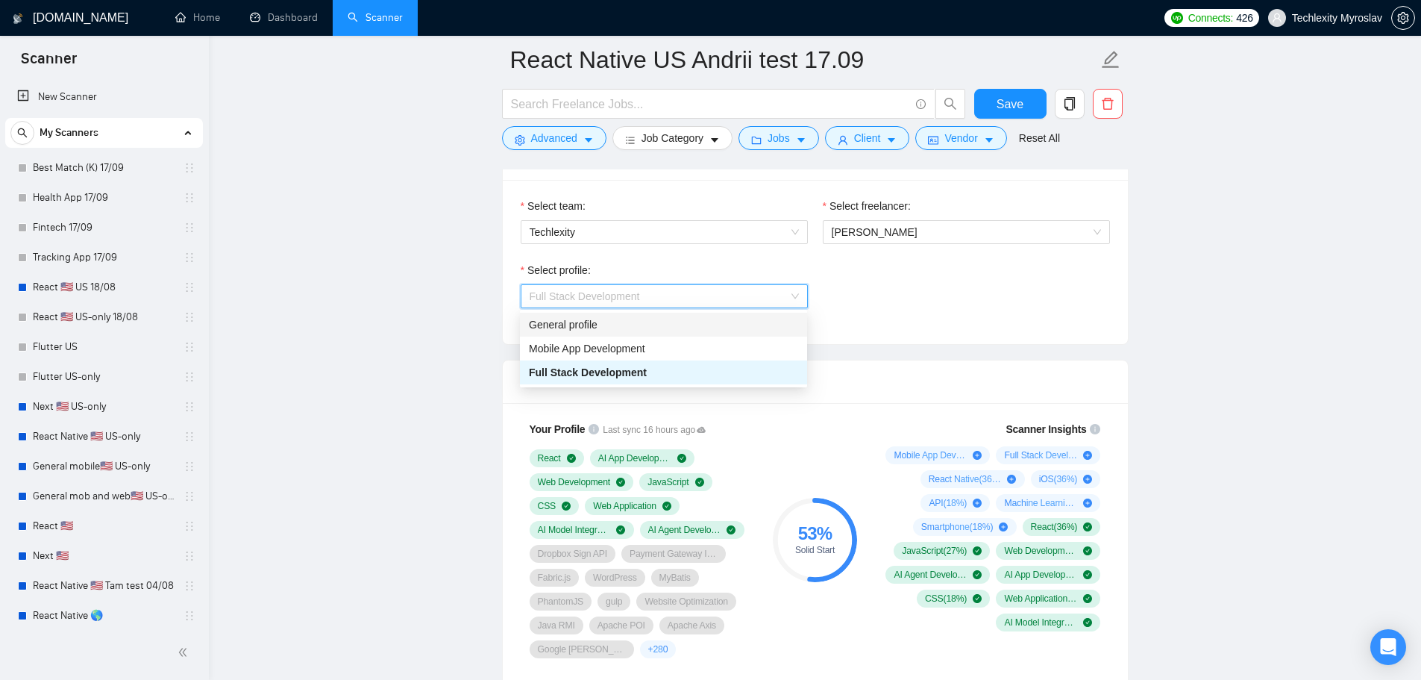
click at [659, 333] on div "General profile" at bounding box center [663, 325] width 287 height 24
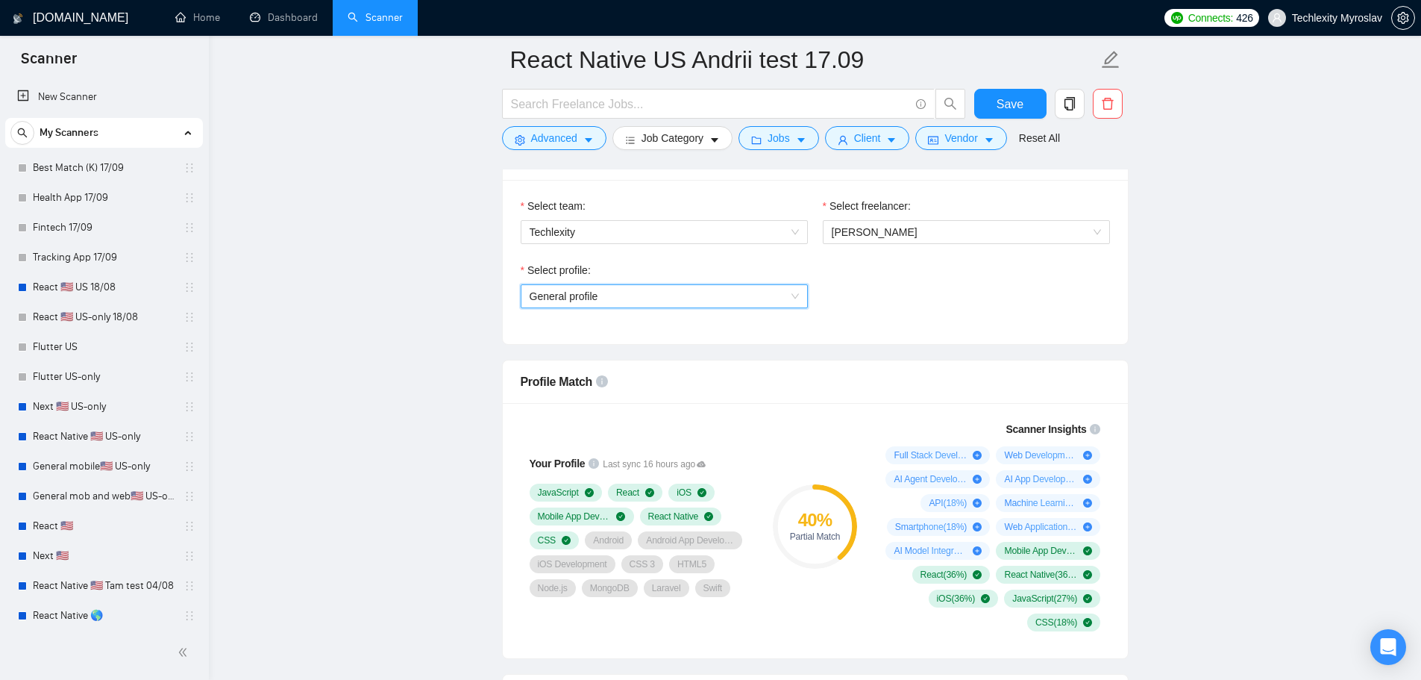
click at [680, 302] on span "General profile" at bounding box center [664, 296] width 269 height 22
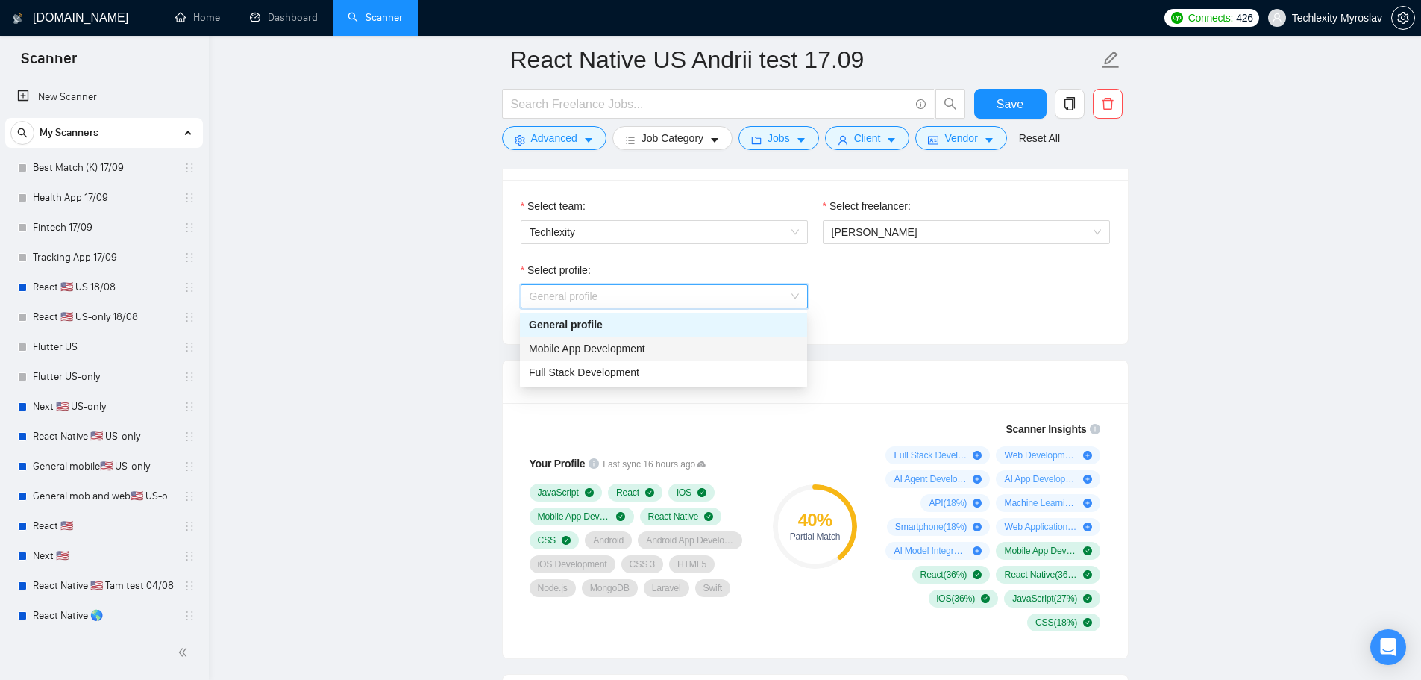
click at [669, 350] on div "Mobile App Development" at bounding box center [663, 348] width 269 height 16
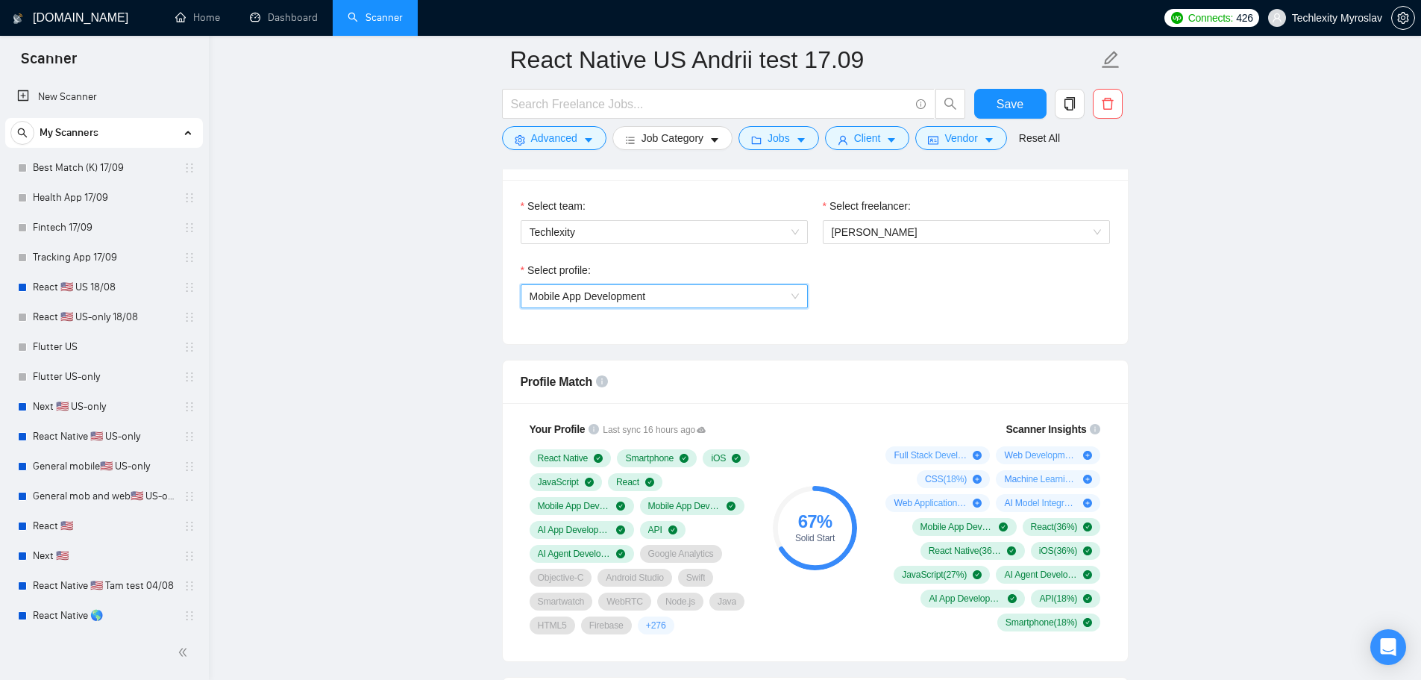
click at [695, 298] on span "Mobile App Development" at bounding box center [664, 296] width 269 height 22
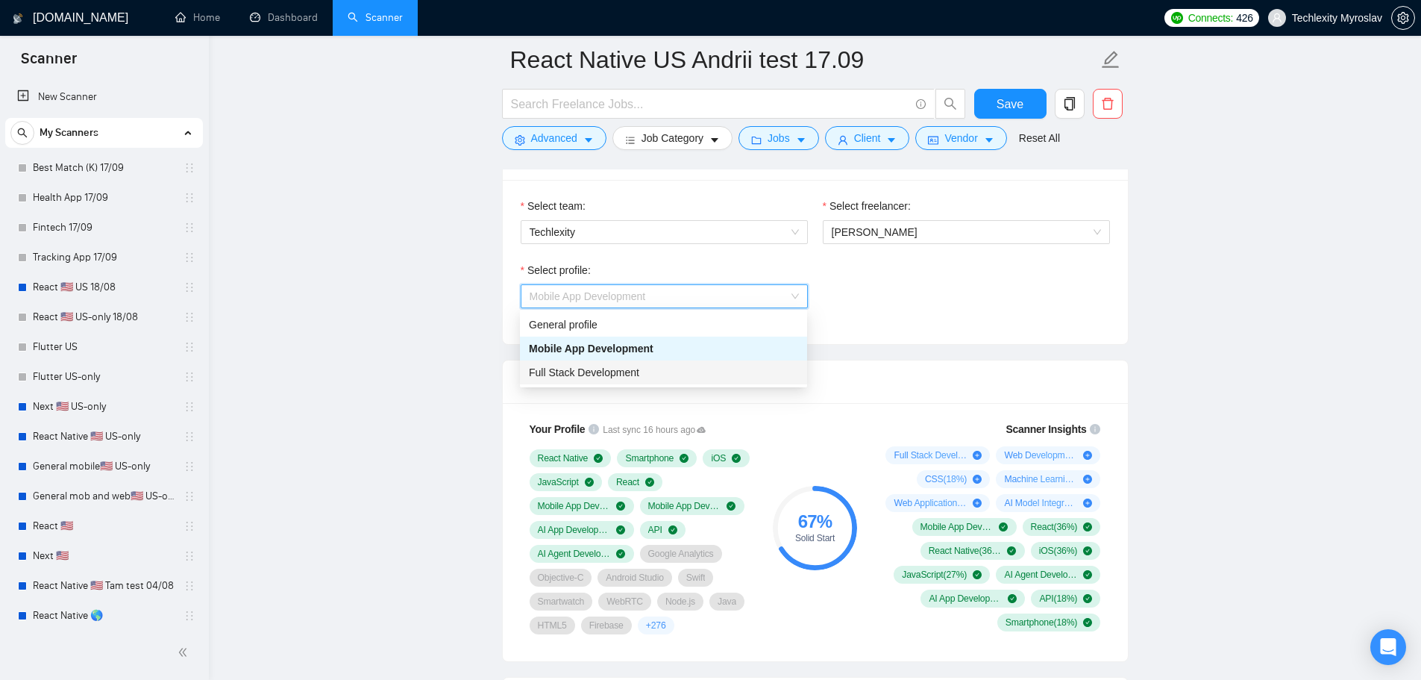
click at [675, 371] on div "Full Stack Development" at bounding box center [663, 372] width 269 height 16
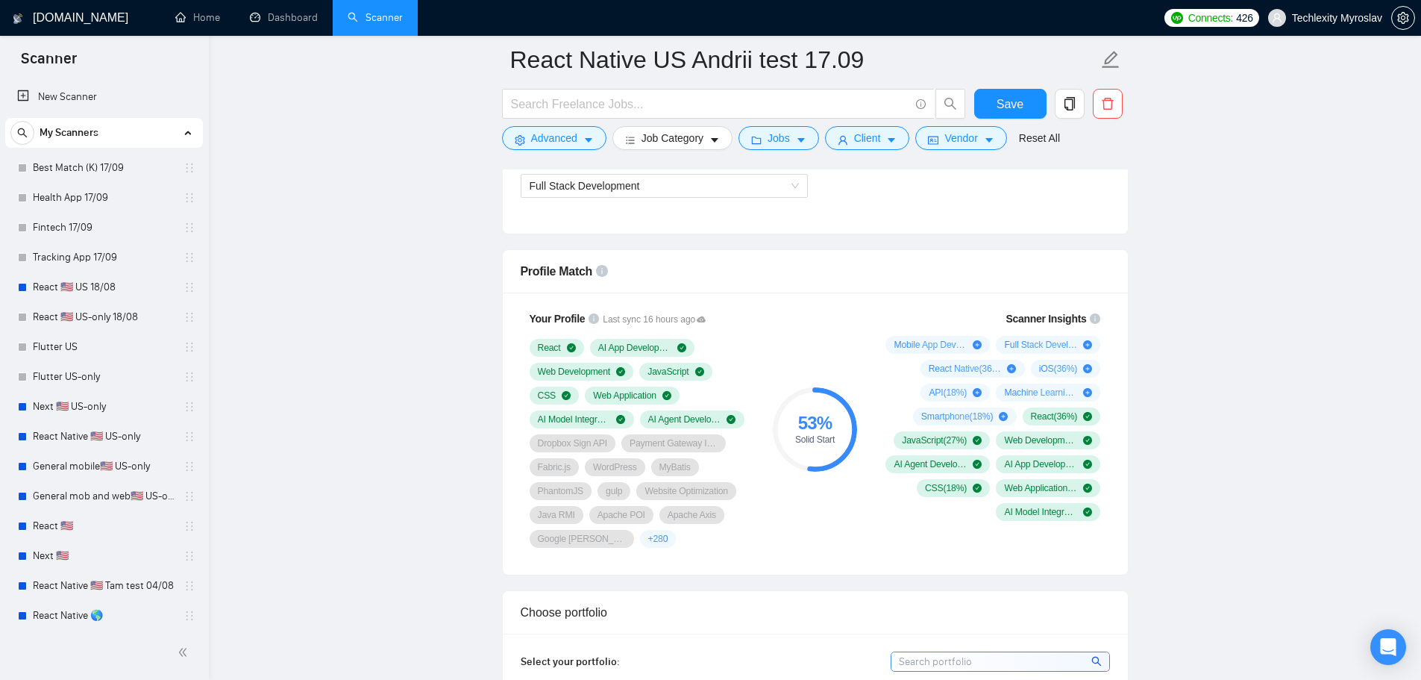
scroll to position [1119, 0]
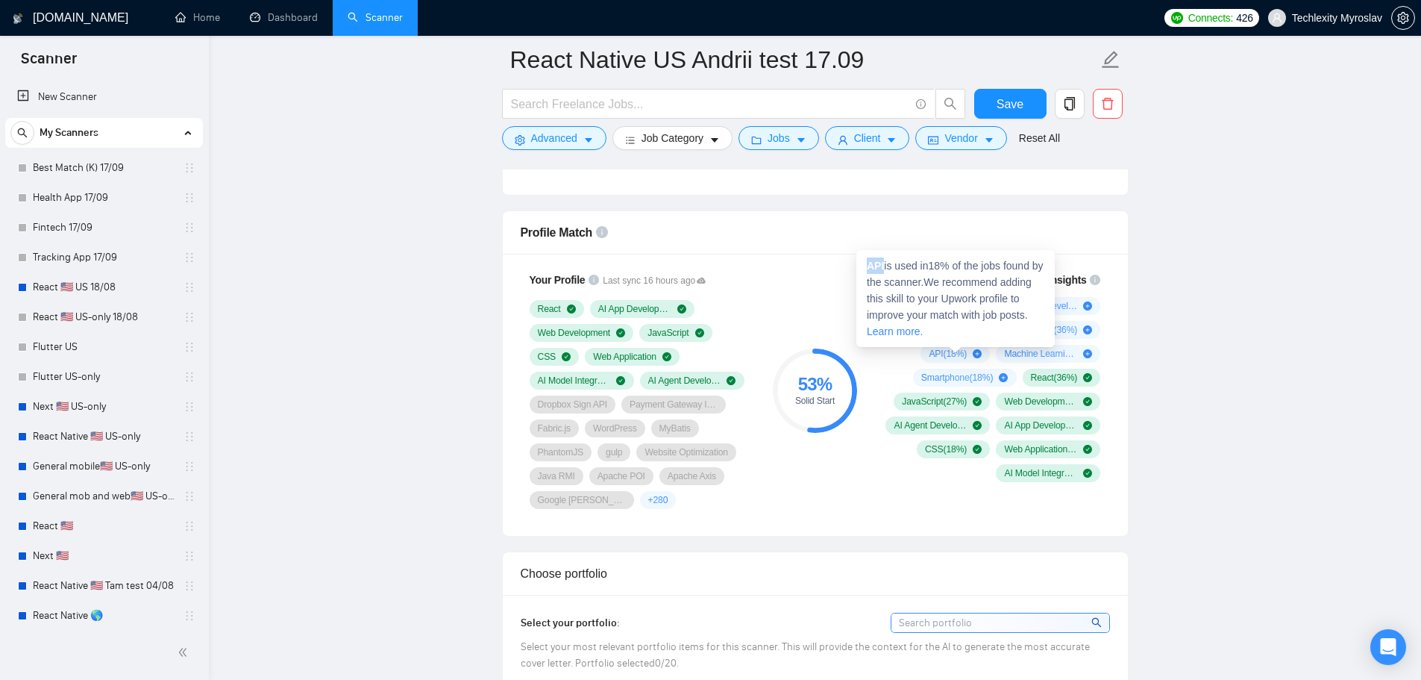
drag, startPoint x: 883, startPoint y: 266, endPoint x: 865, endPoint y: 266, distance: 18.7
click at [865, 266] on div "API is used in 18 % of the jobs found by the scanner. We recommend adding this …" at bounding box center [956, 298] width 198 height 97
copy strong "API"
drag, startPoint x: 944, startPoint y: 244, endPoint x: 883, endPoint y: 245, distance: 61.2
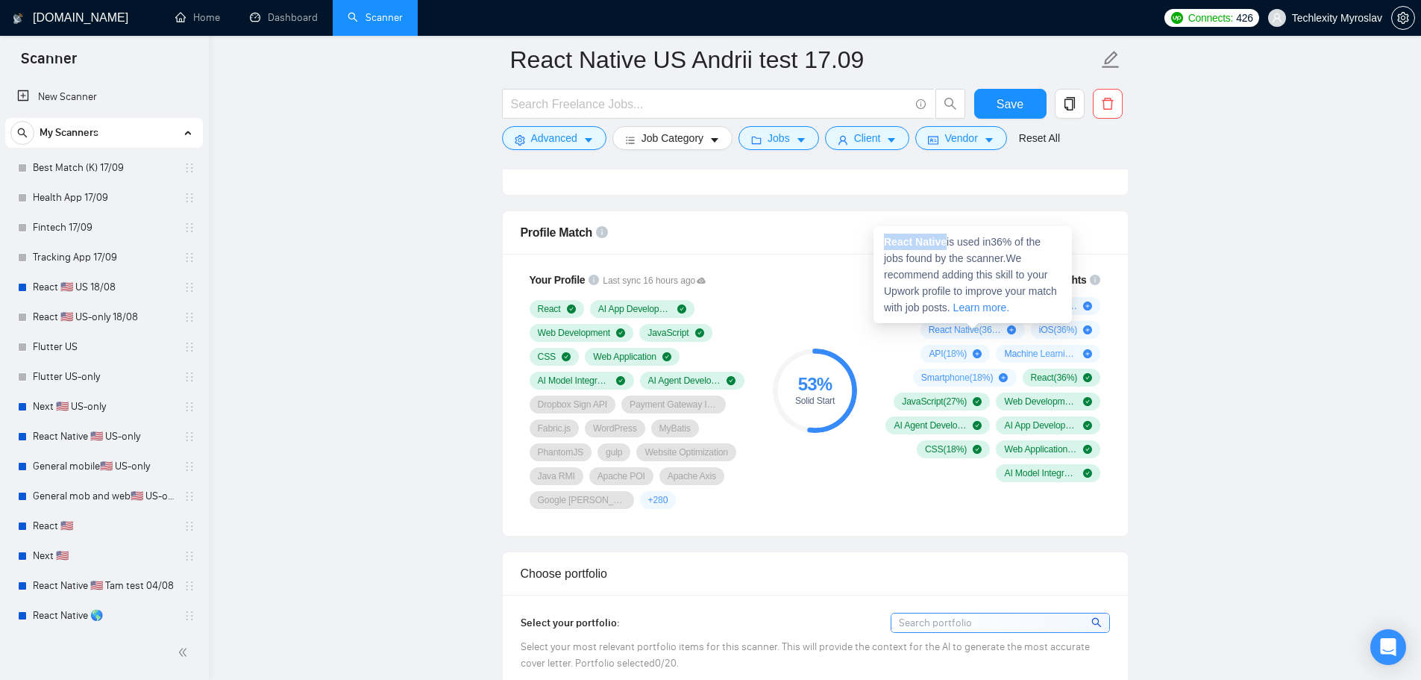
click at [883, 245] on div "React Native is used in 36 % of the jobs found by the scanner. We recommend add…" at bounding box center [973, 274] width 198 height 97
copy strong "React Native"
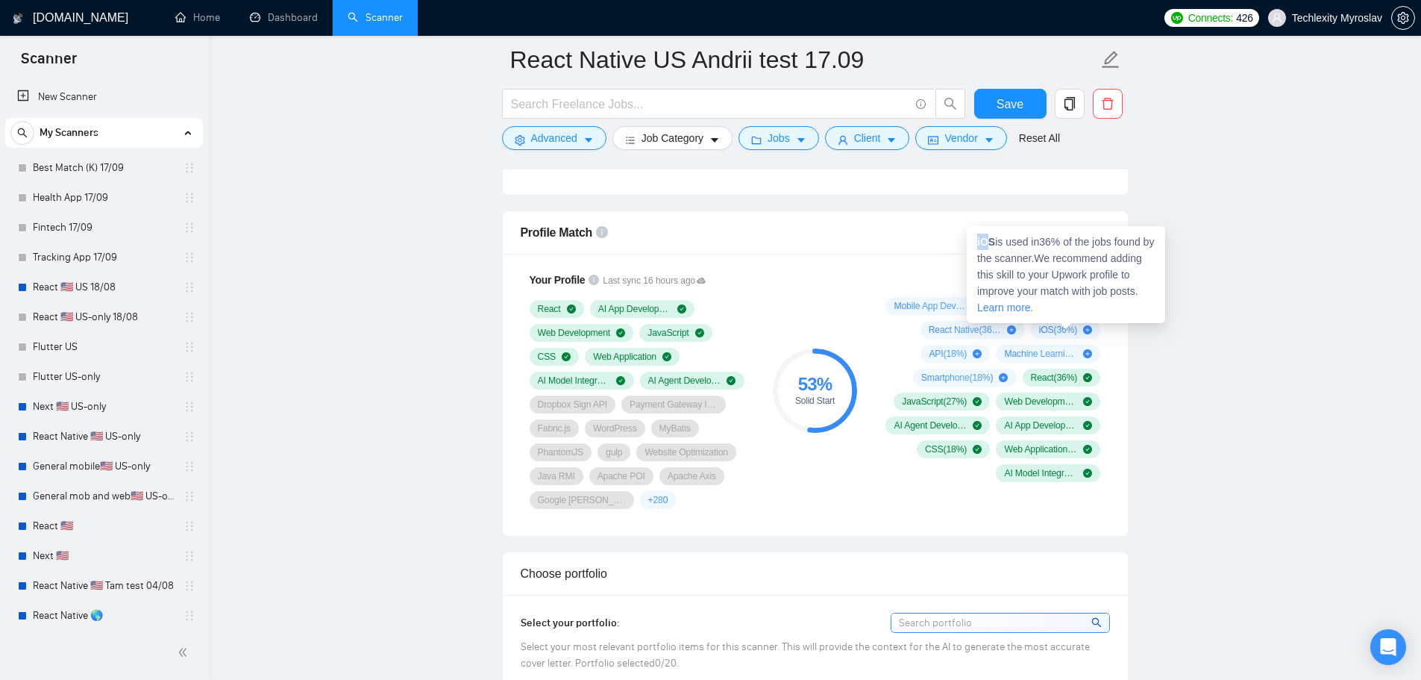
drag, startPoint x: 991, startPoint y: 242, endPoint x: 977, endPoint y: 245, distance: 13.6
click at [977, 245] on strong "iOS" at bounding box center [986, 242] width 18 height 12
click at [996, 245] on span "iOS is used in 36 % of the jobs found by the scanner. We recommend adding this …" at bounding box center [1065, 275] width 177 height 78
drag, startPoint x: 993, startPoint y: 244, endPoint x: 978, endPoint y: 245, distance: 15.0
click at [978, 245] on strong "iOS" at bounding box center [986, 242] width 18 height 12
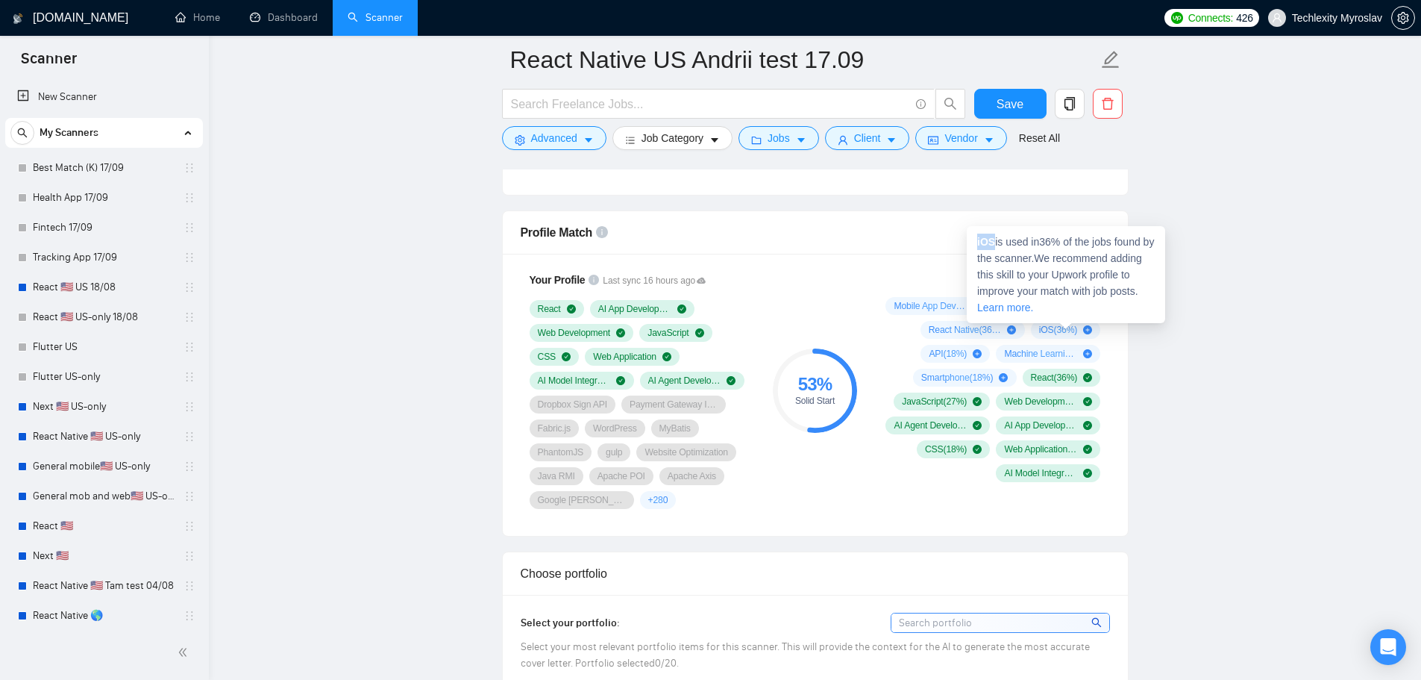
copy strong "iOS"
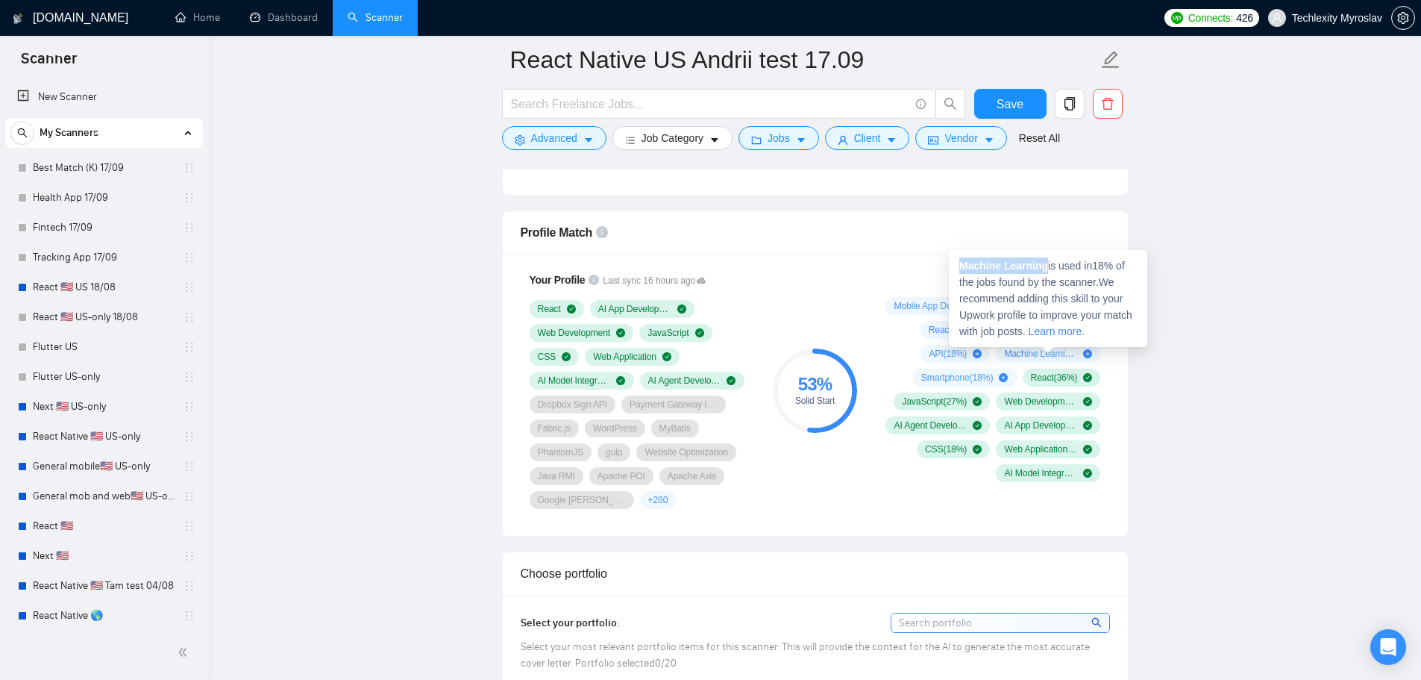
drag, startPoint x: 1045, startPoint y: 266, endPoint x: 959, endPoint y: 266, distance: 86.6
click at [959, 266] on div "Machine Learning is used in 18 % of the jobs found by the scanner. We recommend…" at bounding box center [1048, 298] width 198 height 97
copy strong "Machine Learning"
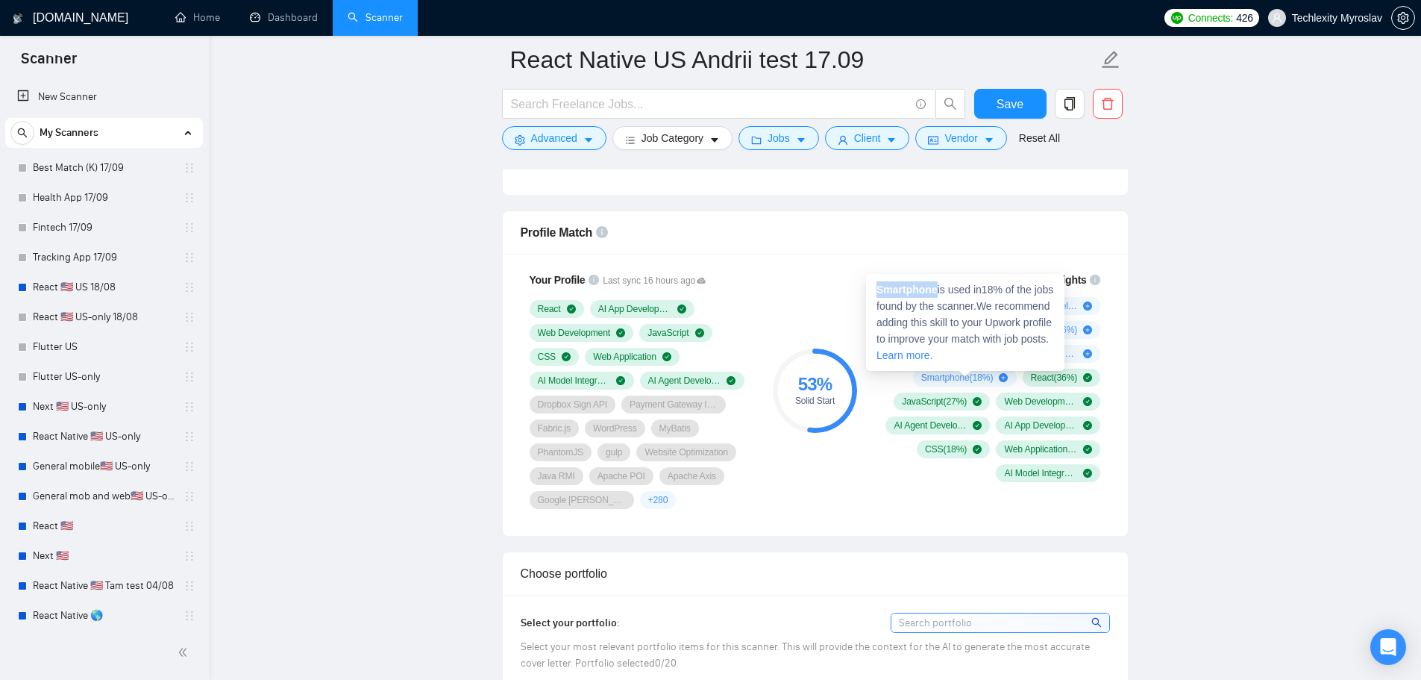
drag, startPoint x: 937, startPoint y: 287, endPoint x: 872, endPoint y: 293, distance: 65.2
click at [872, 293] on div "Smartphone is used in 18 % of the jobs found by the scanner. We recommend addin…" at bounding box center [965, 322] width 198 height 97
copy strong "Smartphone"
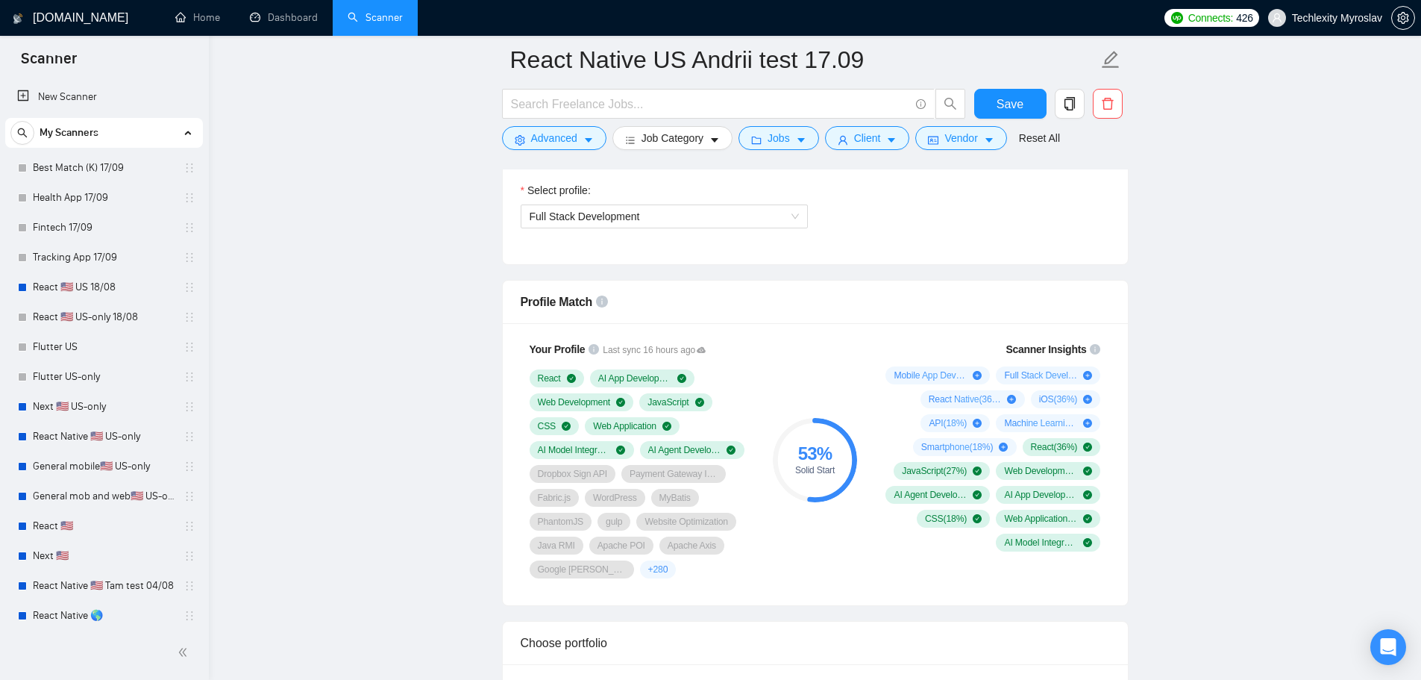
scroll to position [1045, 0]
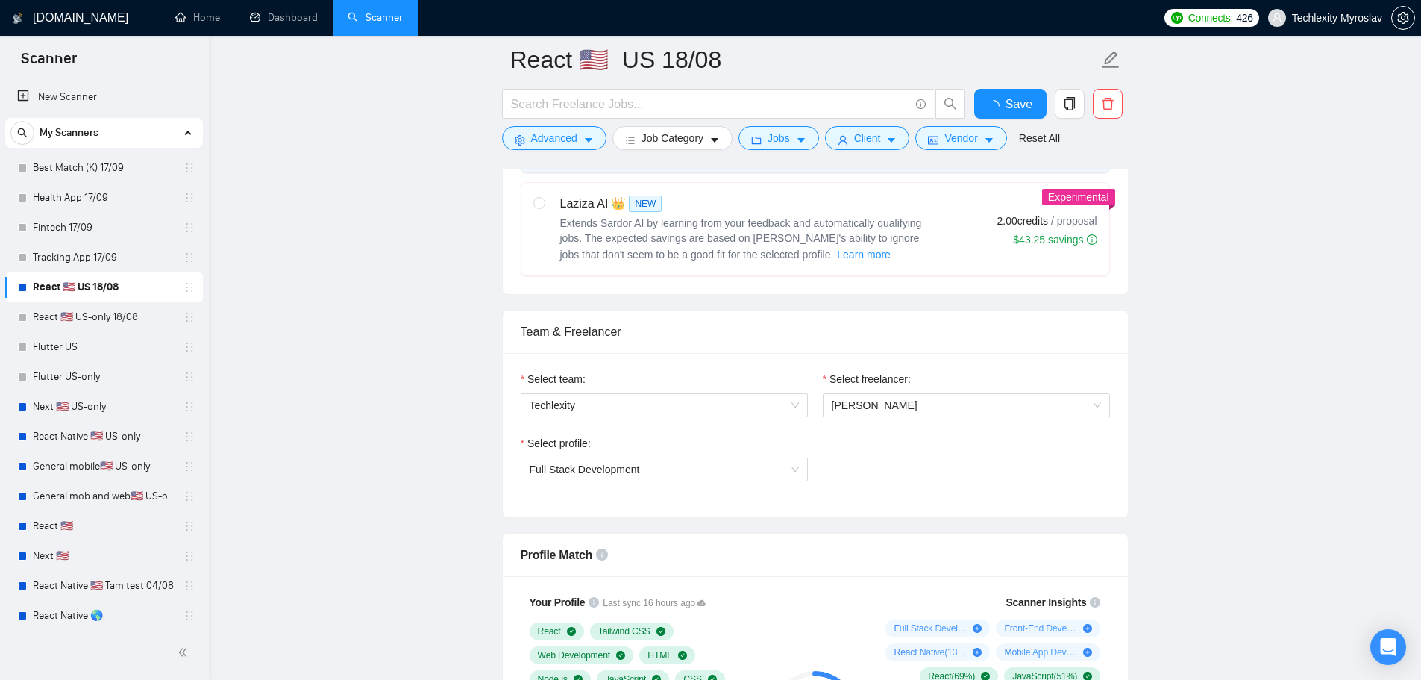
scroll to position [970, 0]
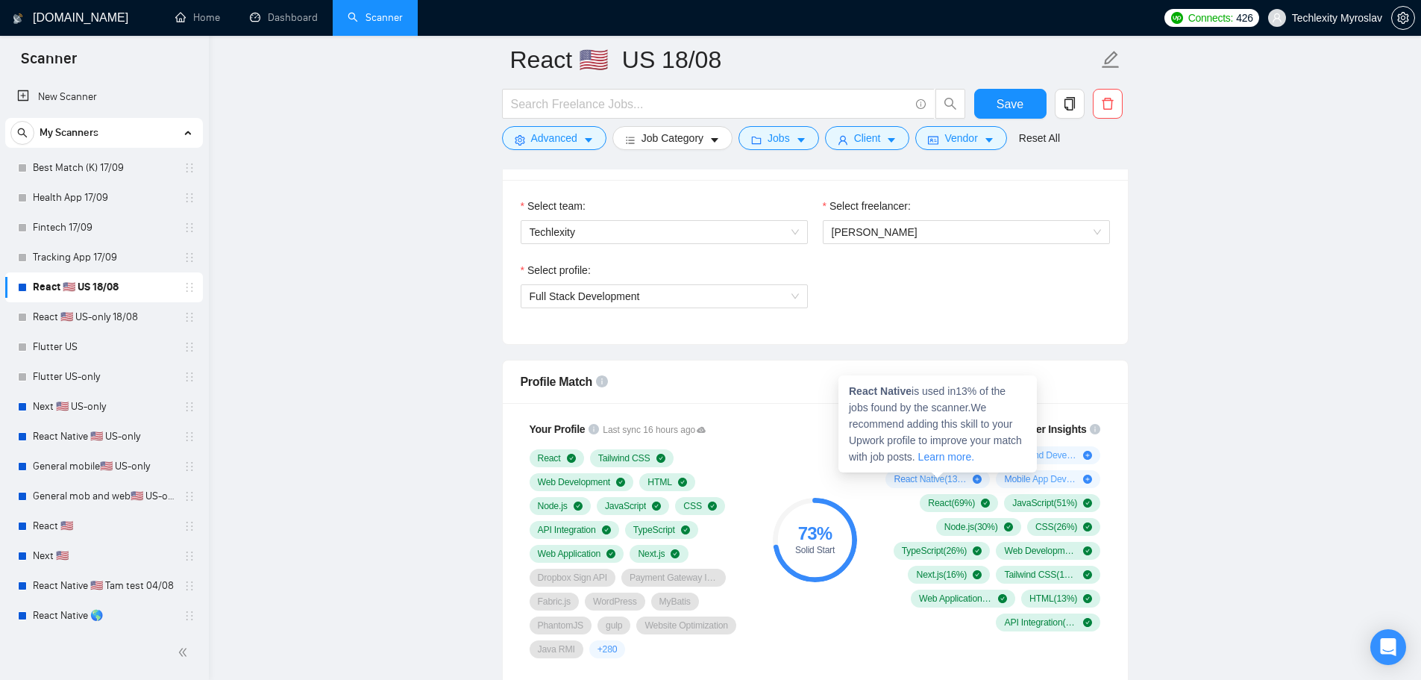
click at [954, 453] on link "Learn more." at bounding box center [946, 457] width 56 height 12
drag, startPoint x: 910, startPoint y: 392, endPoint x: 851, endPoint y: 392, distance: 59.7
click at [851, 392] on strong "React Native" at bounding box center [880, 391] width 63 height 12
copy strong "React Native"
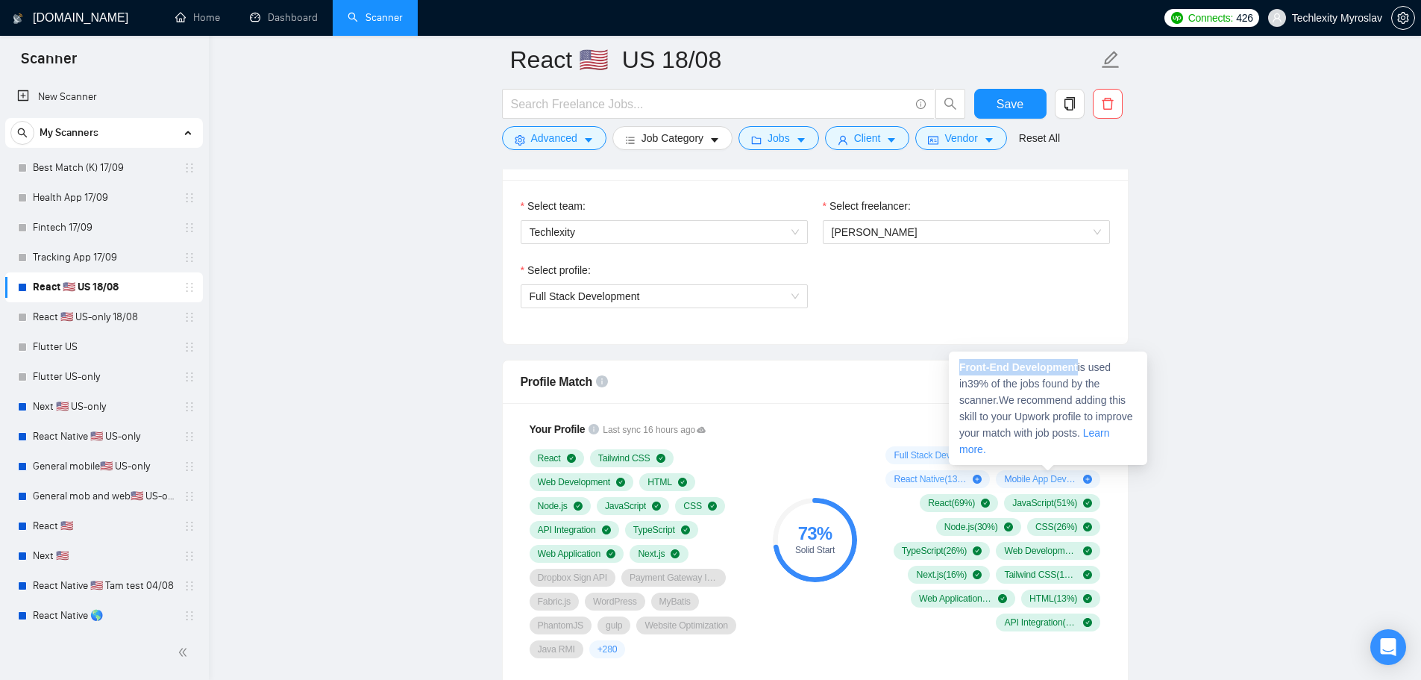
drag, startPoint x: 1074, startPoint y: 369, endPoint x: 960, endPoint y: 365, distance: 114.2
click at [960, 365] on span "Front-End Development is used in 39 % of the jobs found by the scanner. We reco…" at bounding box center [1047, 408] width 174 height 94
copy strong "Front-End Development"
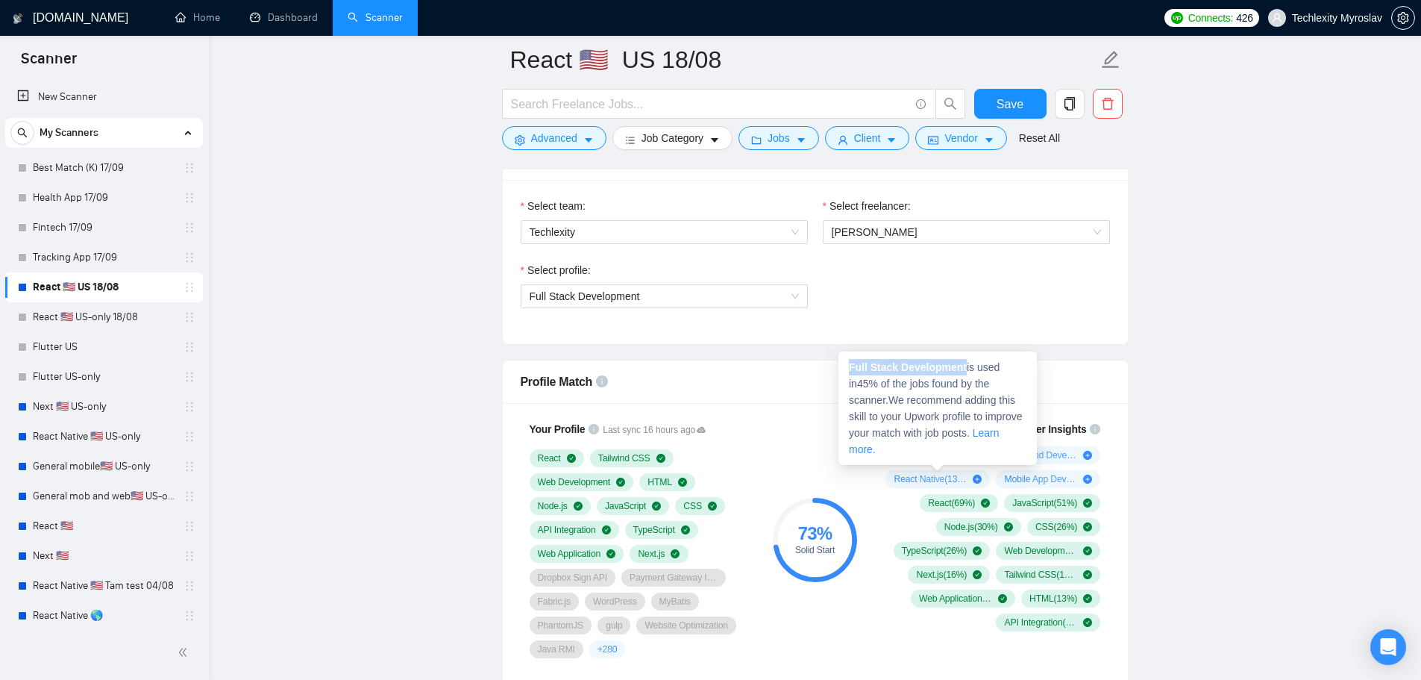
drag, startPoint x: 964, startPoint y: 366, endPoint x: 851, endPoint y: 369, distance: 112.7
click at [851, 369] on strong "Full Stack Development" at bounding box center [908, 367] width 118 height 12
copy strong "Full Stack Development"
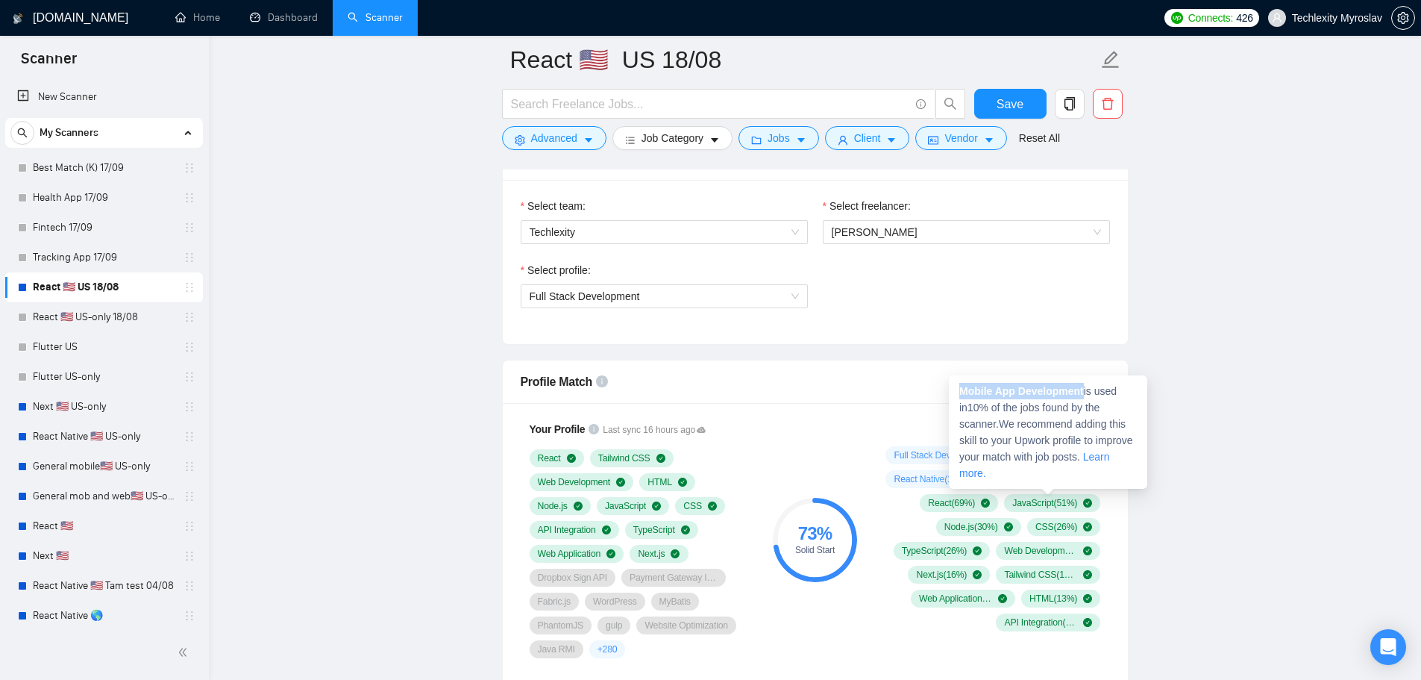
drag, startPoint x: 1086, startPoint y: 391, endPoint x: 952, endPoint y: 389, distance: 133.6
click at [952, 389] on div "Mobile App Development is used in 10 % of the jobs found by the scanner. We rec…" at bounding box center [1048, 431] width 198 height 113
copy strong "Mobile App Development"
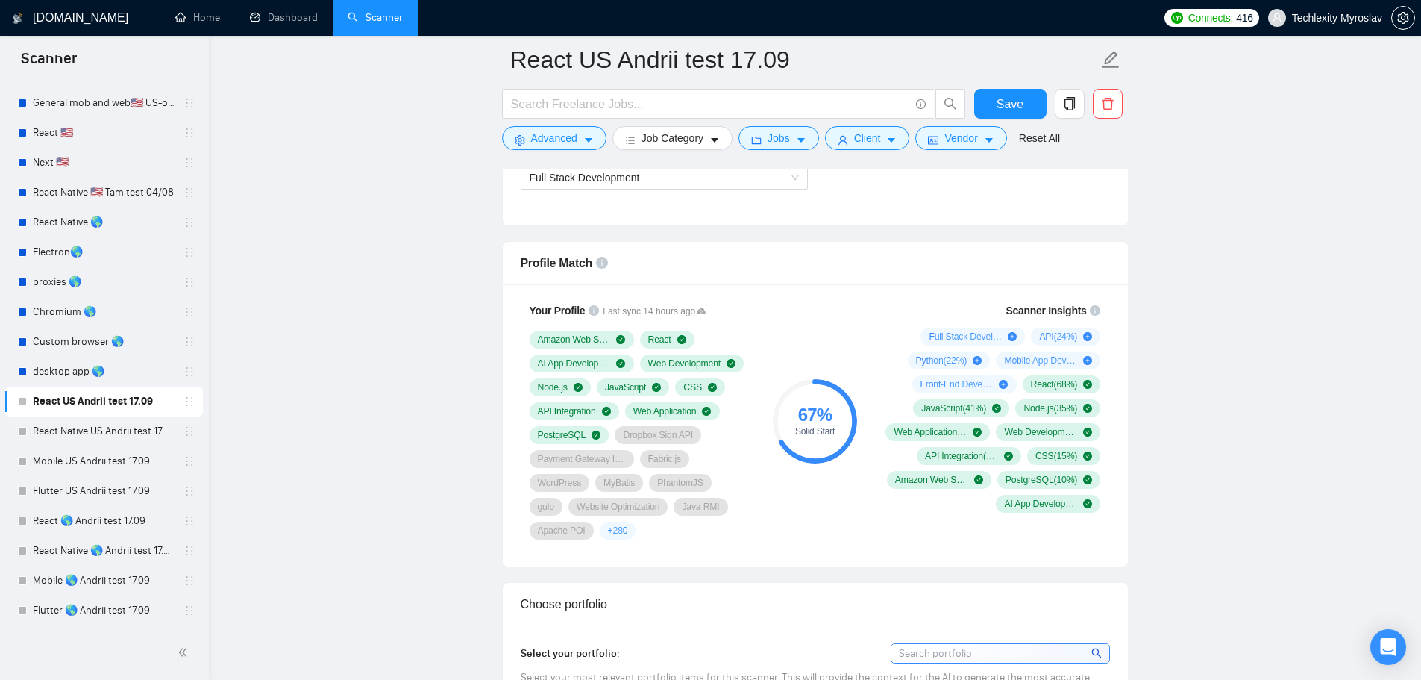
scroll to position [1119, 0]
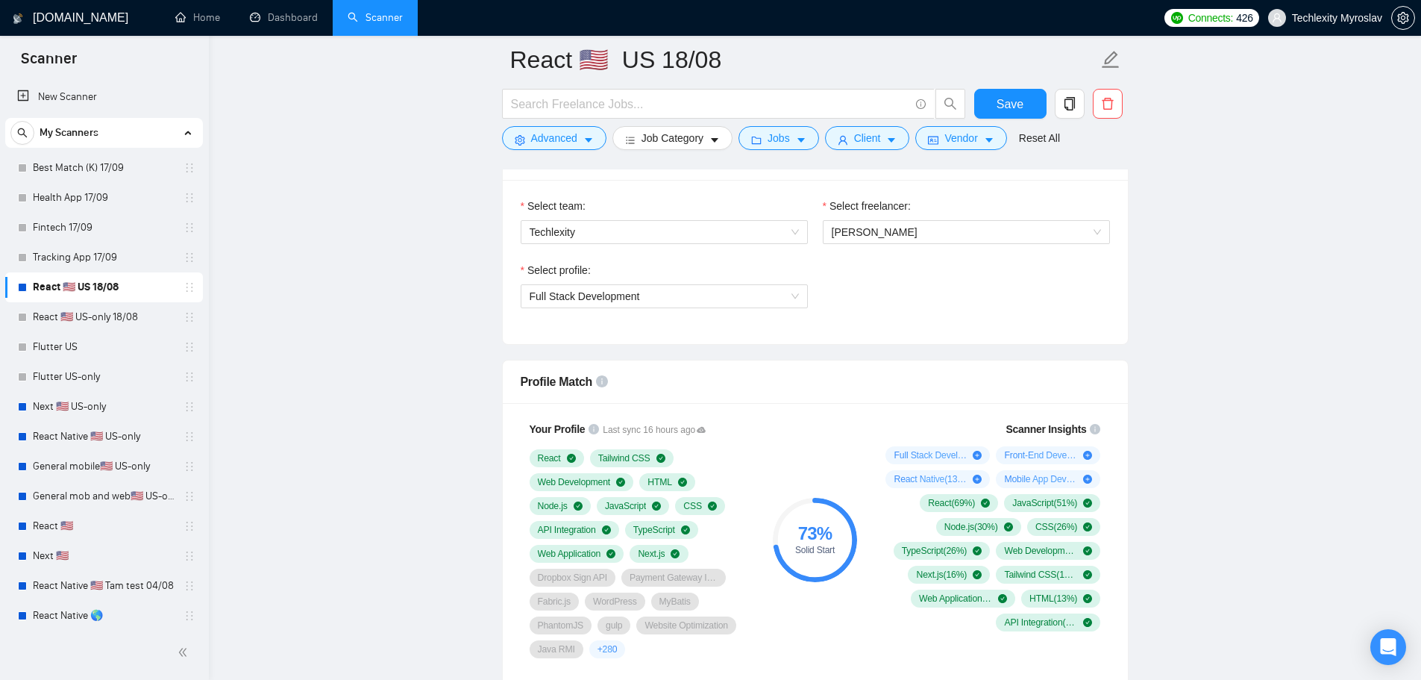
scroll to position [970, 0]
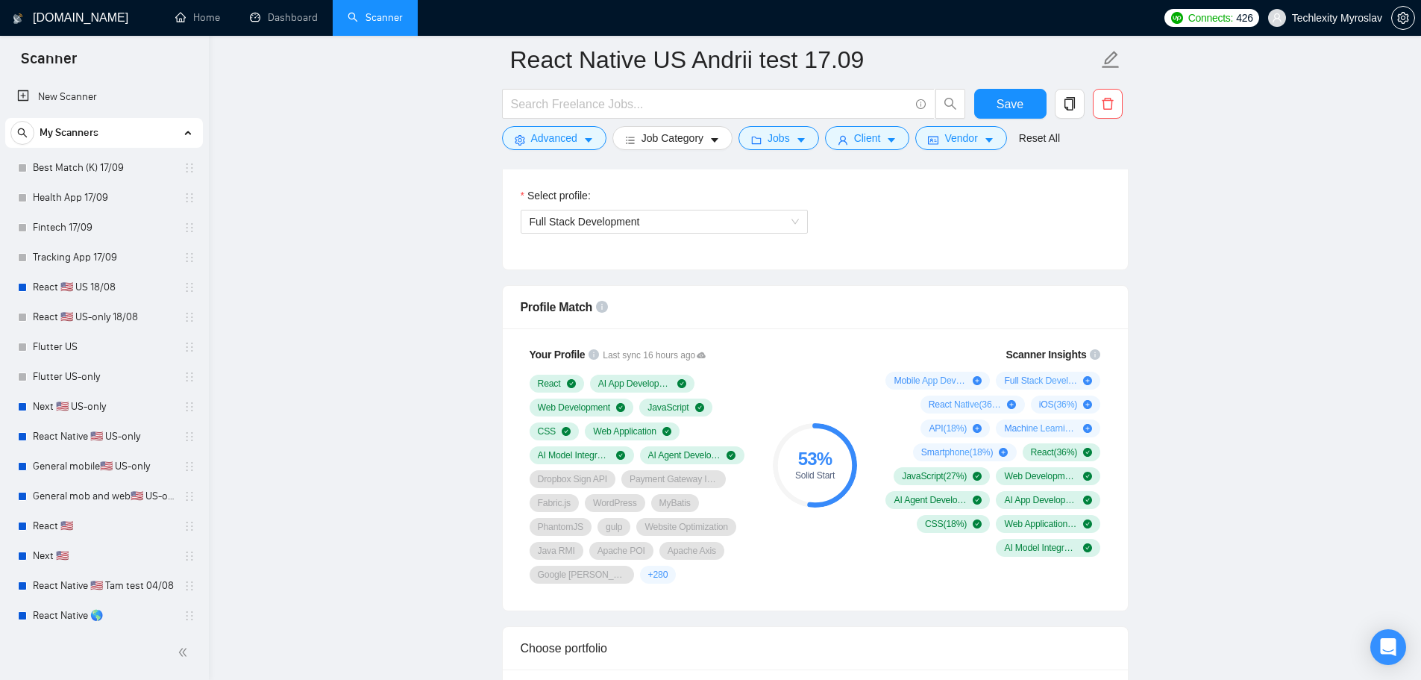
scroll to position [1045, 0]
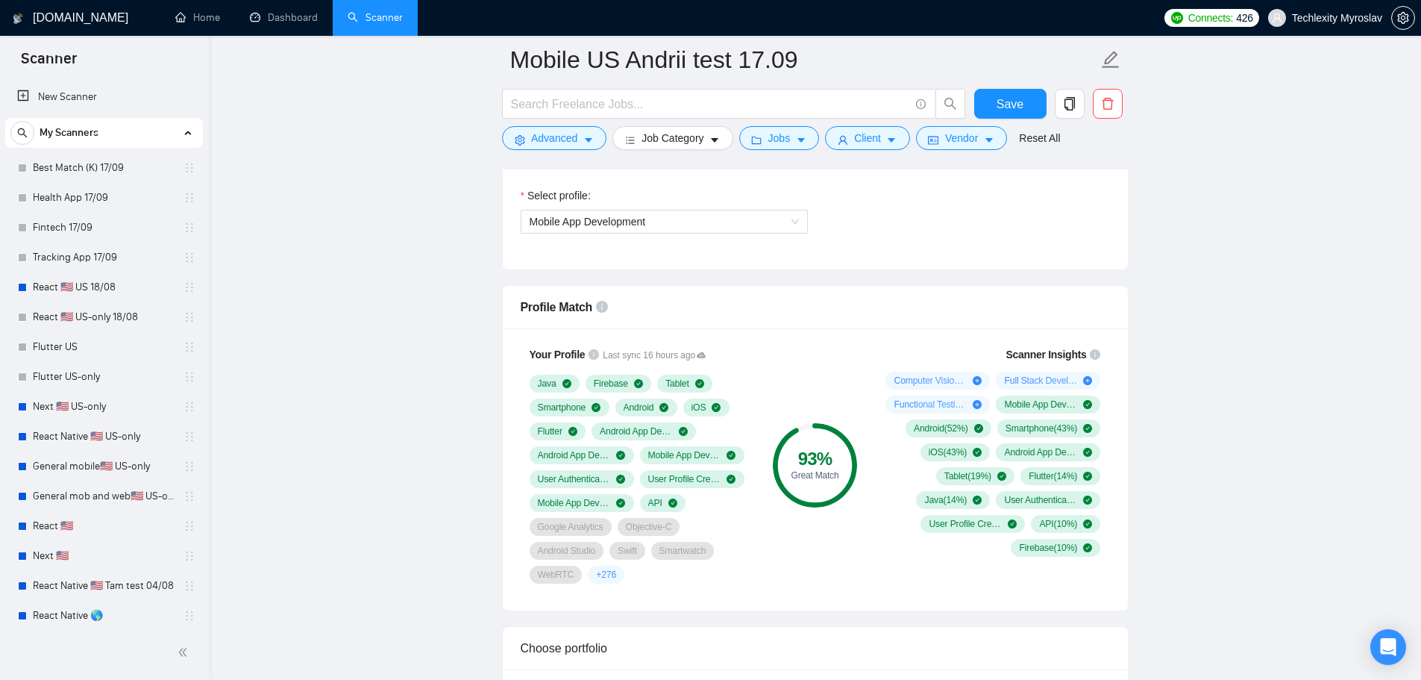
scroll to position [1045, 0]
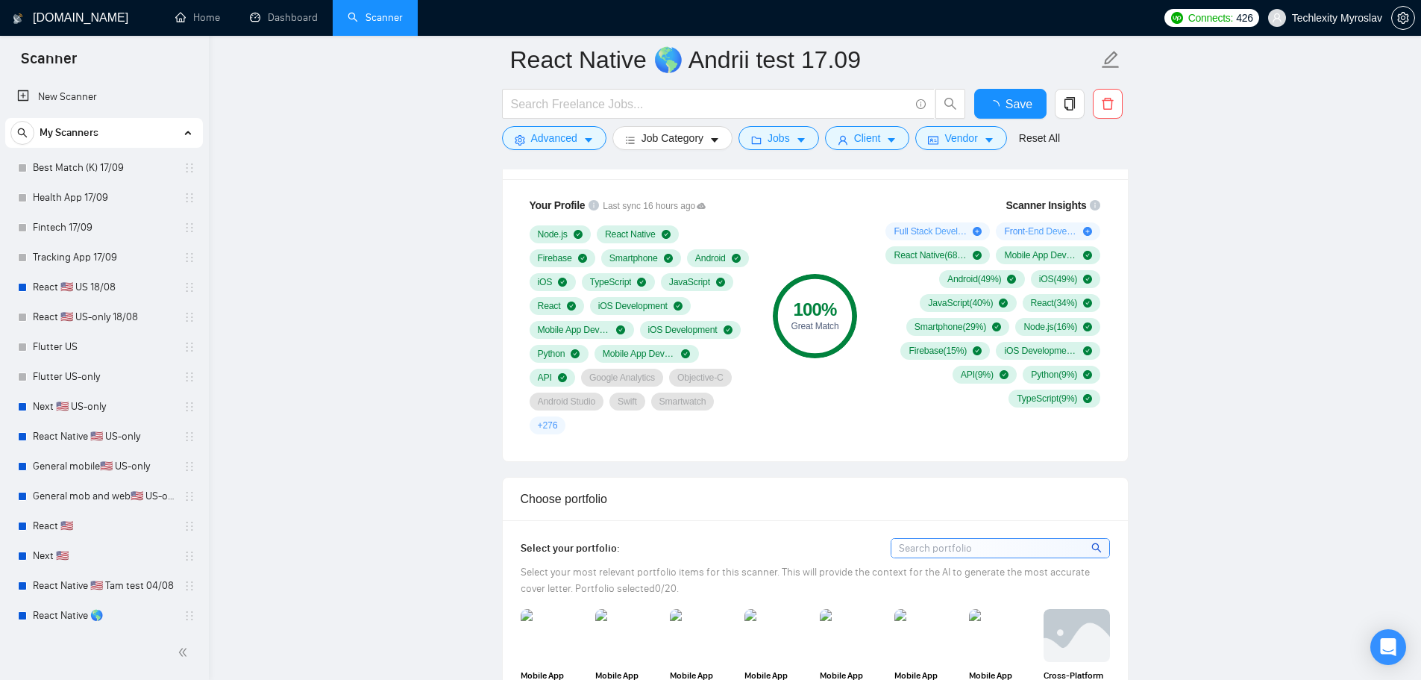
scroll to position [1119, 0]
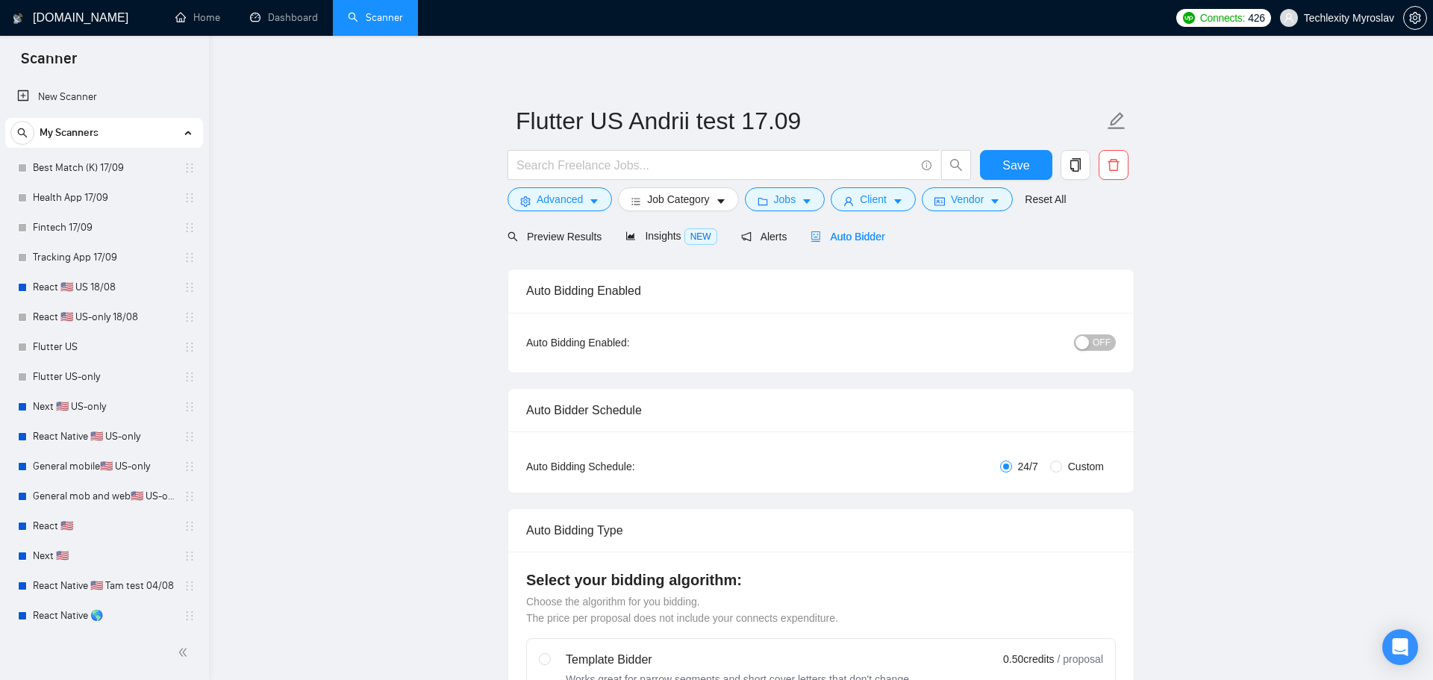
radio input "false"
radio input "true"
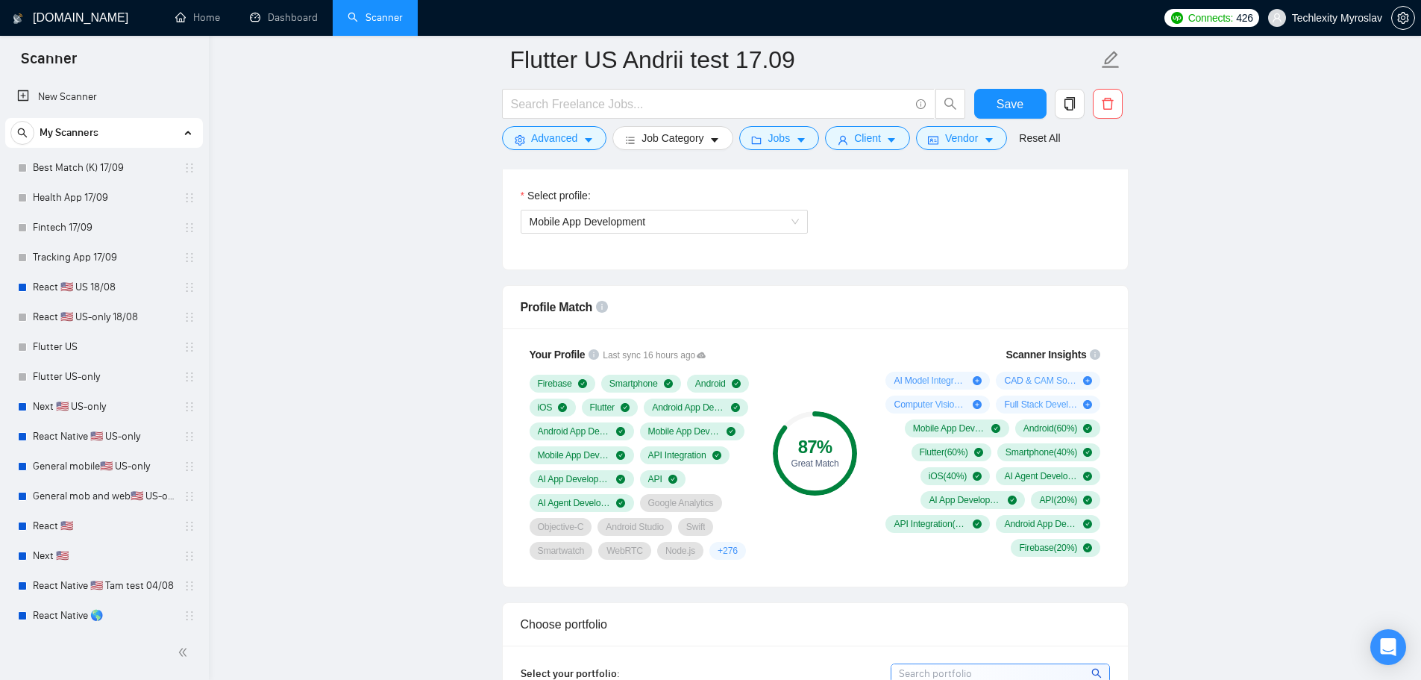
scroll to position [1045, 0]
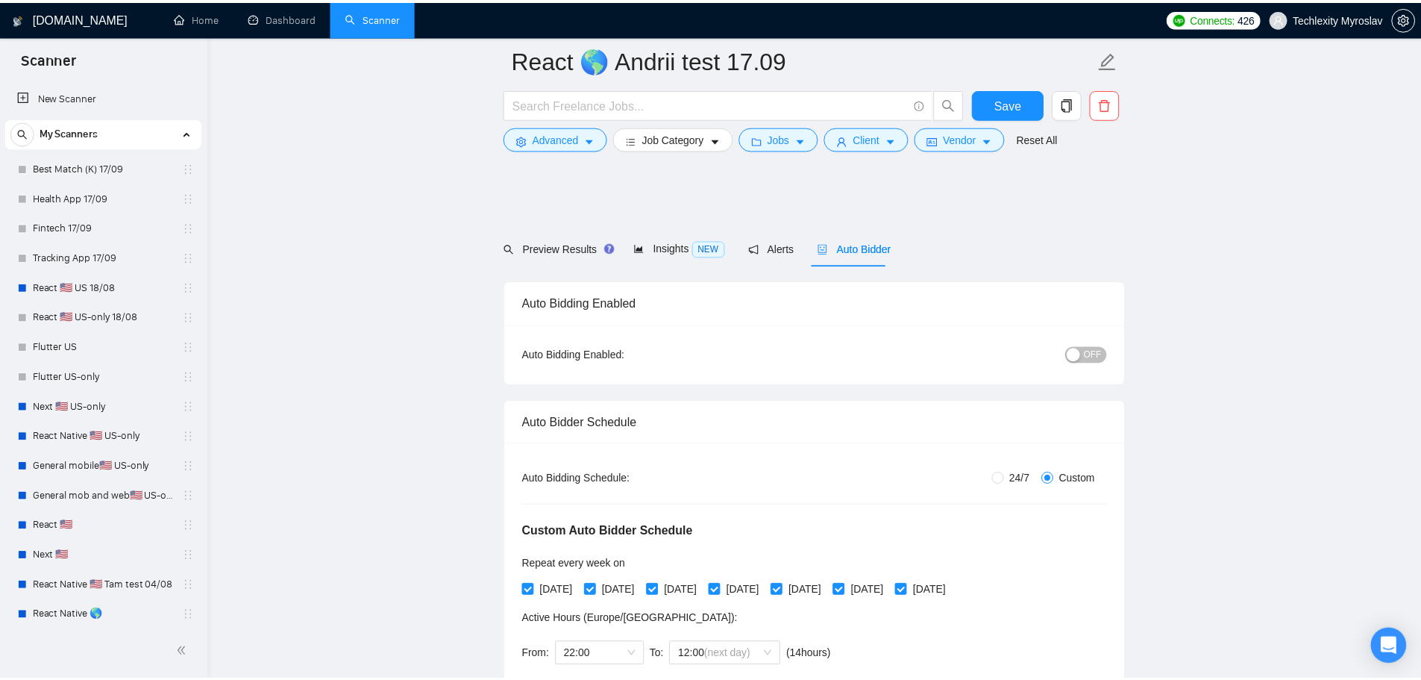
scroll to position [1117, 0]
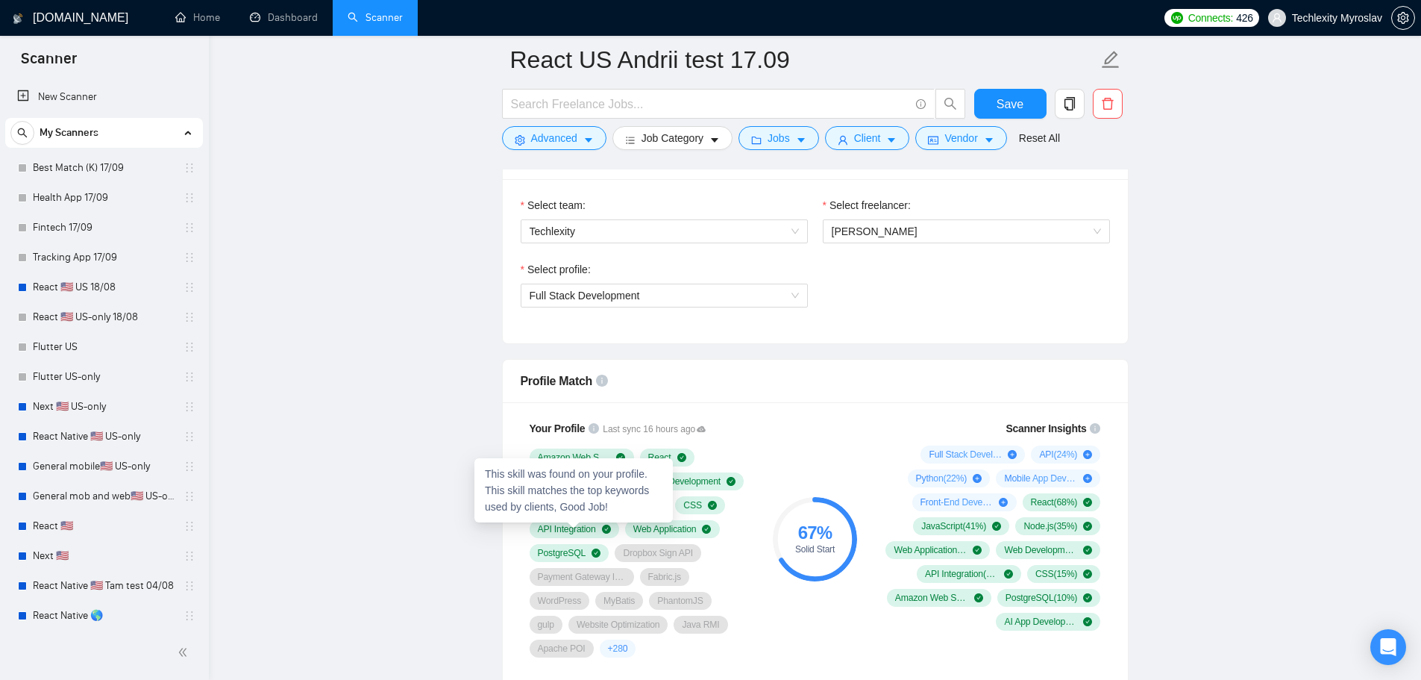
scroll to position [970, 0]
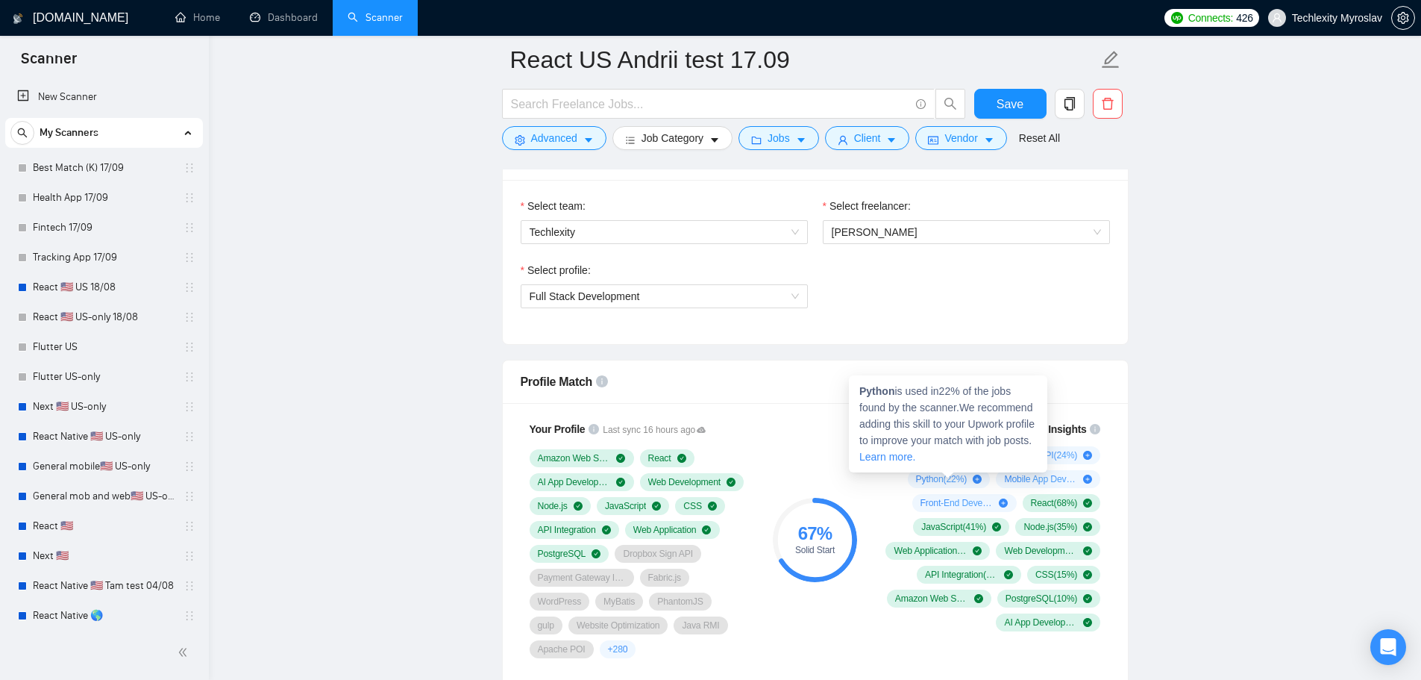
drag, startPoint x: 915, startPoint y: 481, endPoint x: 941, endPoint y: 477, distance: 26.4
click at [941, 477] on span "Python ( 22 %)" at bounding box center [941, 479] width 51 height 12
drag, startPoint x: 895, startPoint y: 392, endPoint x: 859, endPoint y: 395, distance: 35.9
click at [859, 395] on div "Python is used in 22 % of the jobs found by the scanner. We recommend adding th…" at bounding box center [948, 423] width 198 height 97
copy strong "Python"
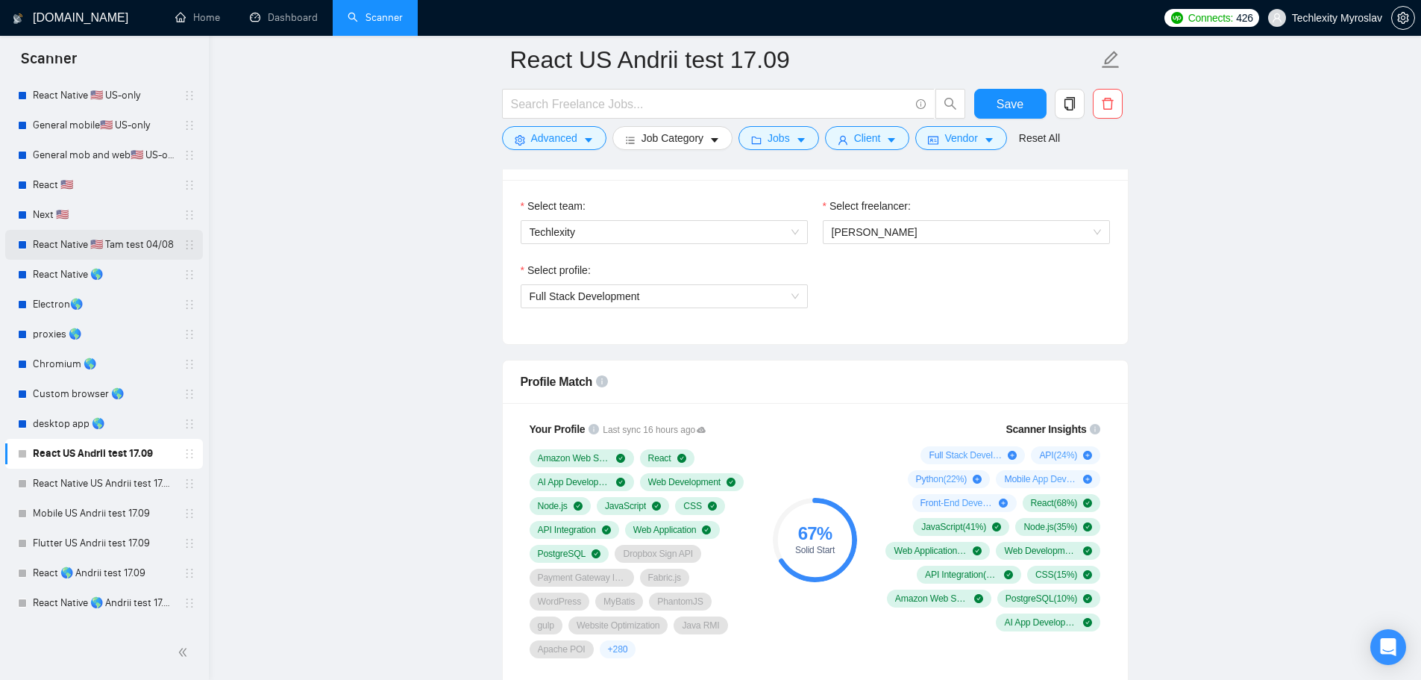
scroll to position [393, 0]
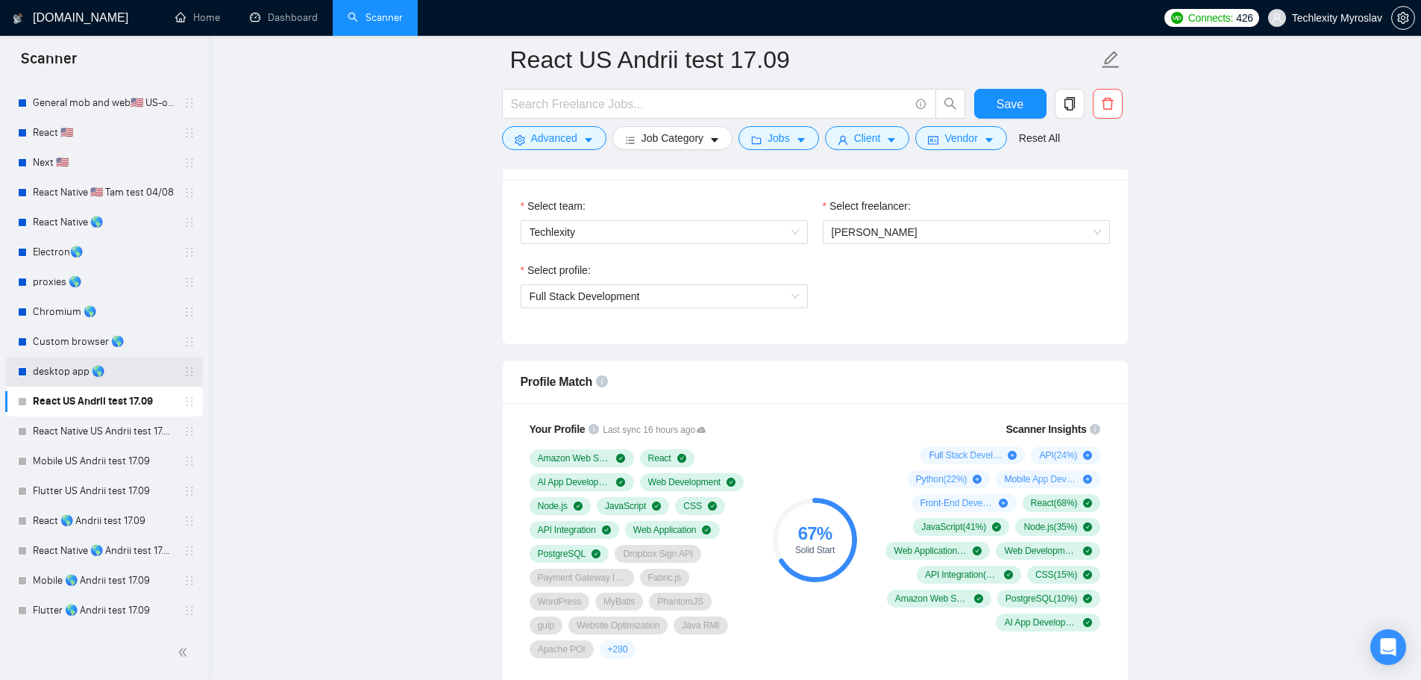
click at [98, 373] on link "desktop app 🌎" at bounding box center [104, 372] width 142 height 30
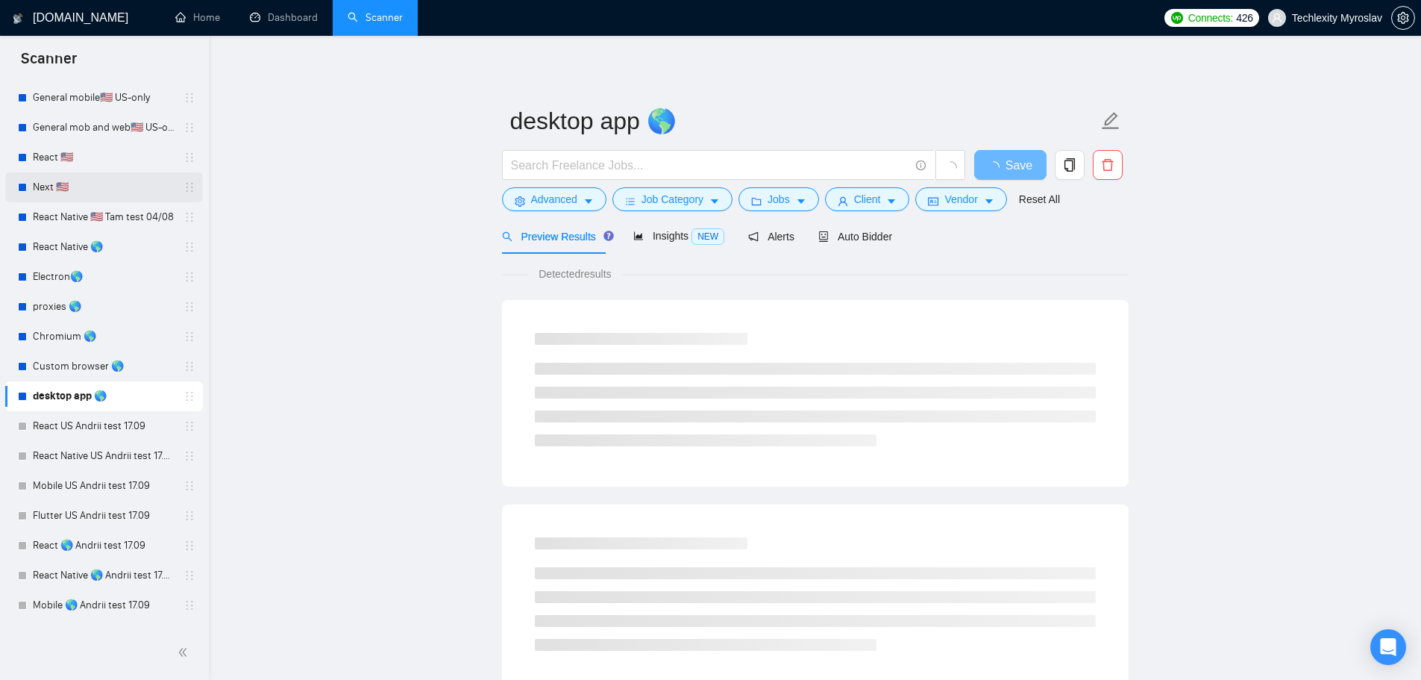
scroll to position [319, 0]
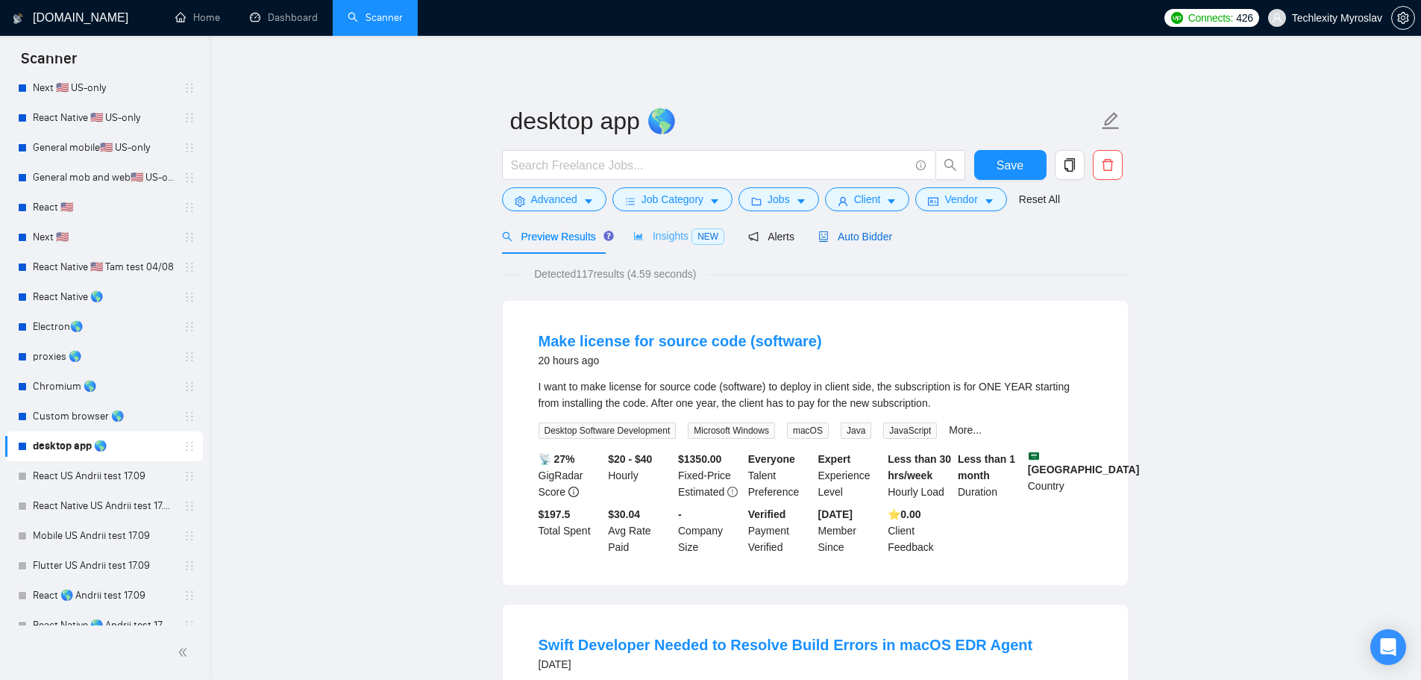
click at [842, 243] on div "Auto Bidder" at bounding box center [856, 236] width 74 height 16
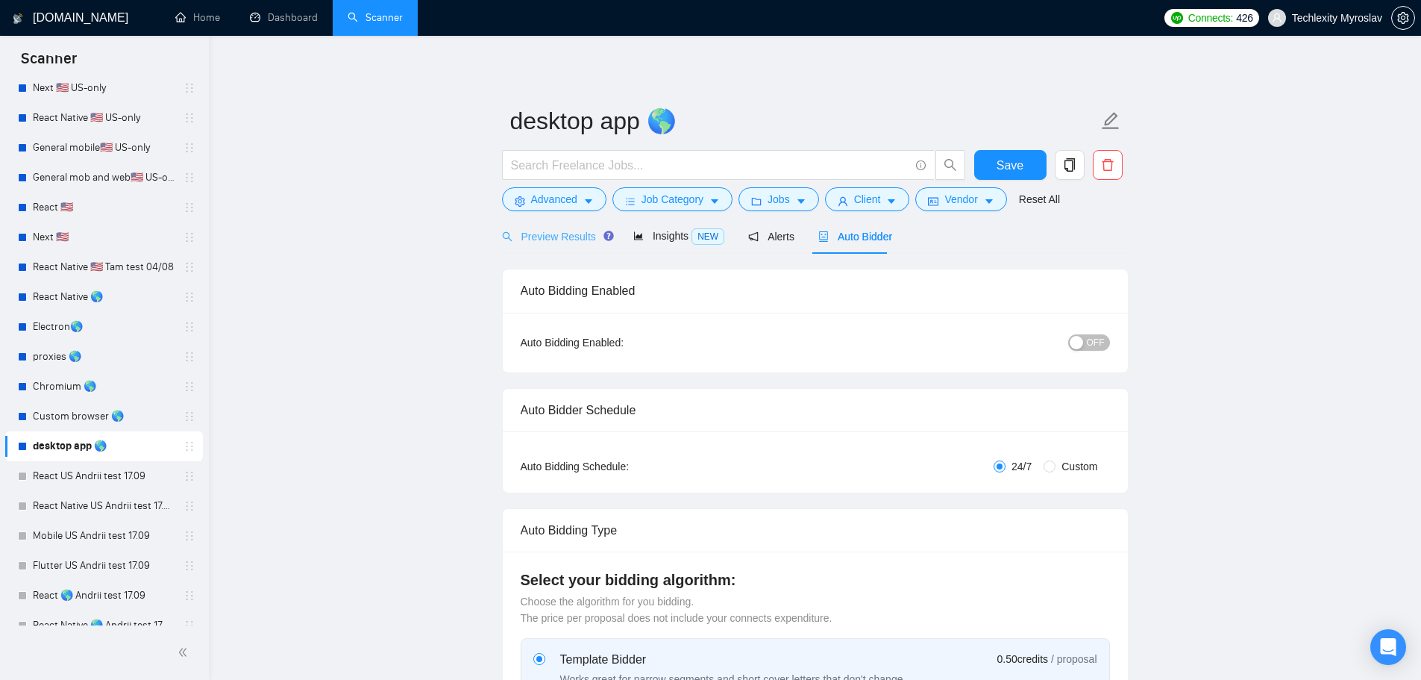
radio input "false"
radio input "true"
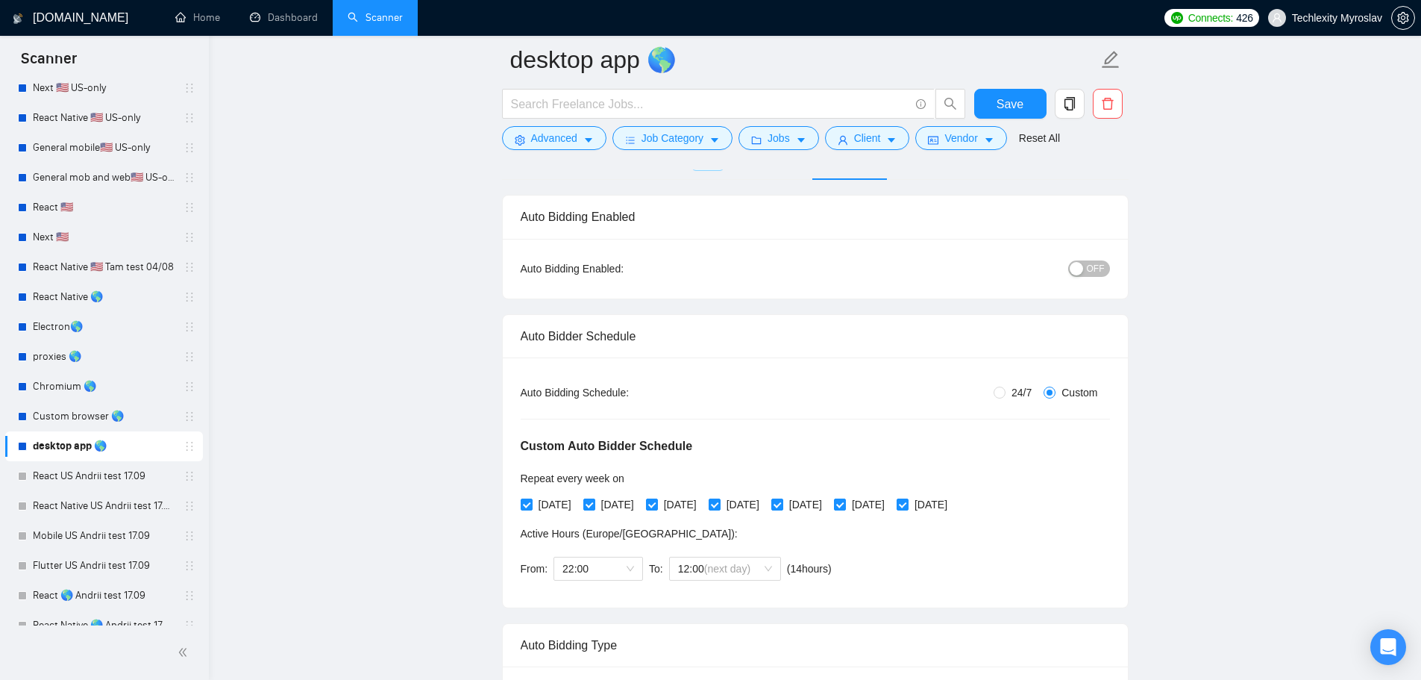
scroll to position [522, 0]
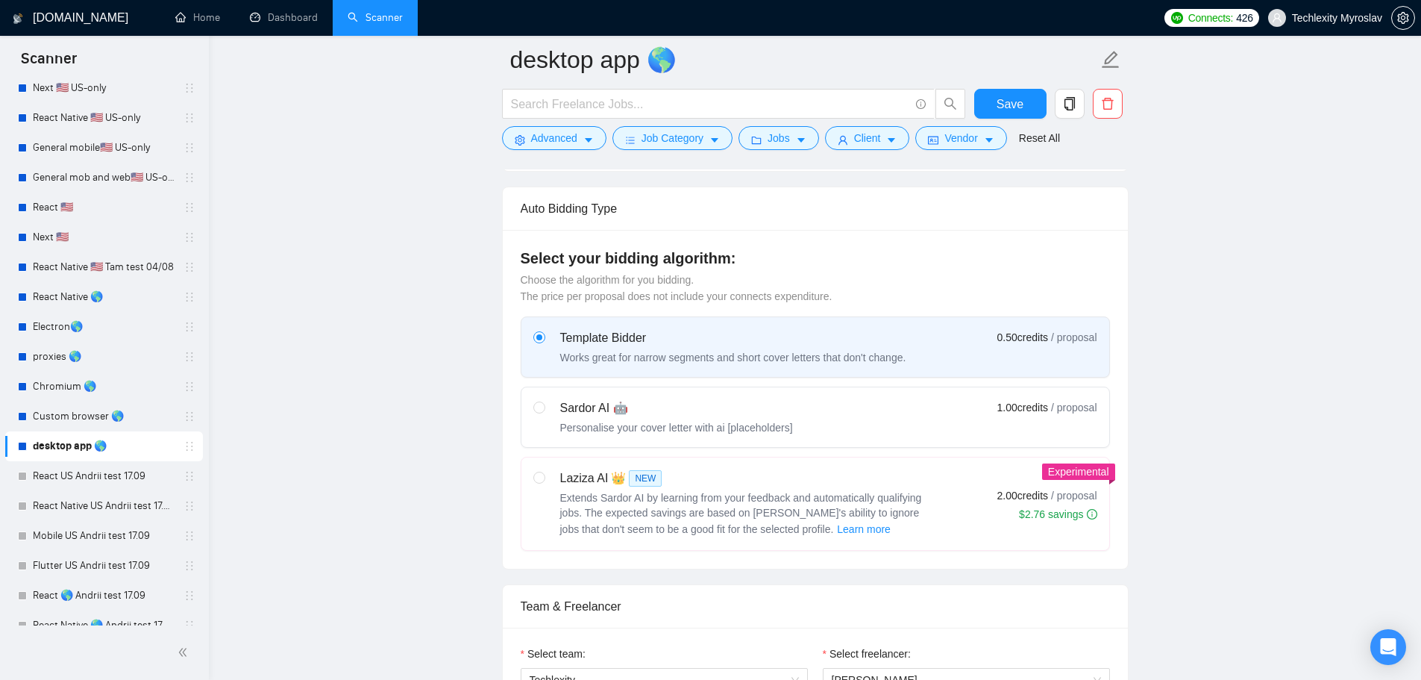
drag, startPoint x: 754, startPoint y: 405, endPoint x: 777, endPoint y: 419, distance: 27.4
click at [754, 405] on div "Sardor AI 🤖" at bounding box center [676, 408] width 233 height 18
click at [544, 405] on input "radio" at bounding box center [538, 406] width 10 height 10
radio input "true"
radio input "false"
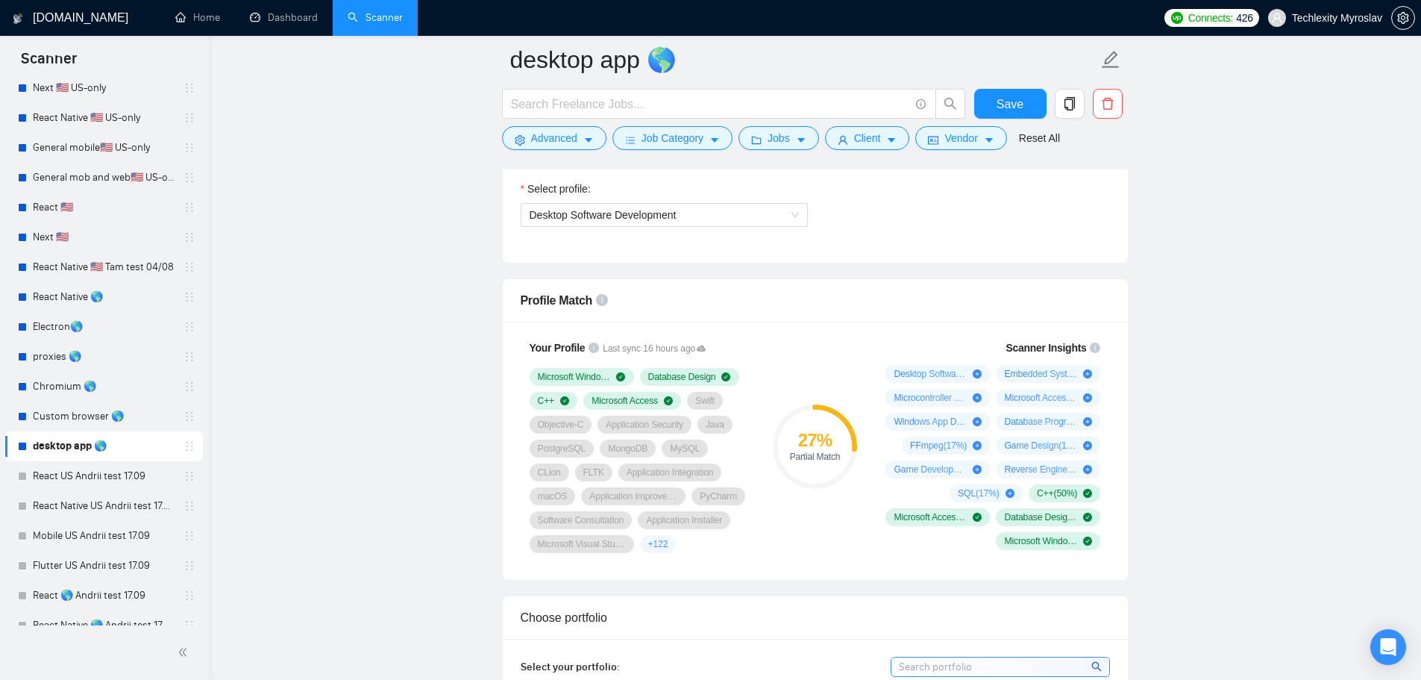
scroll to position [1045, 0]
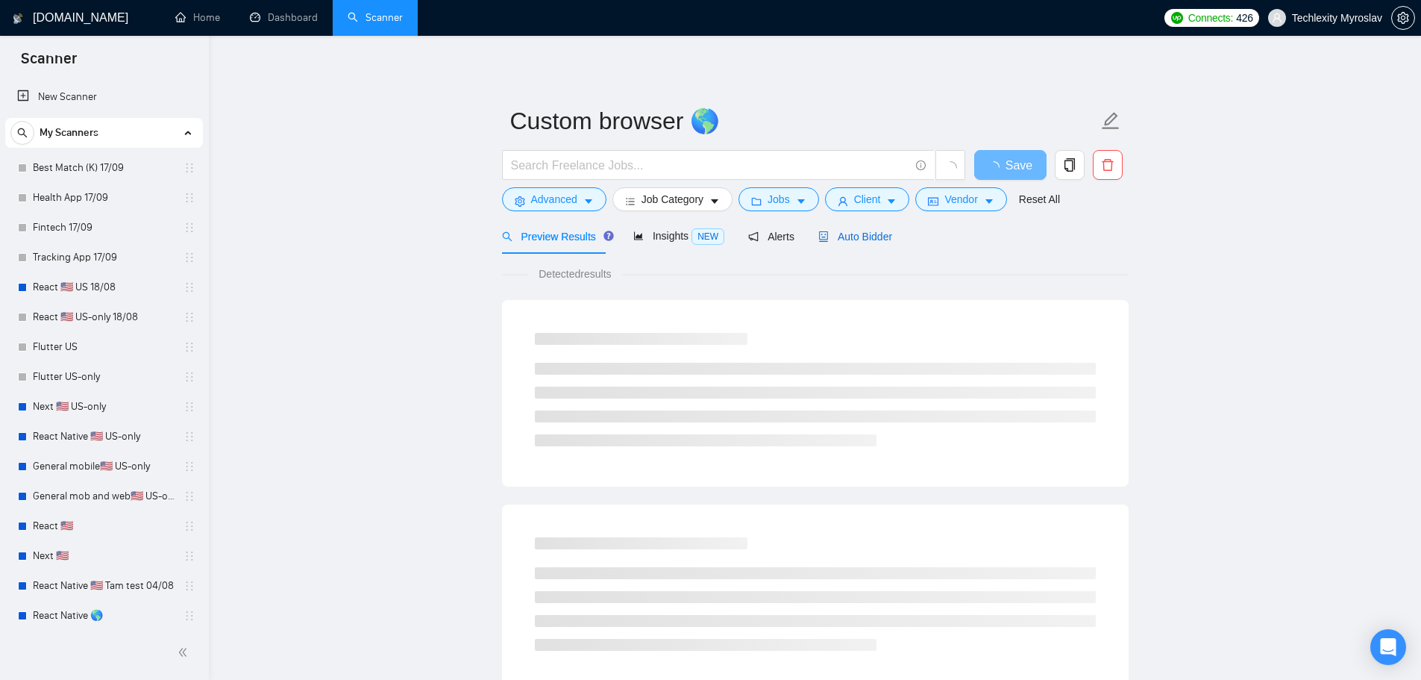
click at [853, 238] on span "Auto Bidder" at bounding box center [856, 237] width 74 height 12
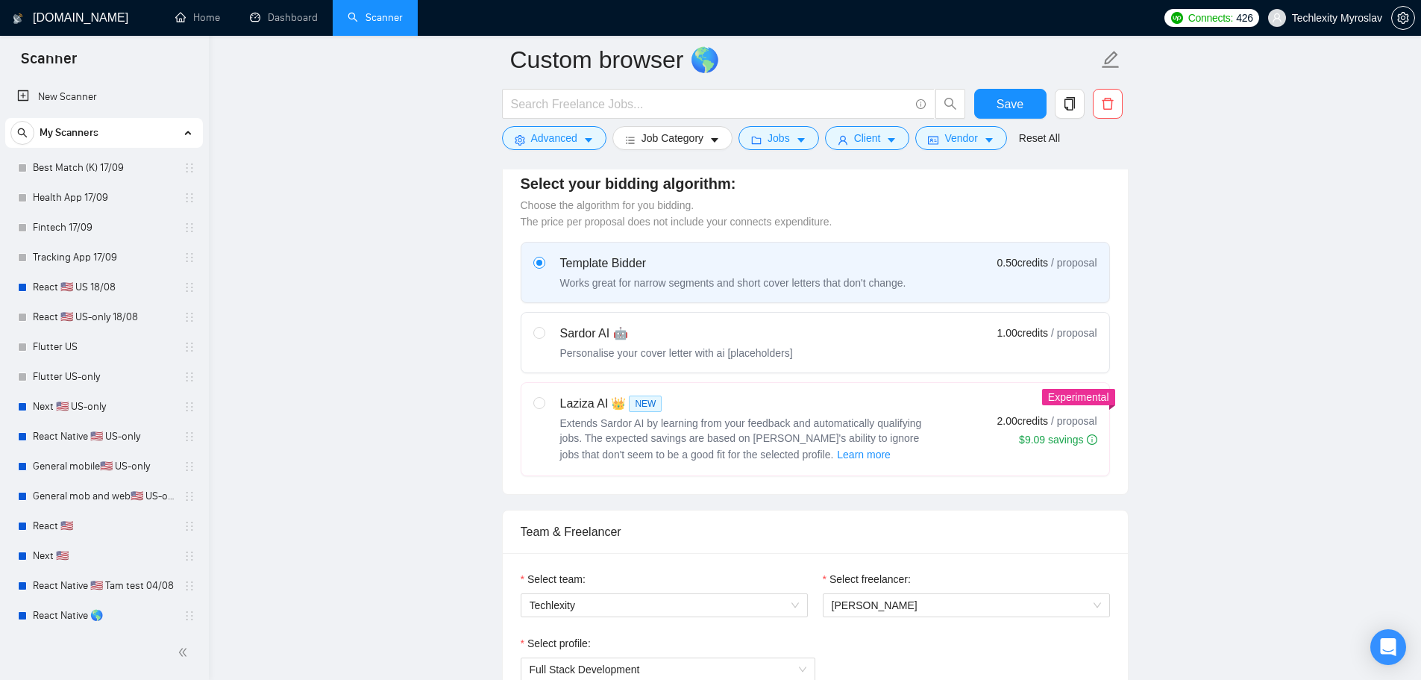
click at [554, 329] on div "Sardor AI 🤖 Personalise your cover letter with ai [placeholders]" at bounding box center [663, 343] width 260 height 36
click at [544, 329] on input "radio" at bounding box center [538, 332] width 10 height 10
radio input "true"
radio input "false"
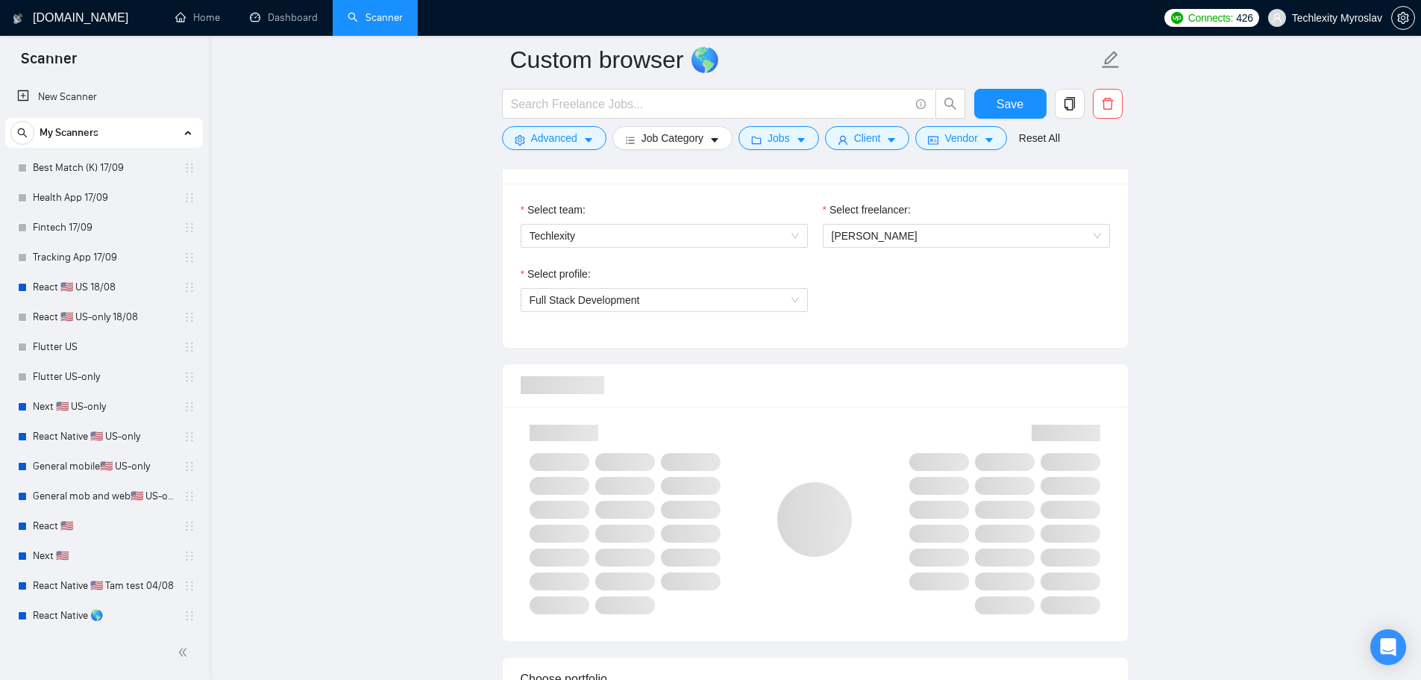
scroll to position [970, 0]
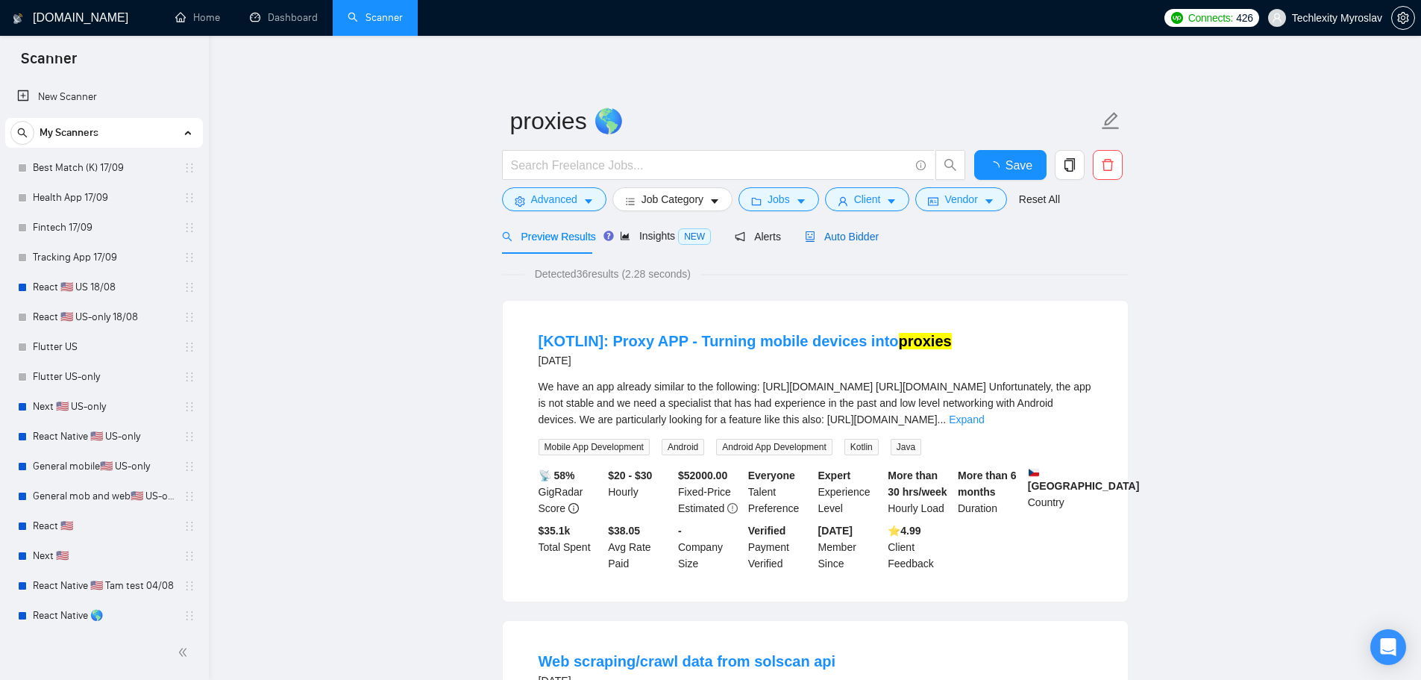
click at [867, 236] on span "Auto Bidder" at bounding box center [842, 237] width 74 height 12
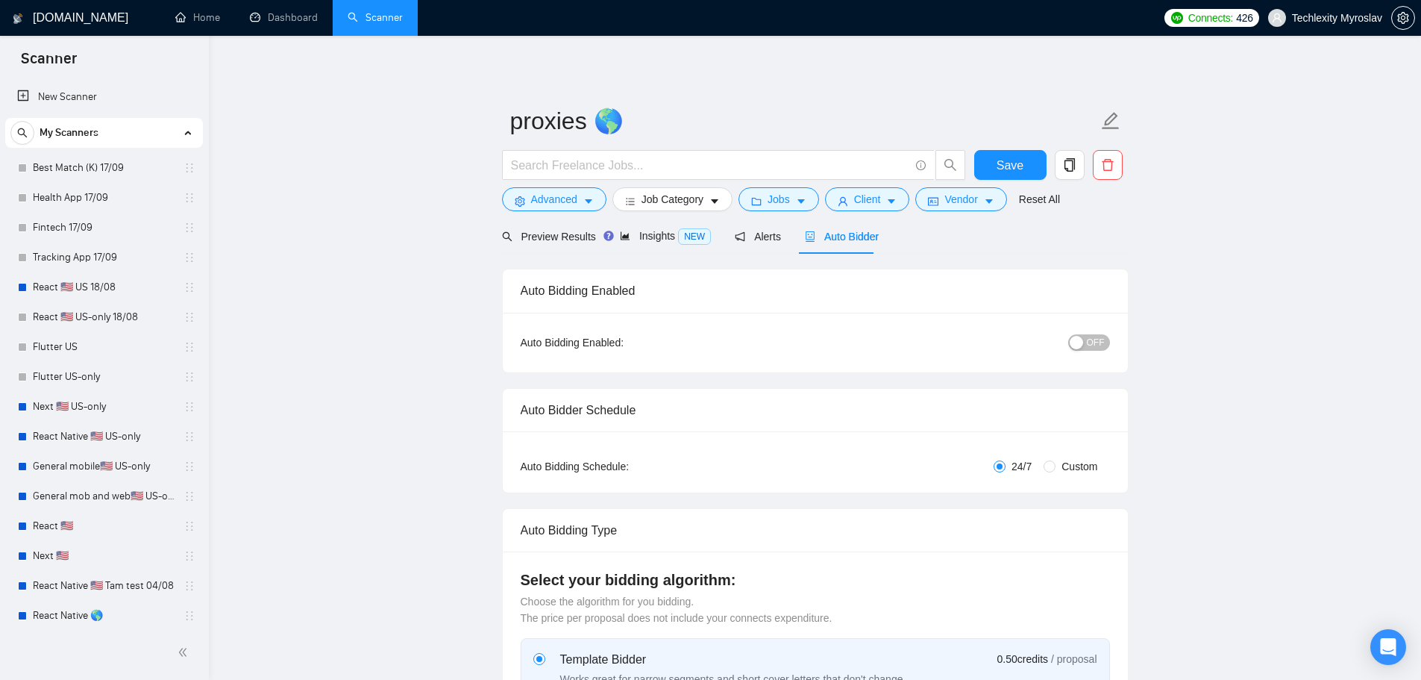
radio input "false"
radio input "true"
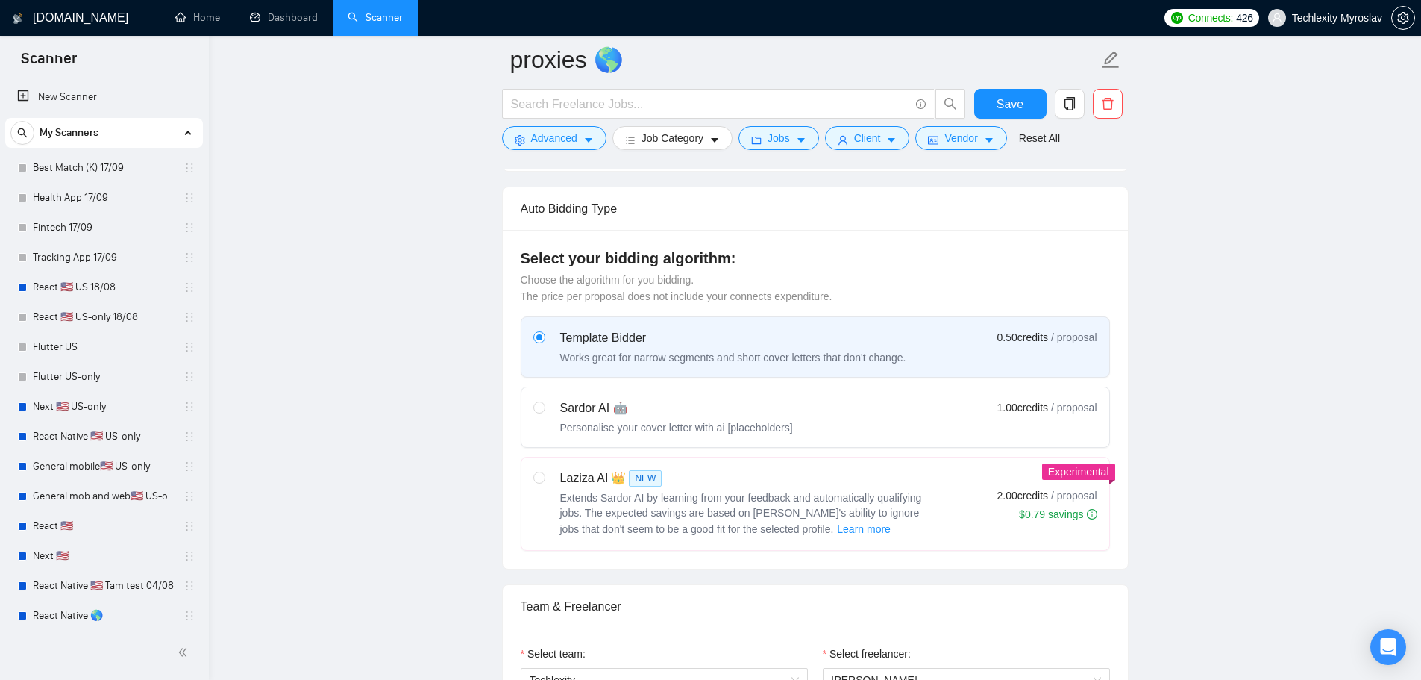
click at [605, 392] on label "Sardor AI 🤖 Personalise your cover letter with ai [placeholders] 1.00 credits /…" at bounding box center [816, 417] width 588 height 60
click at [544, 401] on input "radio" at bounding box center [538, 406] width 10 height 10
radio input "true"
radio input "false"
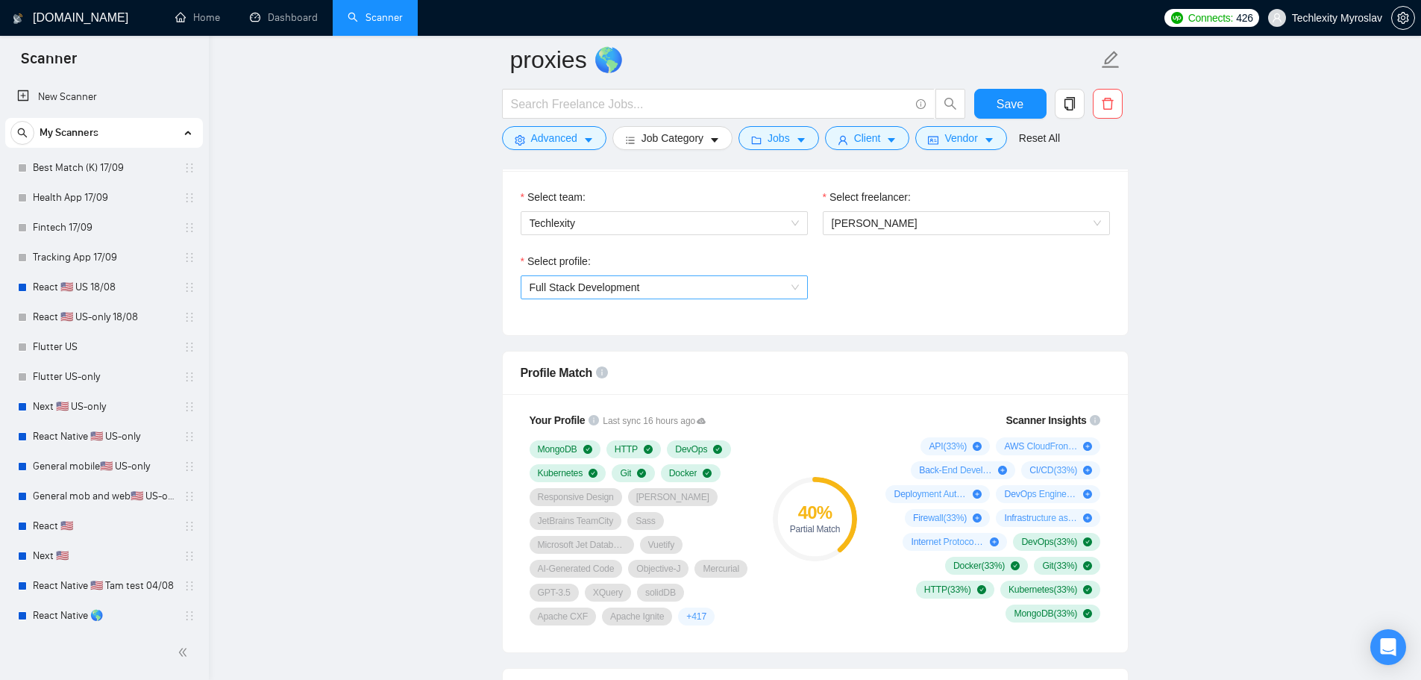
scroll to position [970, 0]
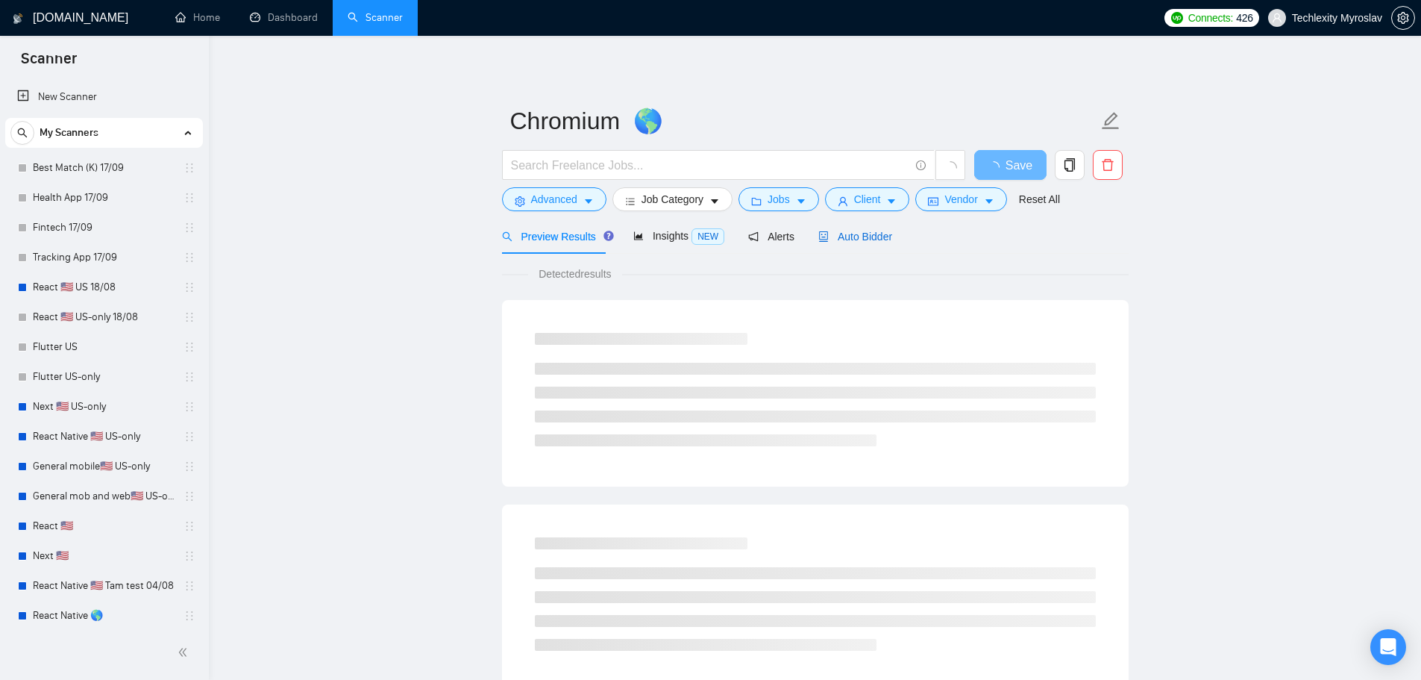
click at [848, 237] on span "Auto Bidder" at bounding box center [856, 237] width 74 height 12
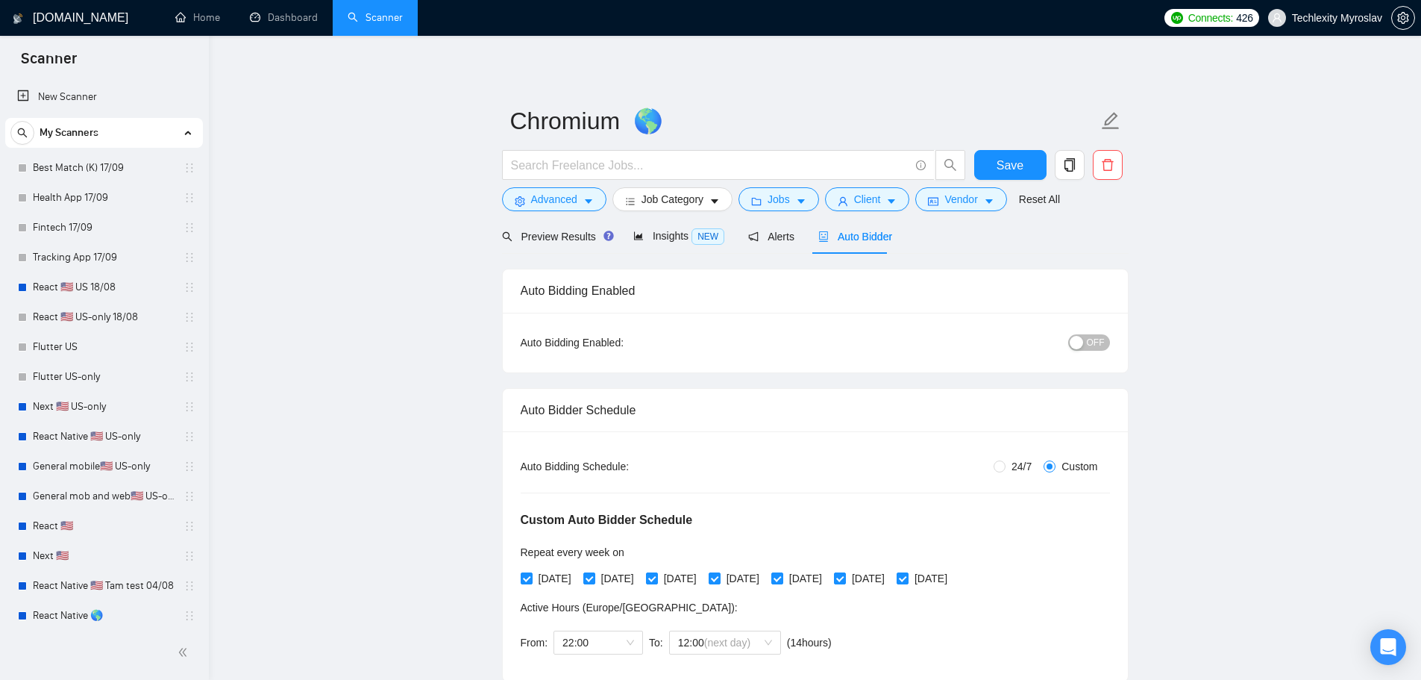
radio input "false"
radio input "true"
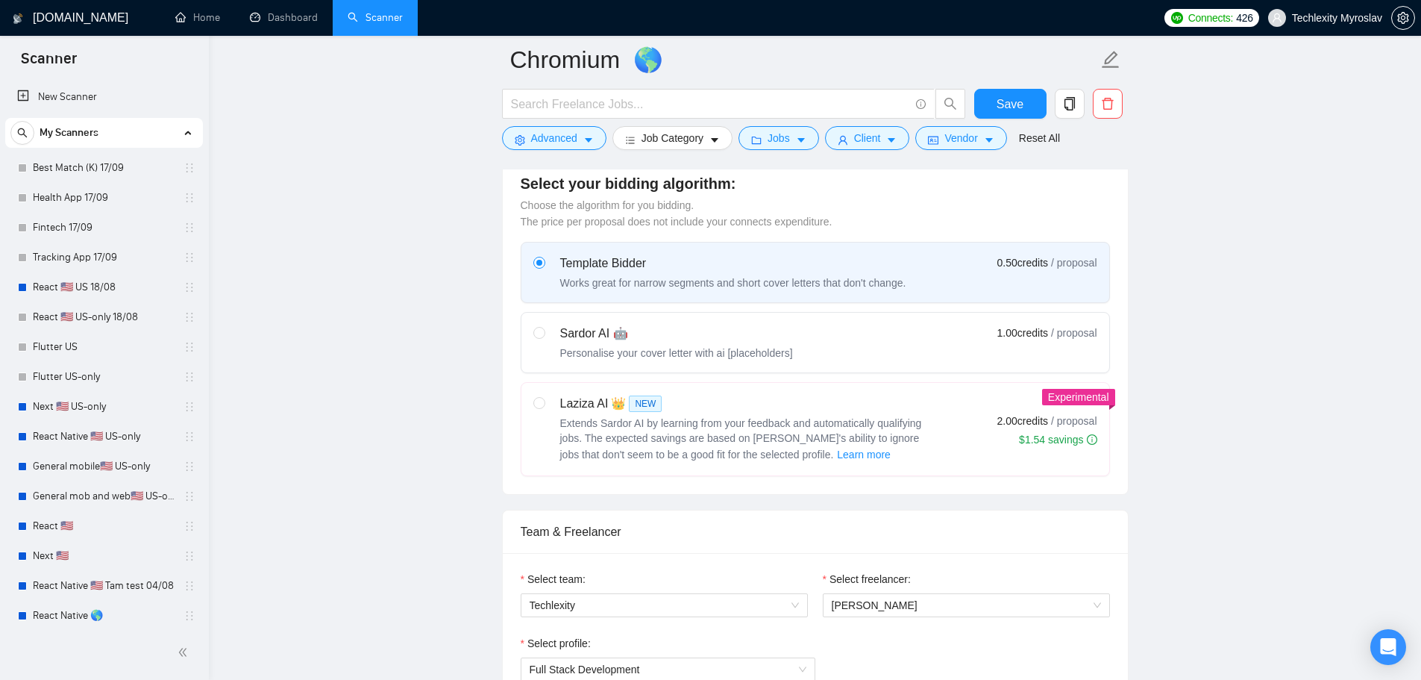
click at [597, 336] on div "Sardor AI 🤖" at bounding box center [676, 334] width 233 height 18
click at [544, 336] on input "radio" at bounding box center [538, 332] width 10 height 10
radio input "true"
radio input "false"
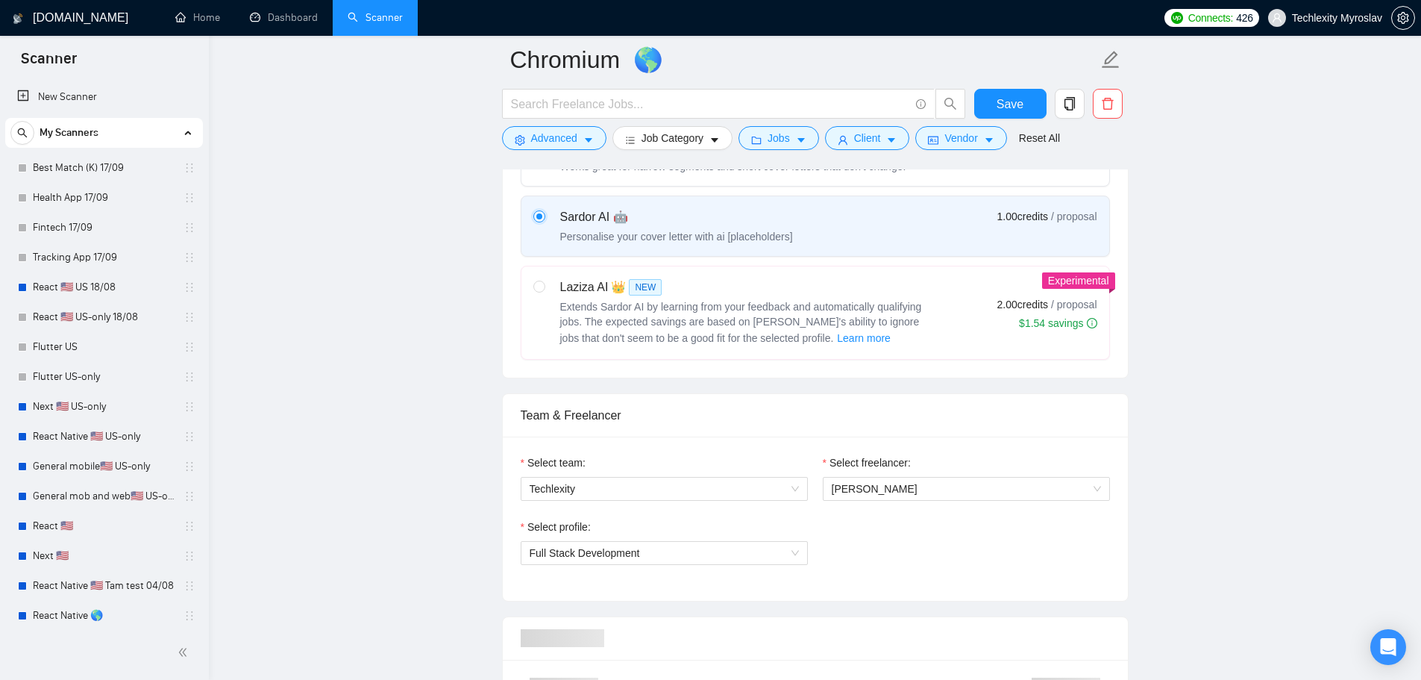
scroll to position [1194, 0]
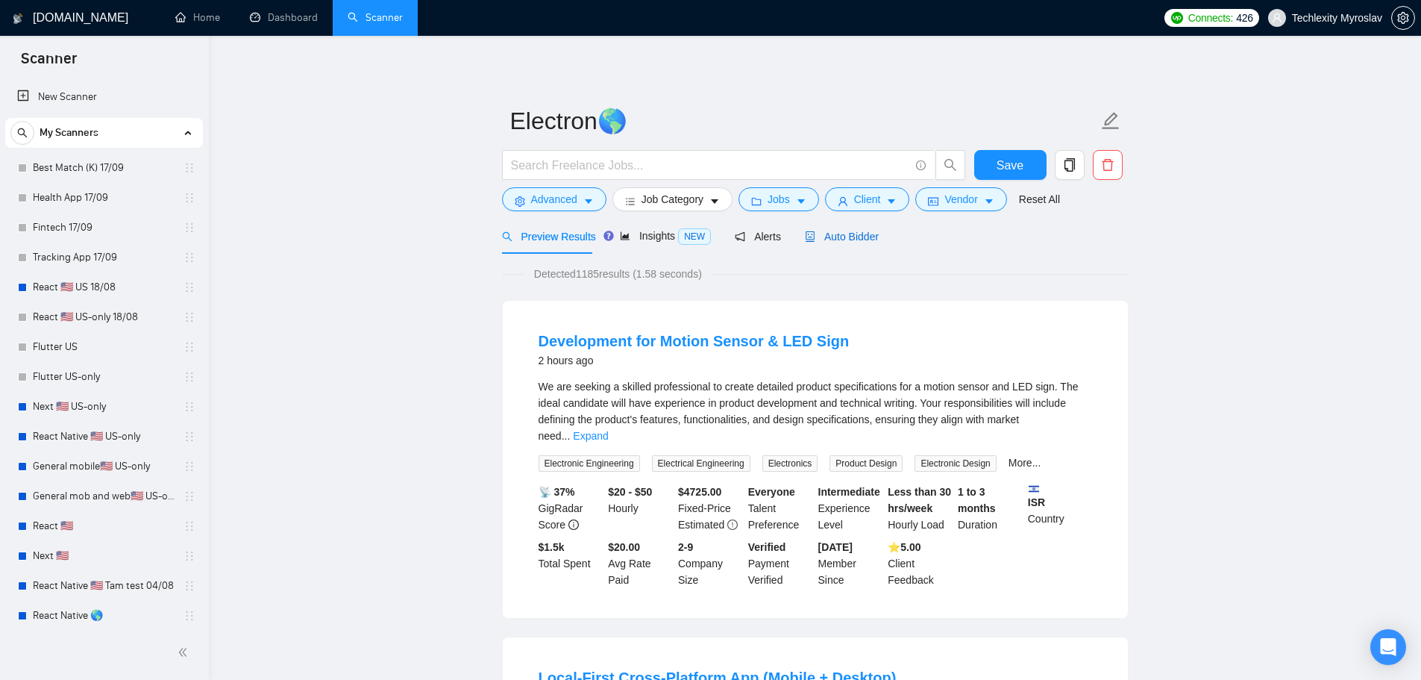
click at [824, 234] on span "Auto Bidder" at bounding box center [842, 237] width 74 height 12
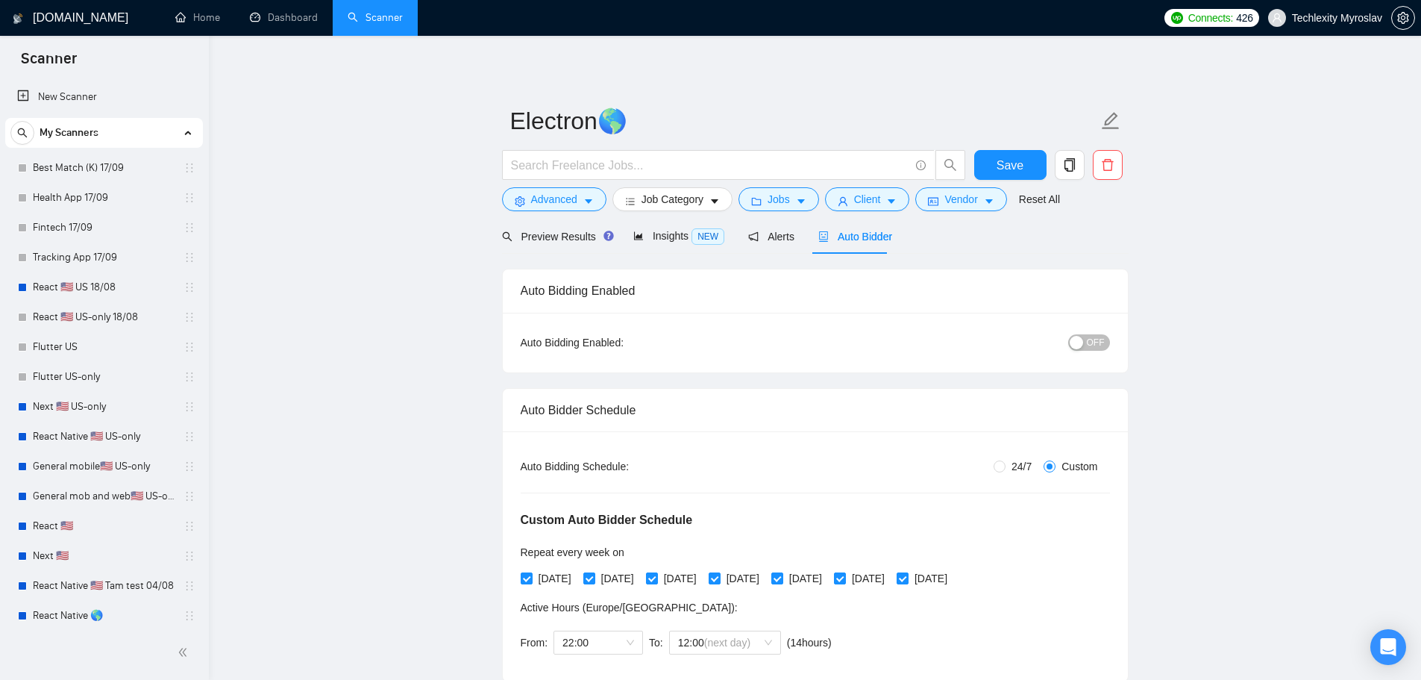
scroll to position [522, 0]
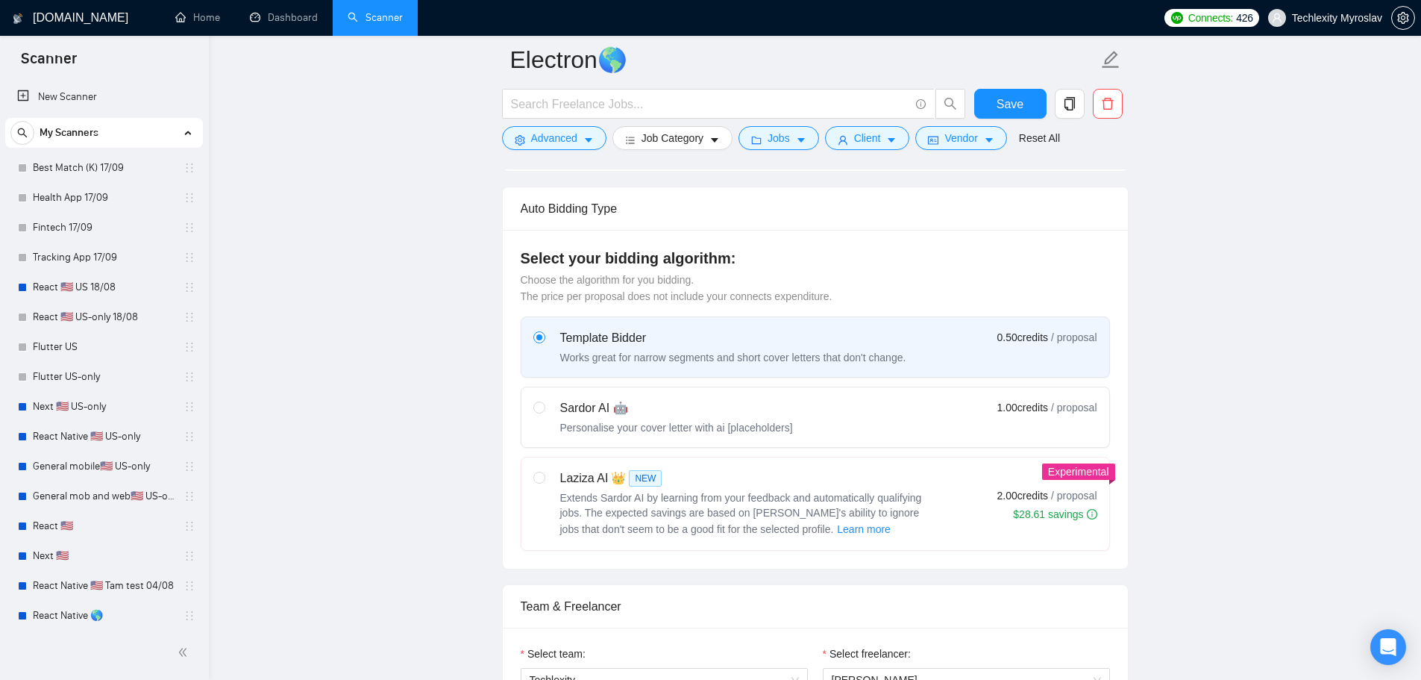
click at [611, 403] on div "Sardor AI 🤖" at bounding box center [676, 408] width 233 height 18
click at [544, 403] on input "radio" at bounding box center [538, 406] width 10 height 10
radio input "true"
radio input "false"
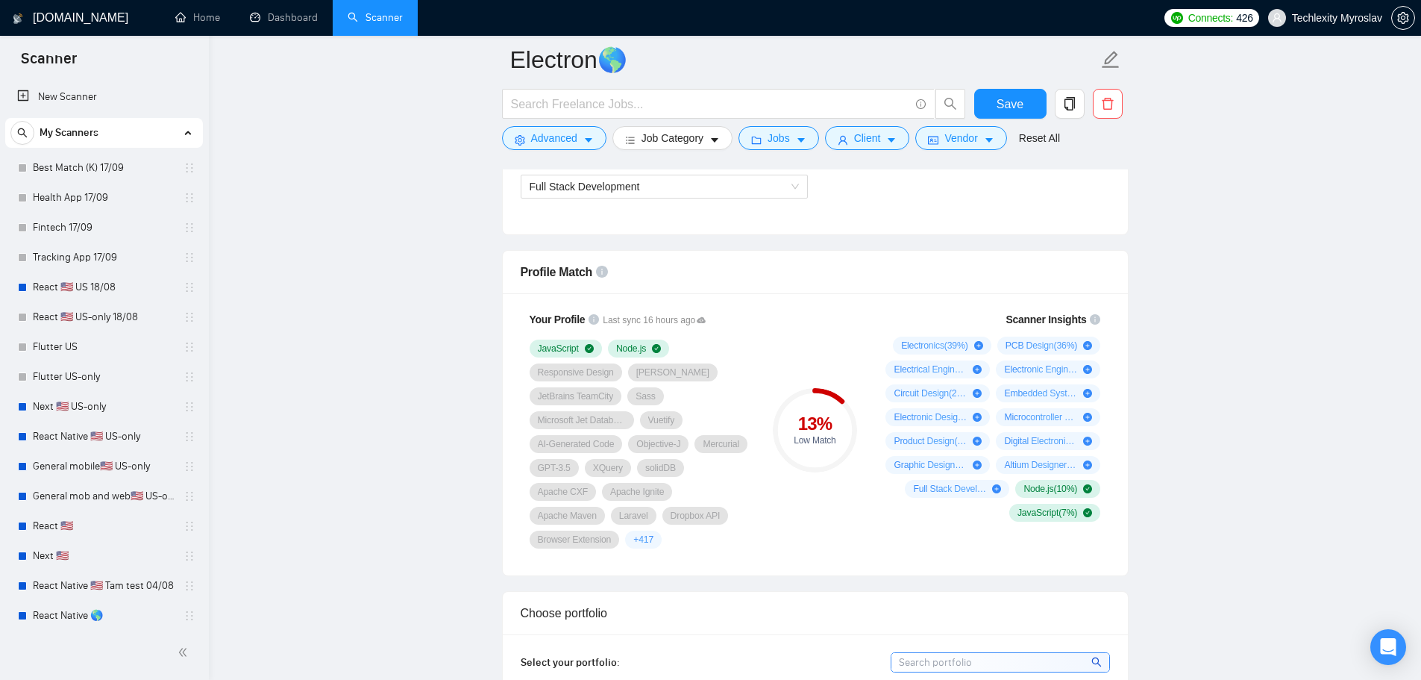
scroll to position [1045, 0]
